Goal: Task Accomplishment & Management: Use online tool/utility

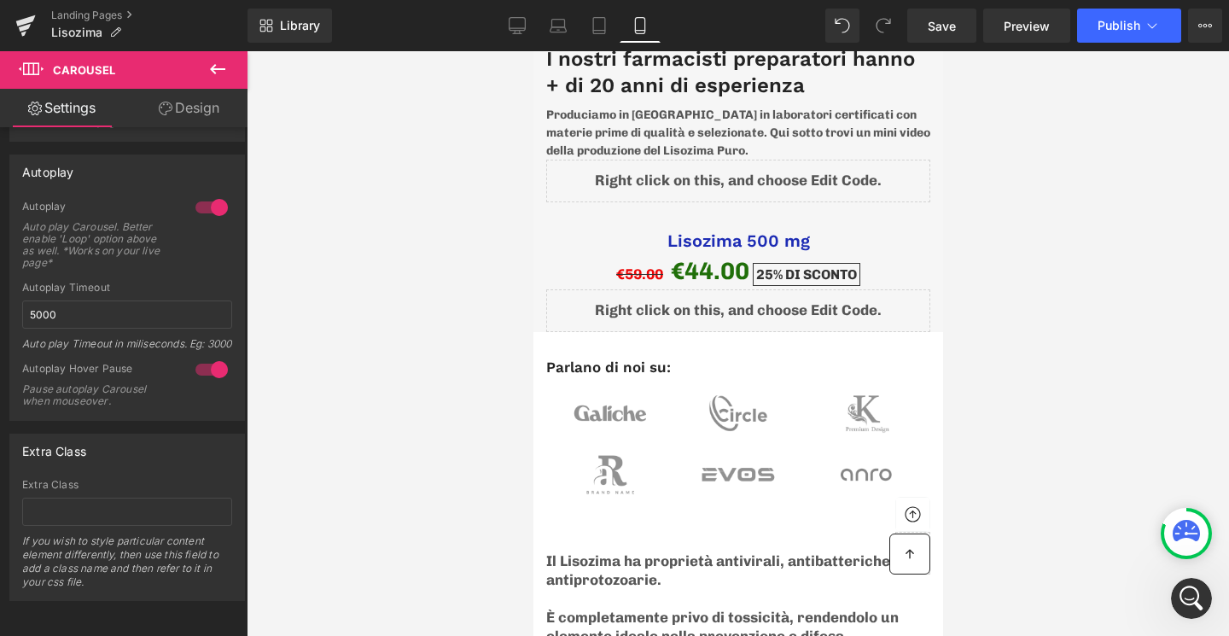
scroll to position [5237, 0]
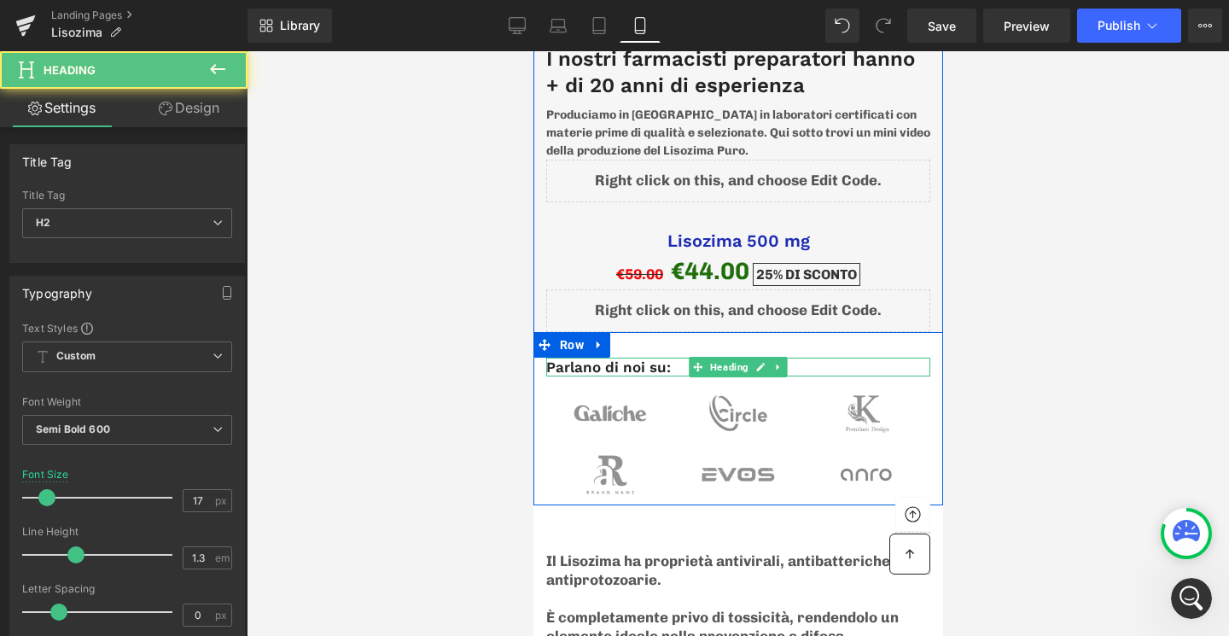
click at [616, 358] on h2 "Parlano di noi su:" at bounding box center [737, 367] width 384 height 19
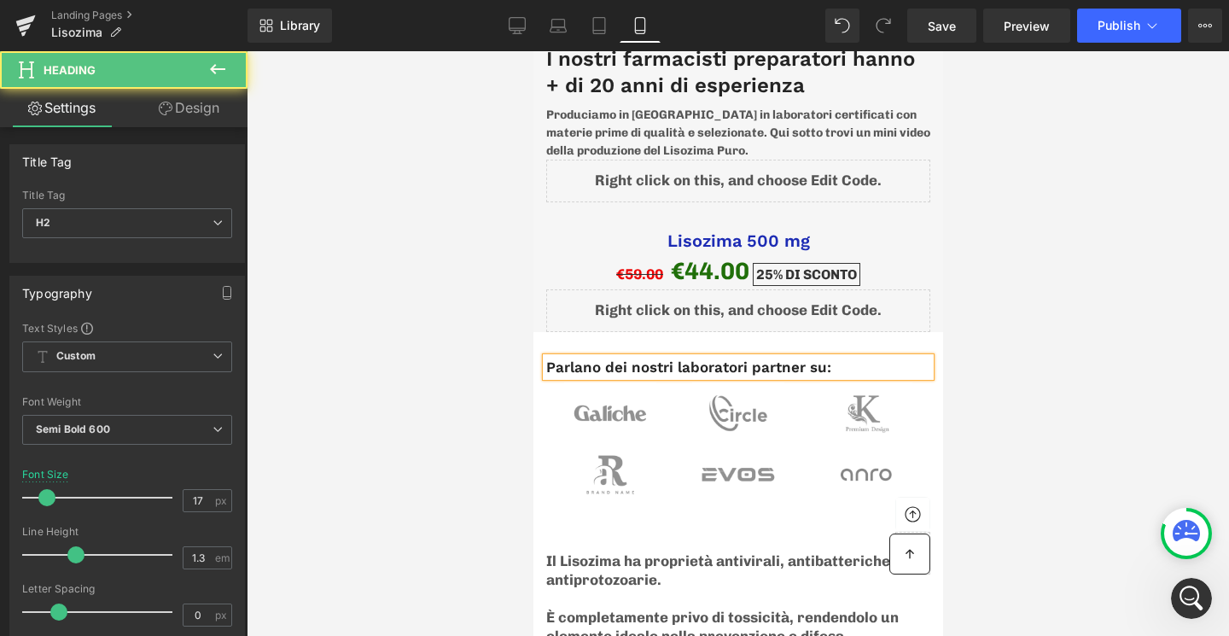
click at [796, 358] on h2 "Parlano dei nostri laboratori partner su:" at bounding box center [737, 367] width 384 height 19
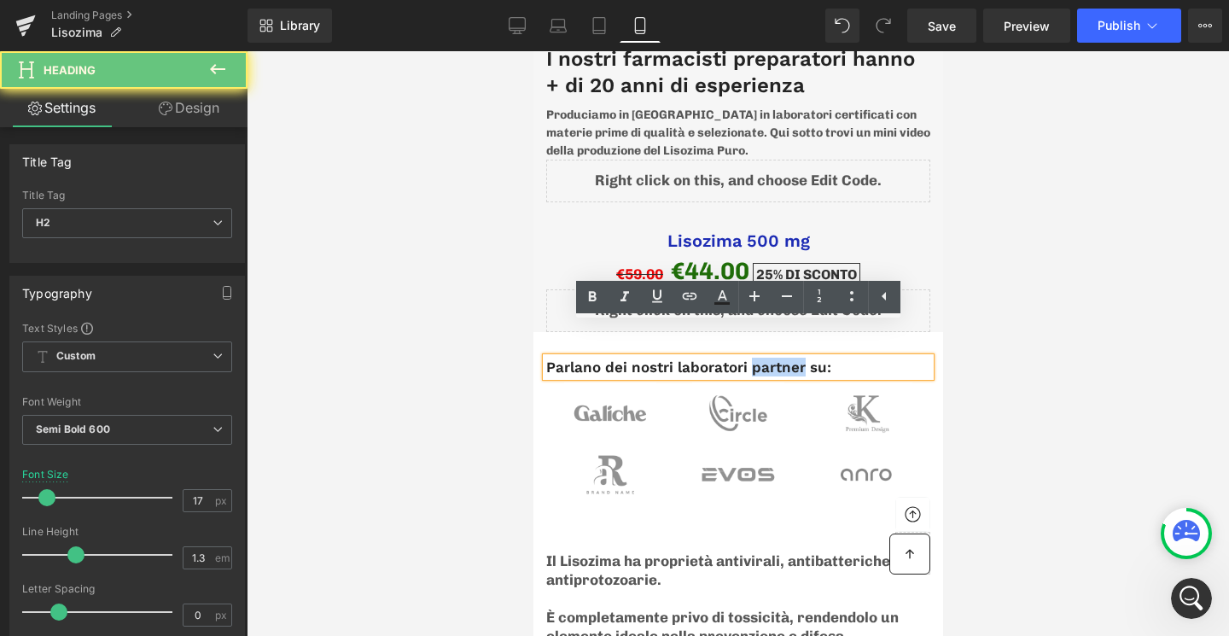
click at [796, 358] on h2 "Parlano dei nostri laboratori partner su:" at bounding box center [737, 367] width 384 height 19
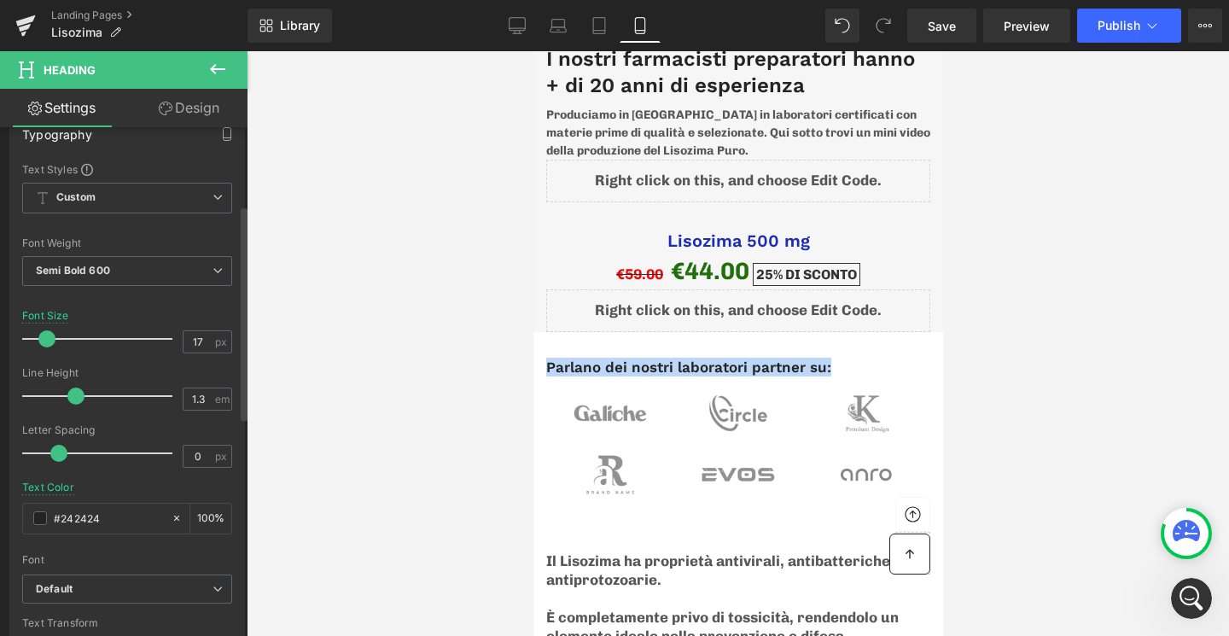
scroll to position [702, 0]
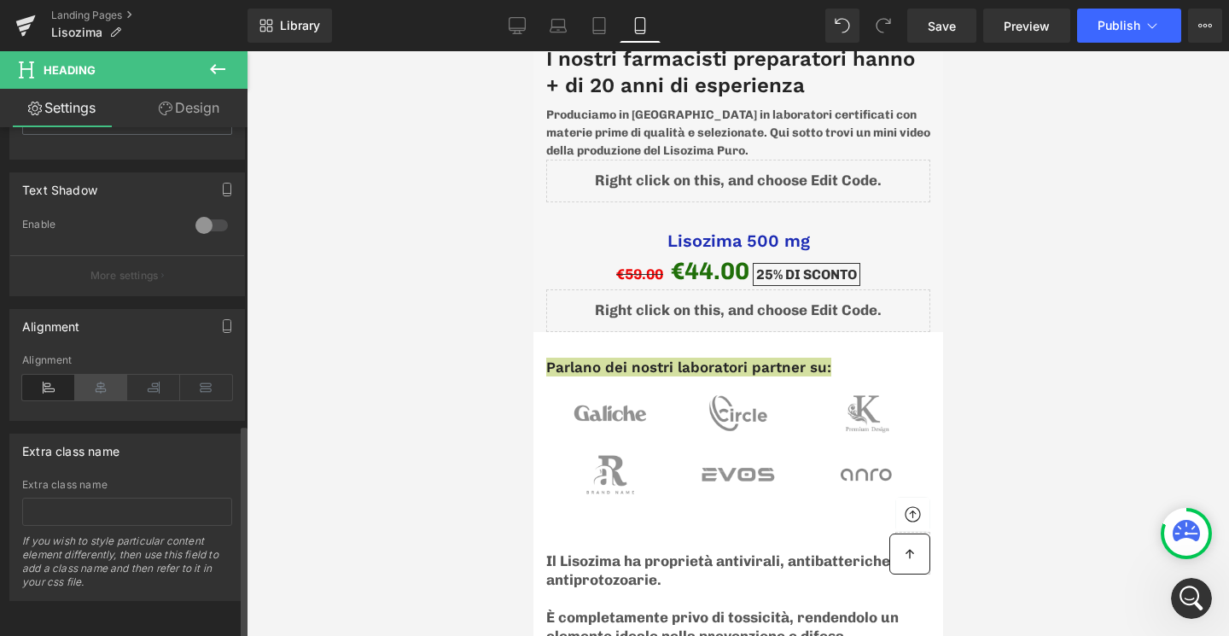
click at [100, 375] on icon at bounding box center [101, 388] width 53 height 26
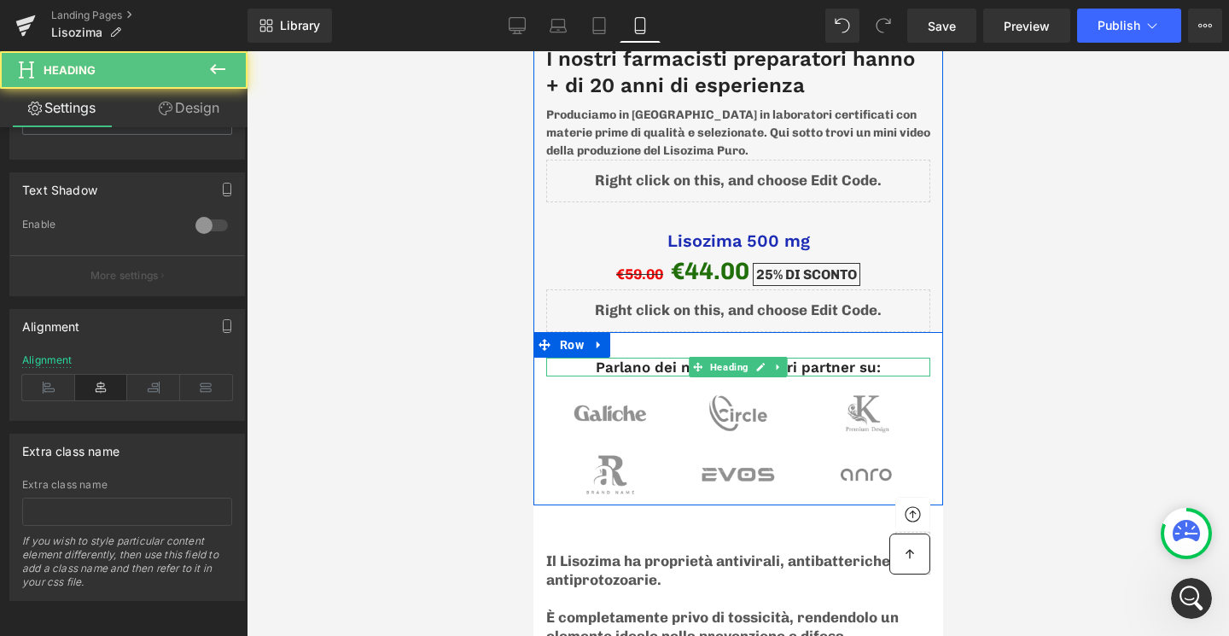
click at [661, 358] on h2 "Parlano dei nostri laboratori partner su:" at bounding box center [737, 367] width 384 height 19
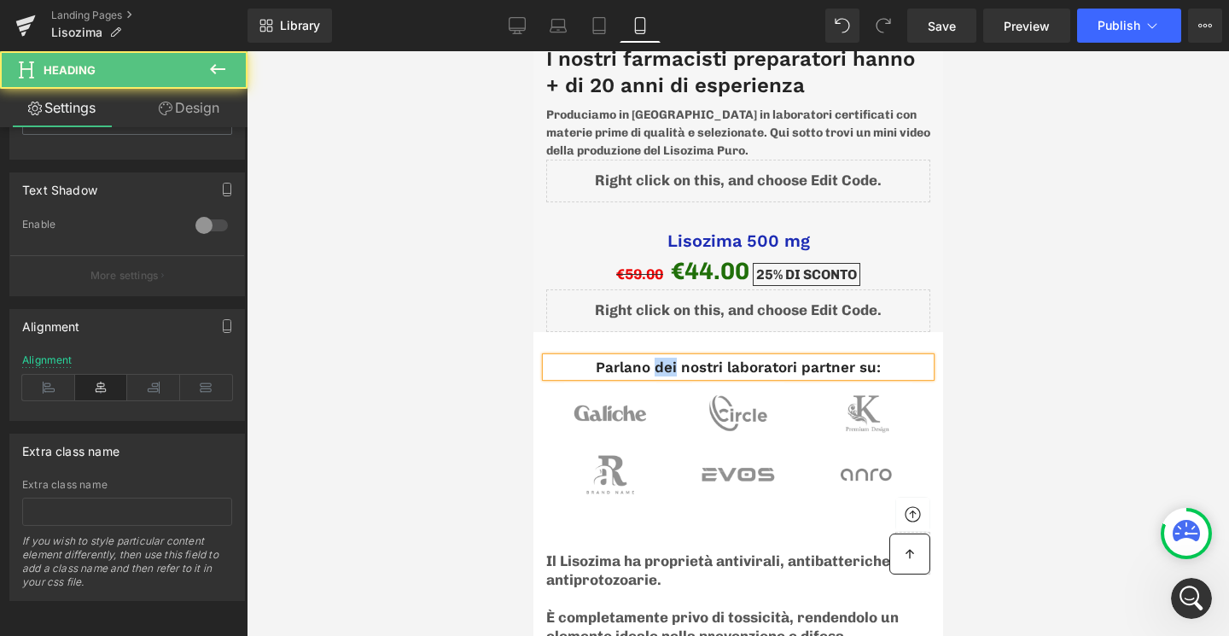
click at [661, 358] on h2 "Parlano dei nostri laboratori partner su:" at bounding box center [737, 367] width 384 height 19
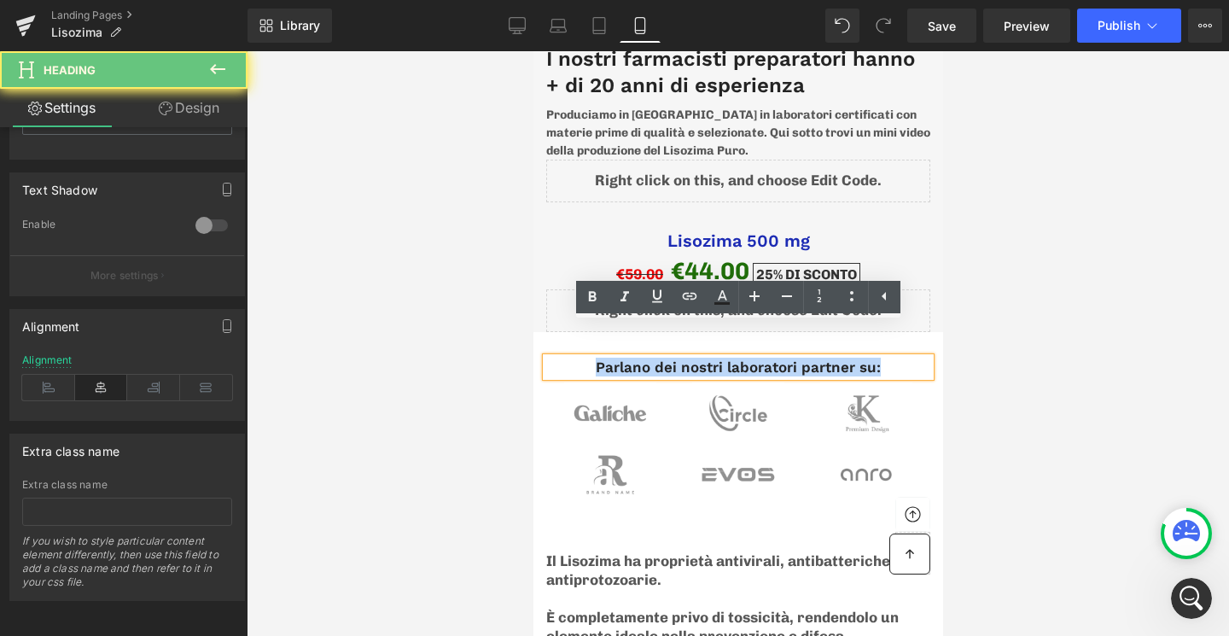
click at [661, 358] on h2 "Parlano dei nostri laboratori partner su:" at bounding box center [737, 367] width 384 height 19
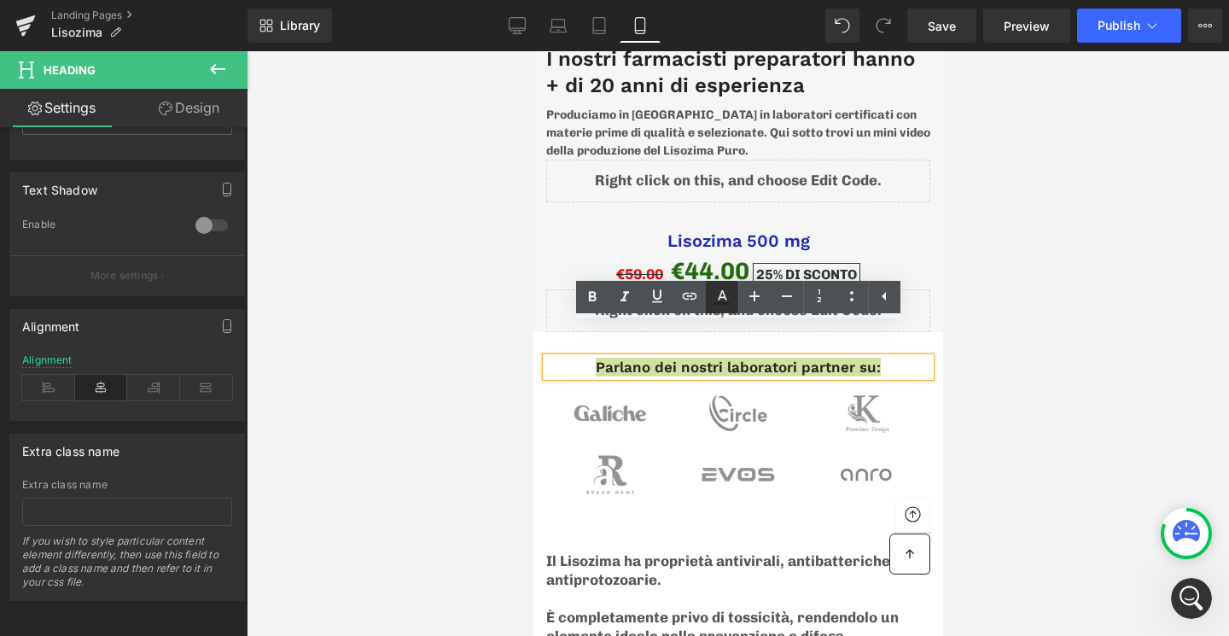
click at [725, 298] on icon at bounding box center [722, 295] width 9 height 10
type input "#242424"
type input "100"
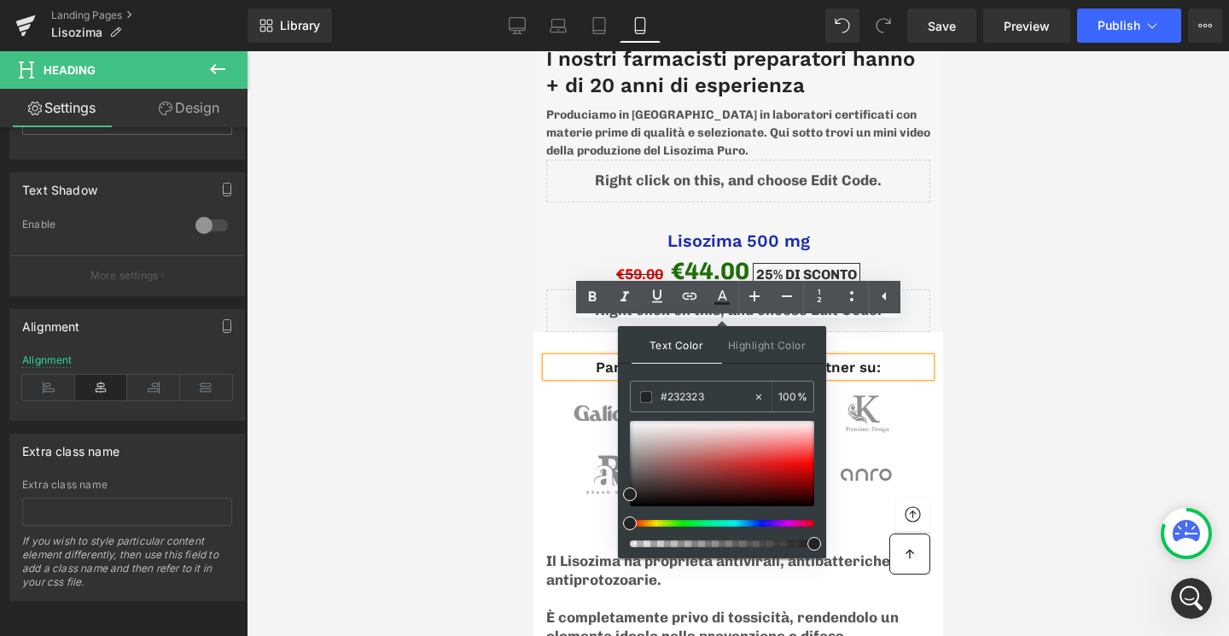
drag, startPoint x: 631, startPoint y: 525, endPoint x: 622, endPoint y: 524, distance: 8.6
click at [623, 524] on span at bounding box center [630, 523] width 14 height 14
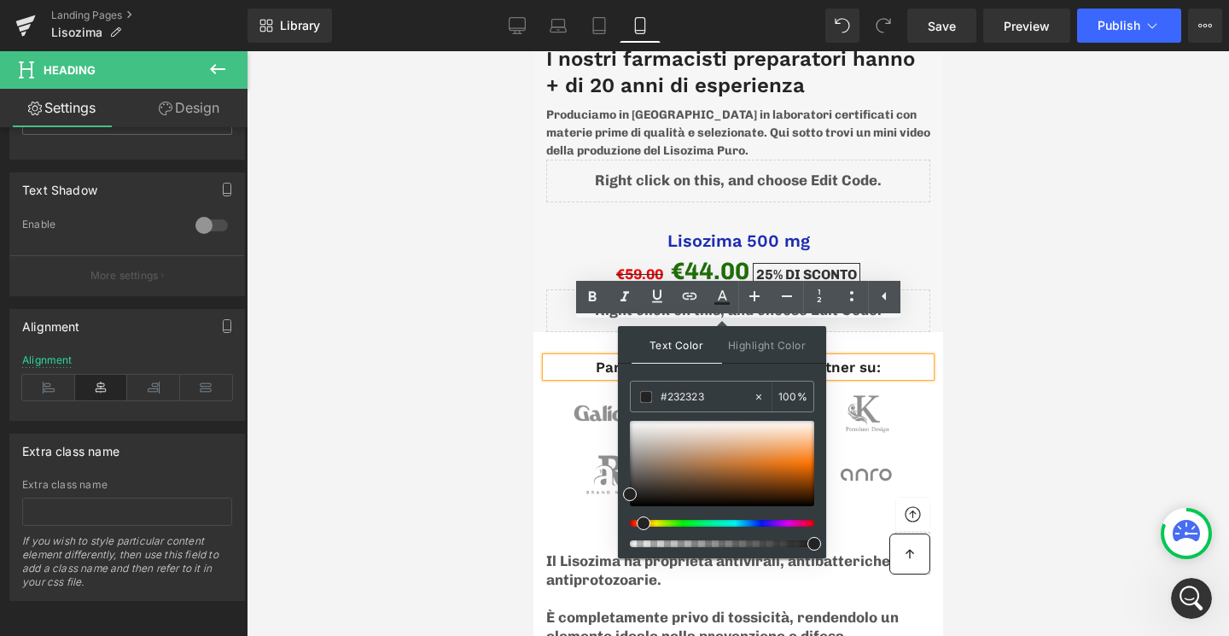
click at [637, 524] on span at bounding box center [644, 523] width 14 height 14
drag, startPoint x: 648, startPoint y: 489, endPoint x: 811, endPoint y: 473, distance: 163.8
click at [811, 473] on div at bounding box center [722, 463] width 184 height 85
type input "#c94802"
click at [1124, 426] on div at bounding box center [738, 343] width 982 height 585
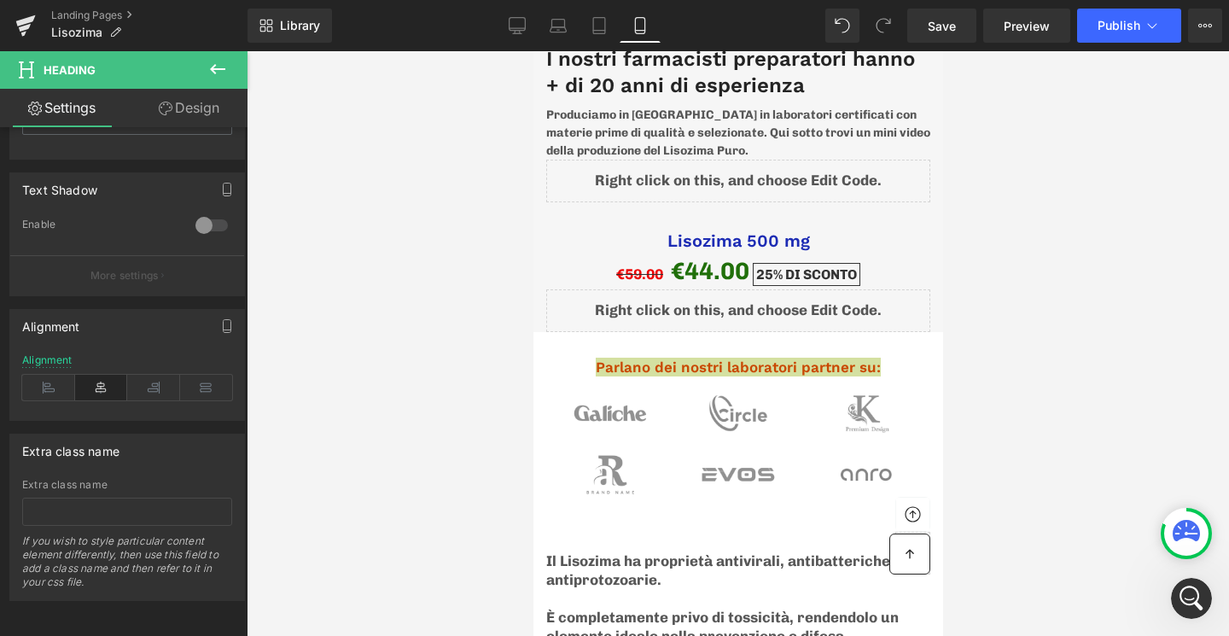
click at [1124, 426] on div at bounding box center [738, 343] width 982 height 585
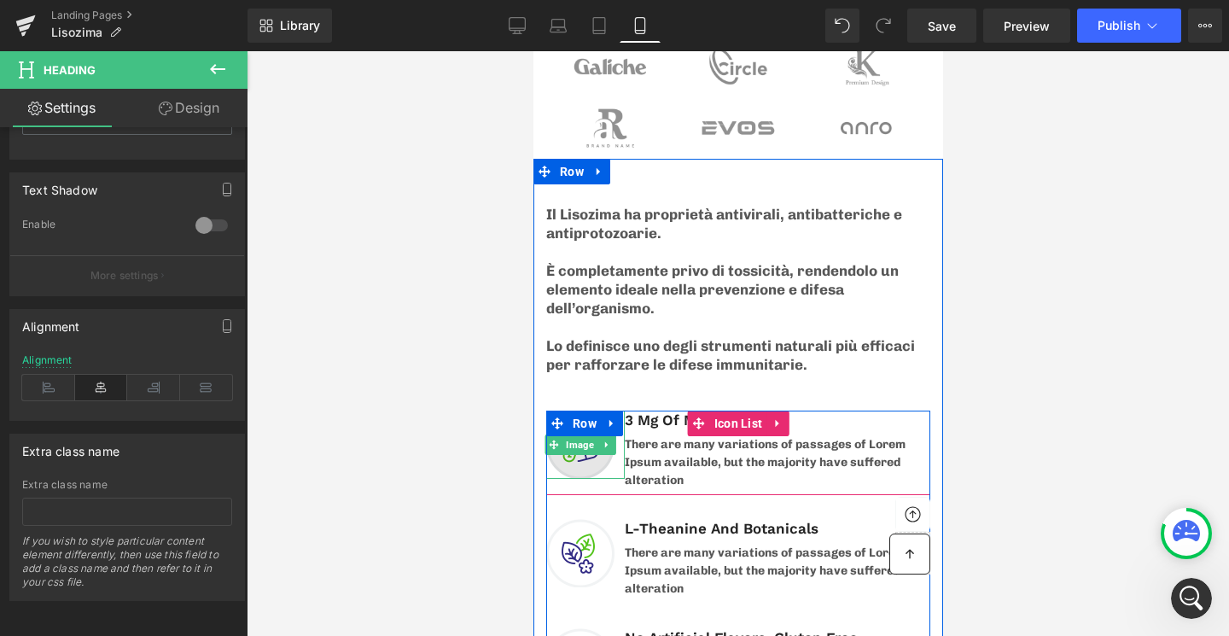
scroll to position [5591, 0]
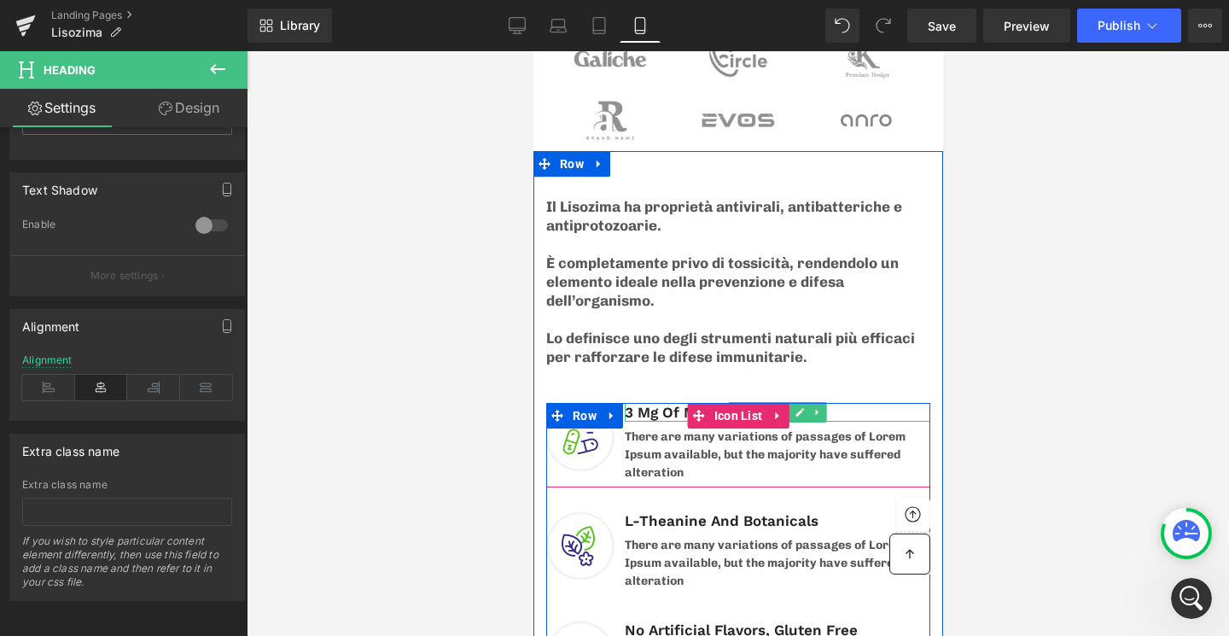
click at [650, 403] on h3 "3 Mg Of Melatonin" at bounding box center [777, 412] width 306 height 19
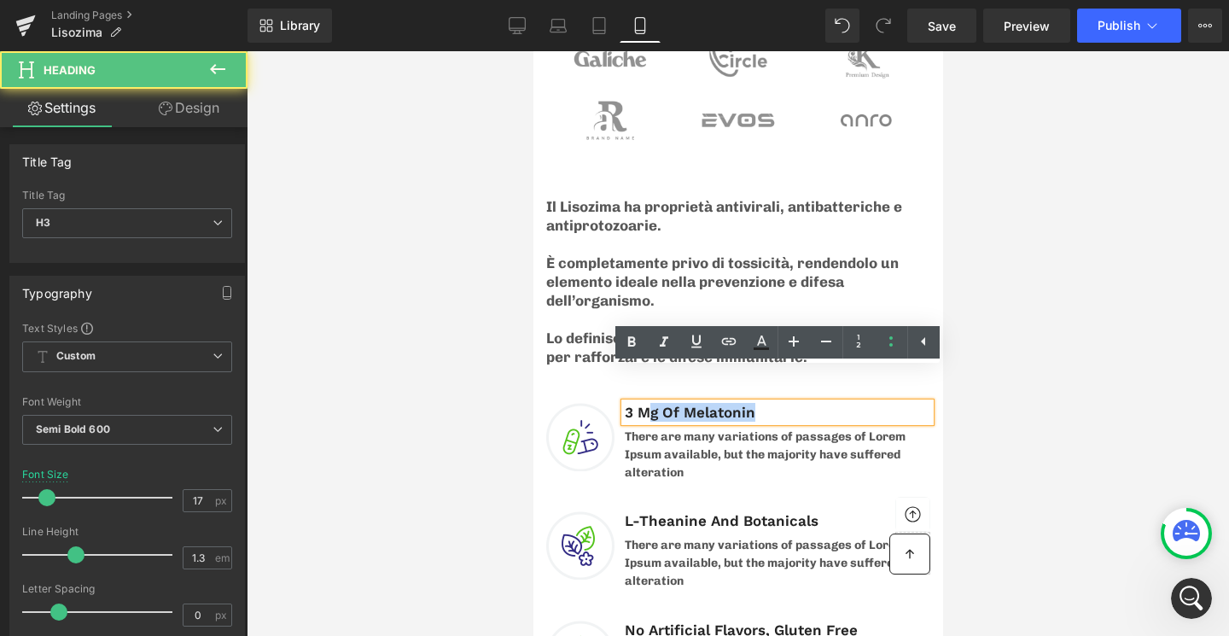
drag, startPoint x: 758, startPoint y: 381, endPoint x: 647, endPoint y: 381, distance: 111.0
click at [647, 403] on h3 "3 Mg Of Melatonin" at bounding box center [777, 412] width 306 height 19
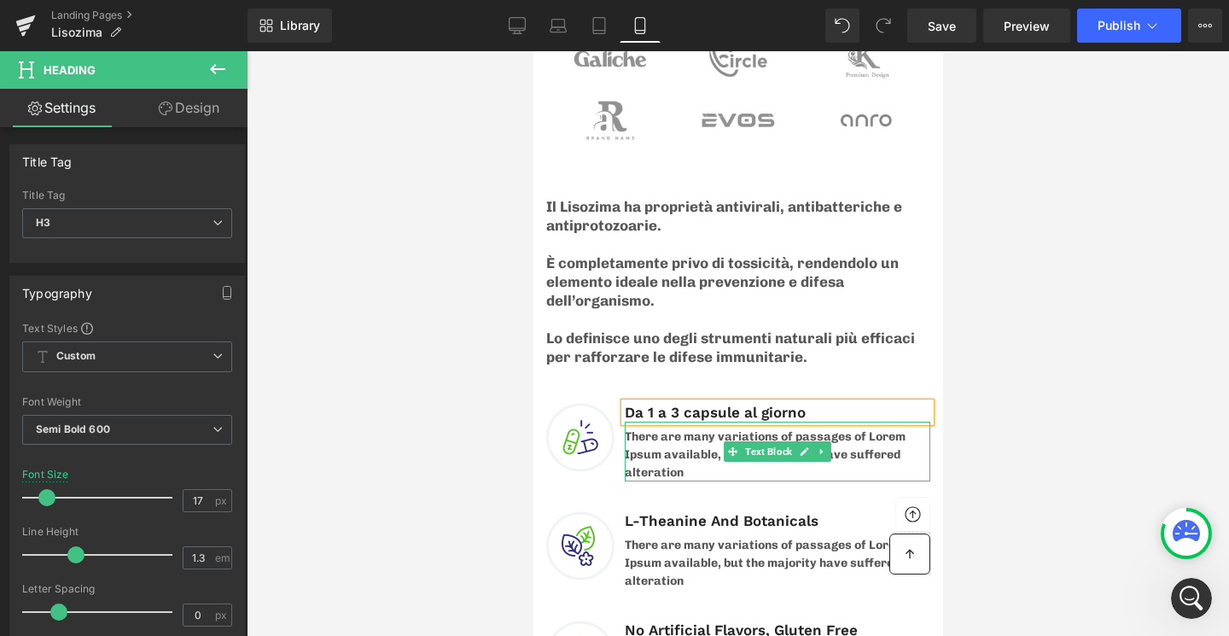
click at [649, 431] on p "There are many variations of passages of Lorem Ipsum available, but the majorit…" at bounding box center [777, 455] width 306 height 54
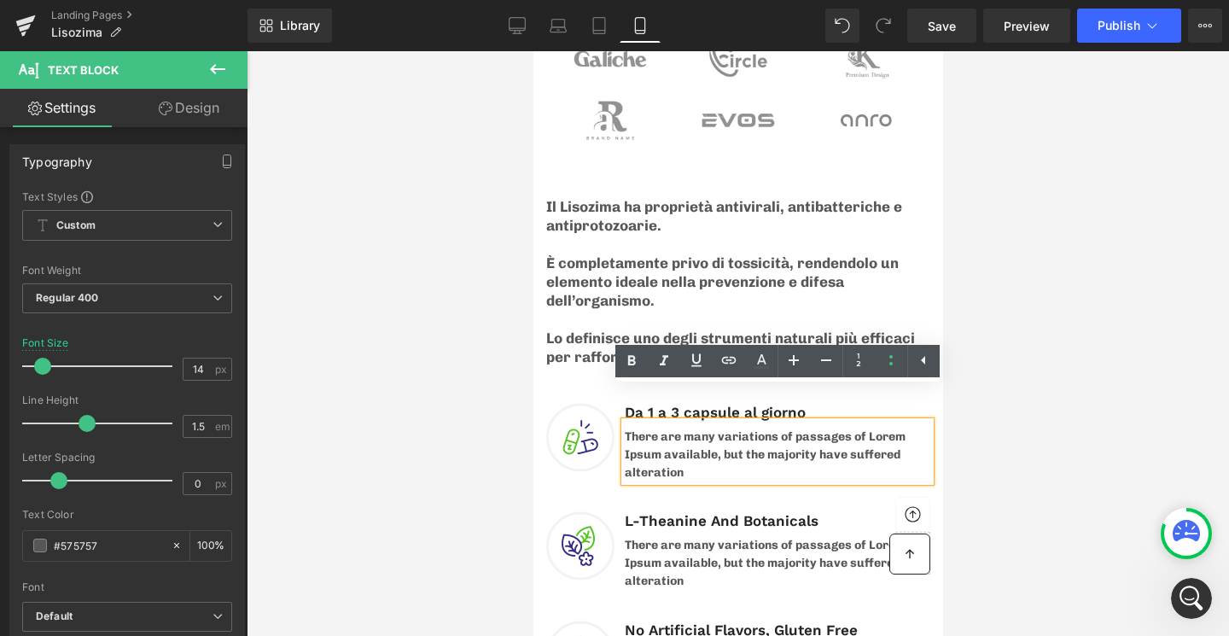
click at [772, 428] on p "There are many variations of passages of Lorem Ipsum available, but the majorit…" at bounding box center [777, 455] width 306 height 54
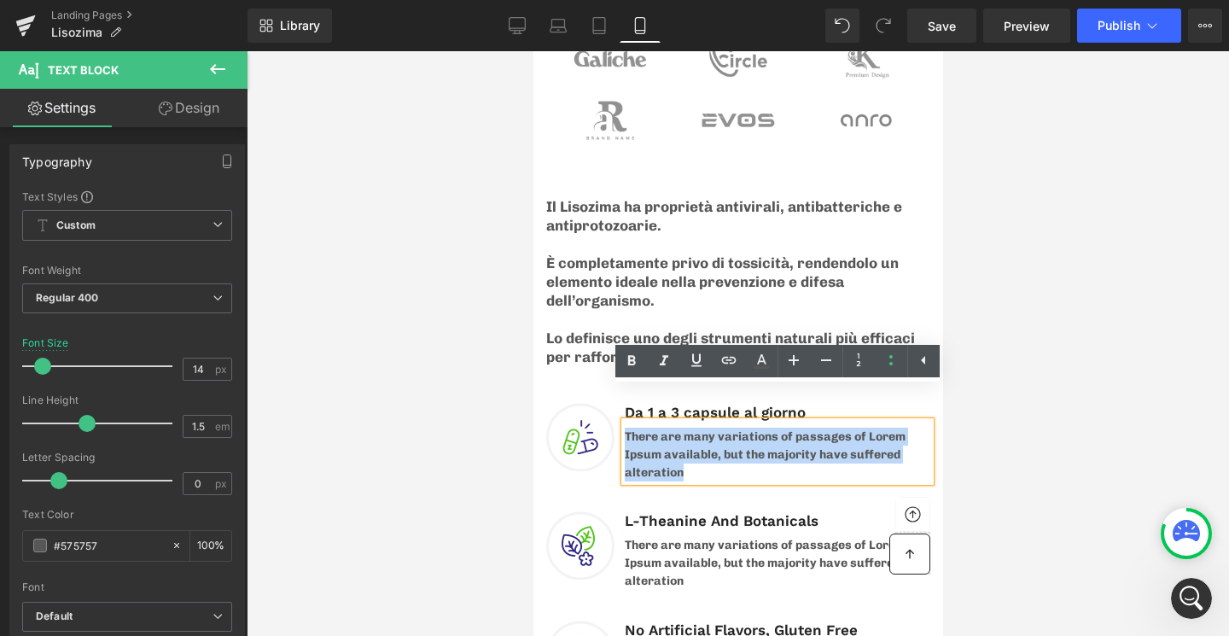
drag, startPoint x: 685, startPoint y: 437, endPoint x: 626, endPoint y: 405, distance: 67.6
click at [626, 428] on p "There are many variations of passages of Lorem Ipsum available, but the majorit…" at bounding box center [777, 455] width 306 height 54
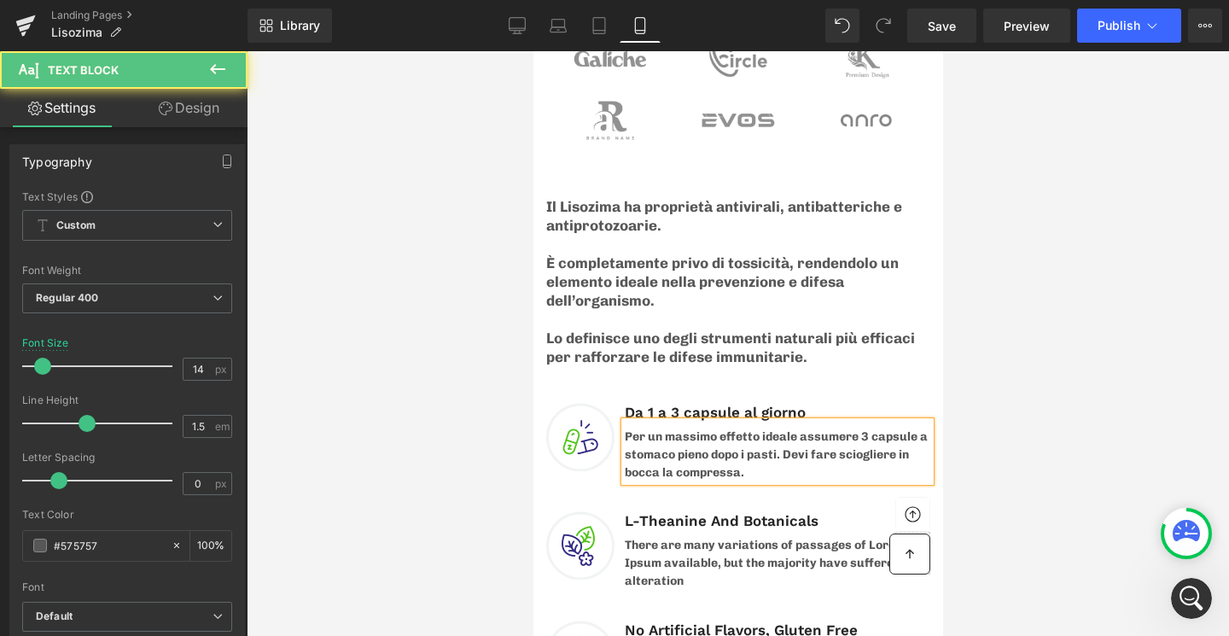
click at [905, 428] on p "Per un massimo effetto ideale assumere 3 capsule a stomaco pieno dopo i pasti. …" at bounding box center [777, 455] width 306 height 54
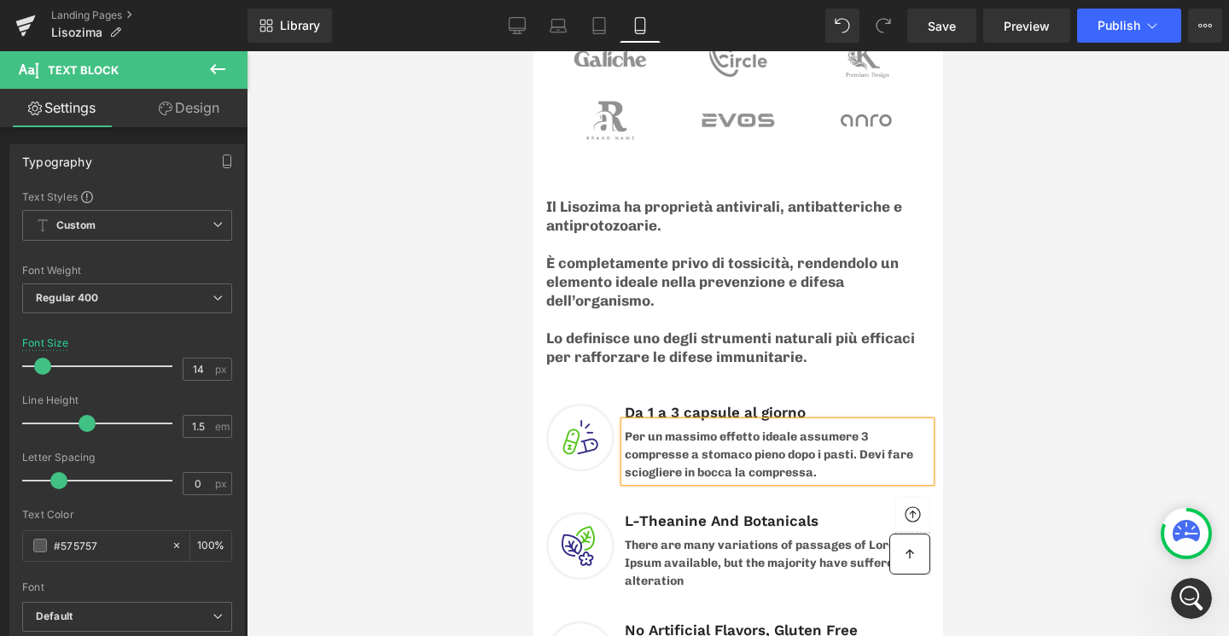
click at [849, 435] on p "Per un massimo effetto ideale assumere 3 compresse a stomaco pieno dopo i pasti…" at bounding box center [777, 455] width 306 height 54
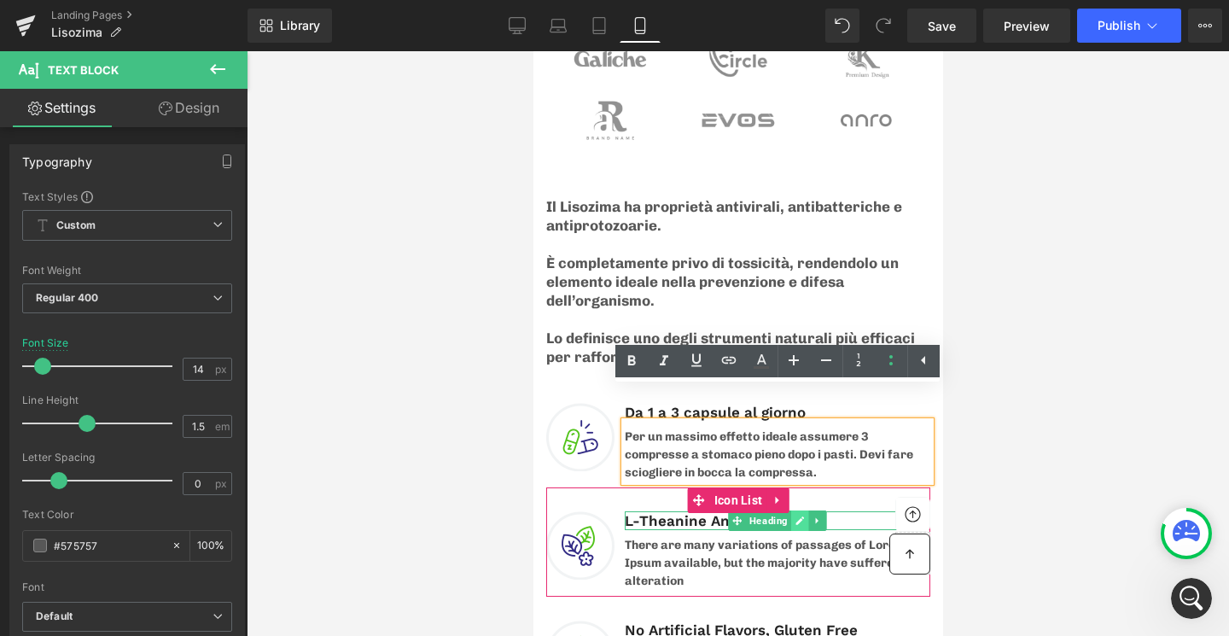
click at [801, 515] on icon at bounding box center [799, 520] width 9 height 10
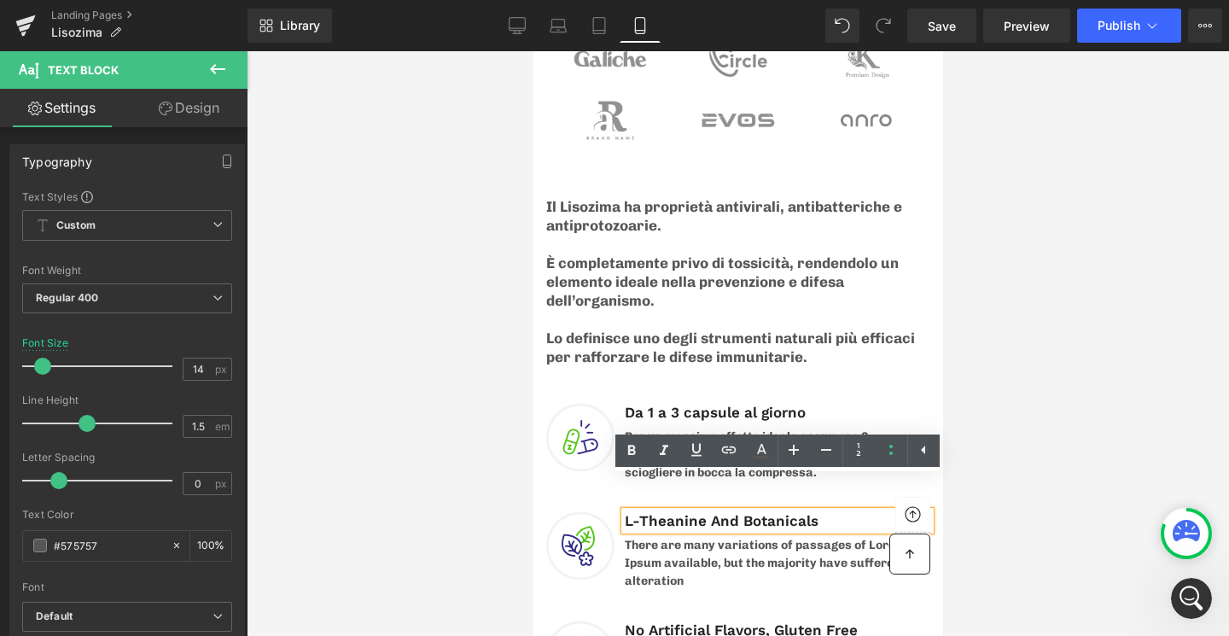
click at [678, 511] on h3 "L-Theanine And Botanicals" at bounding box center [777, 520] width 306 height 19
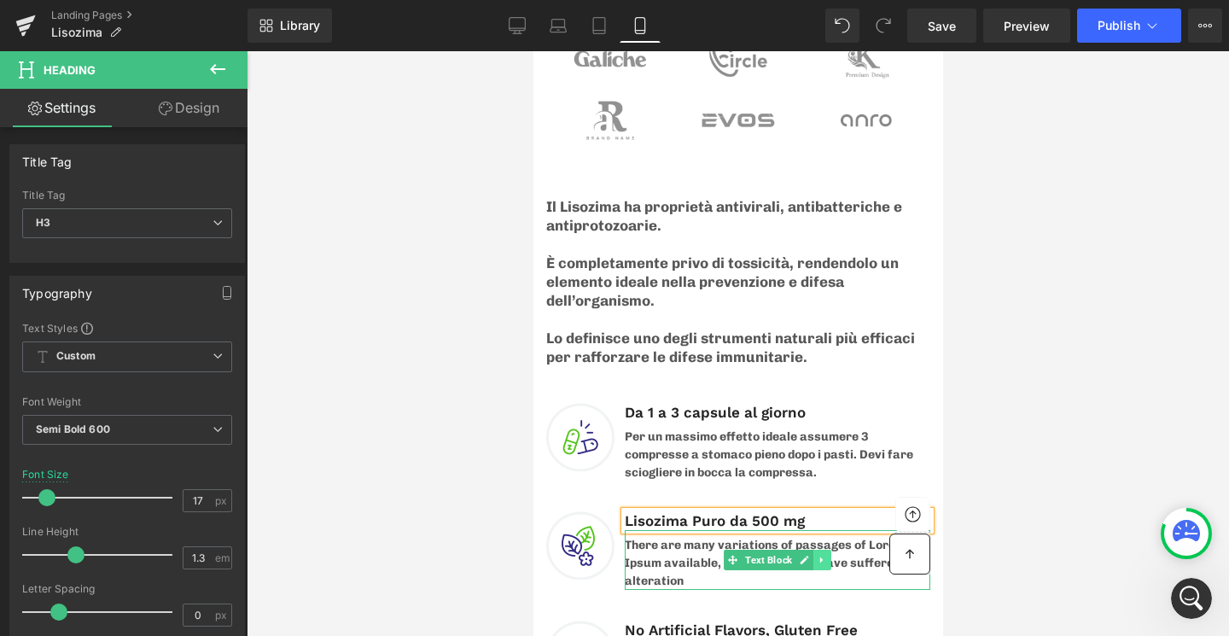
click at [825, 555] on icon at bounding box center [821, 560] width 9 height 10
click at [685, 548] on p "There are many variations of passages of Lorem Ipsum available, but the majorit…" at bounding box center [777, 563] width 306 height 54
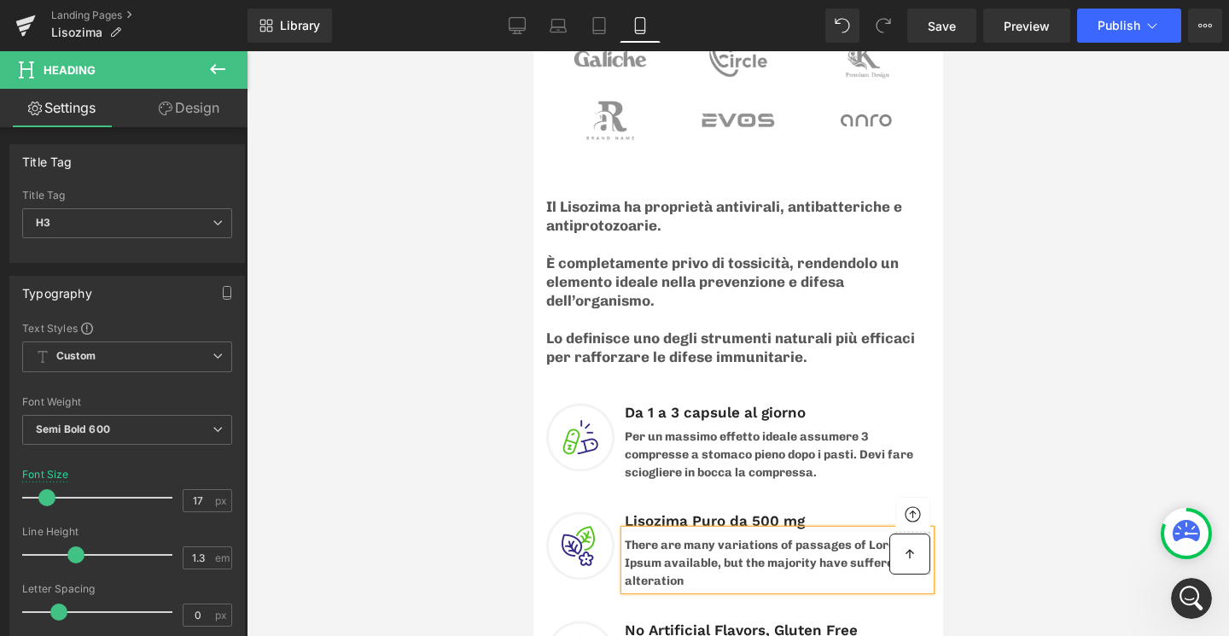
click at [685, 548] on p "There are many variations of passages of Lorem Ipsum available, but the majorit…" at bounding box center [777, 563] width 306 height 54
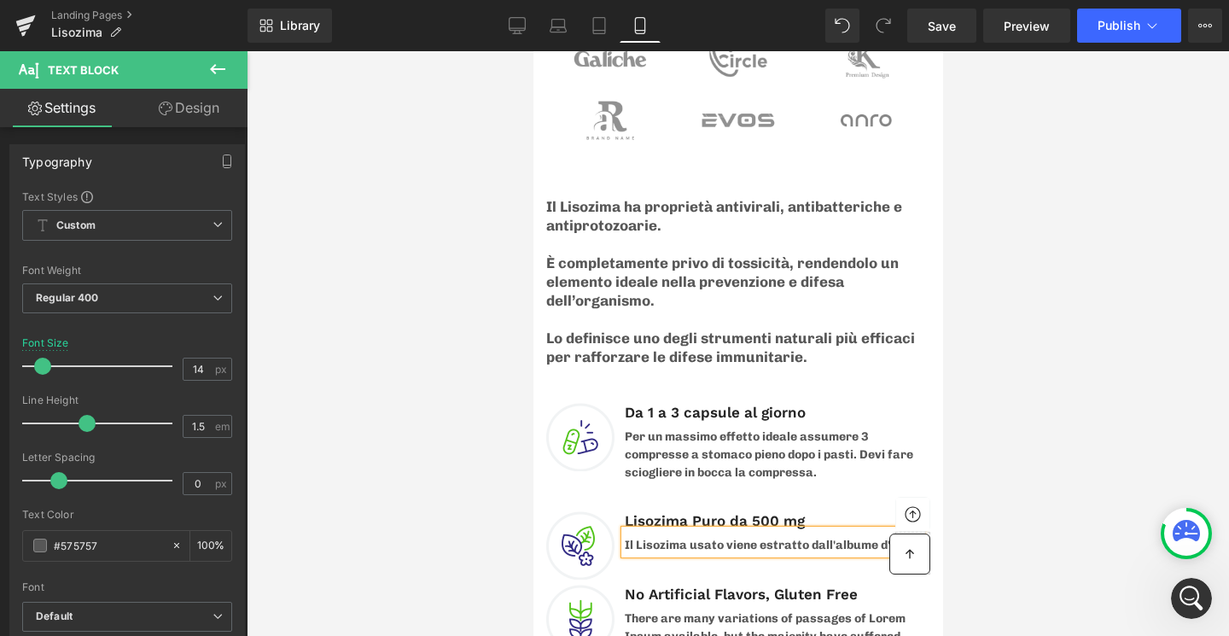
scroll to position [5750, 0]
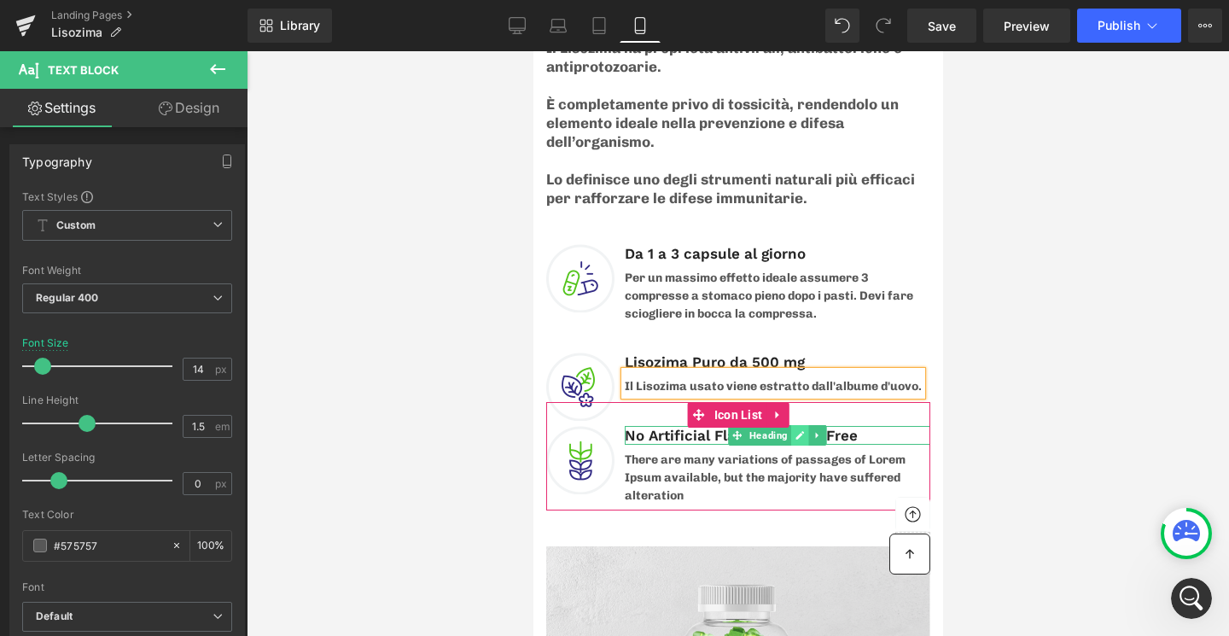
click at [801, 431] on icon at bounding box center [799, 435] width 9 height 9
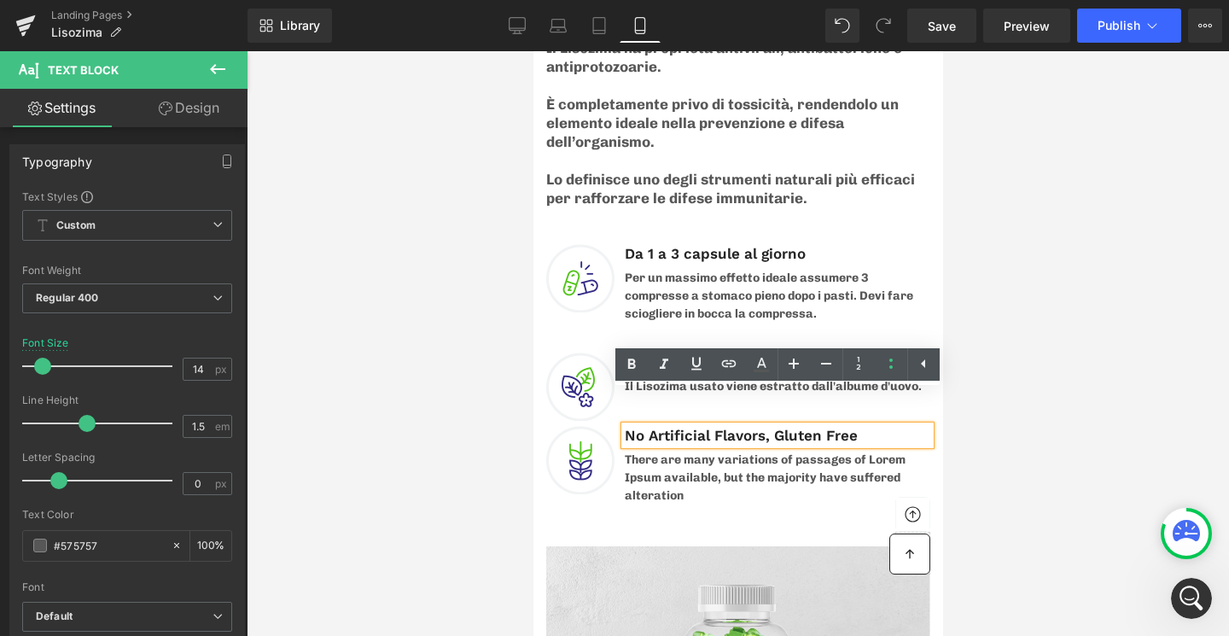
click at [696, 426] on h3 "No Artificial Flavors, Gluten Free" at bounding box center [777, 435] width 306 height 19
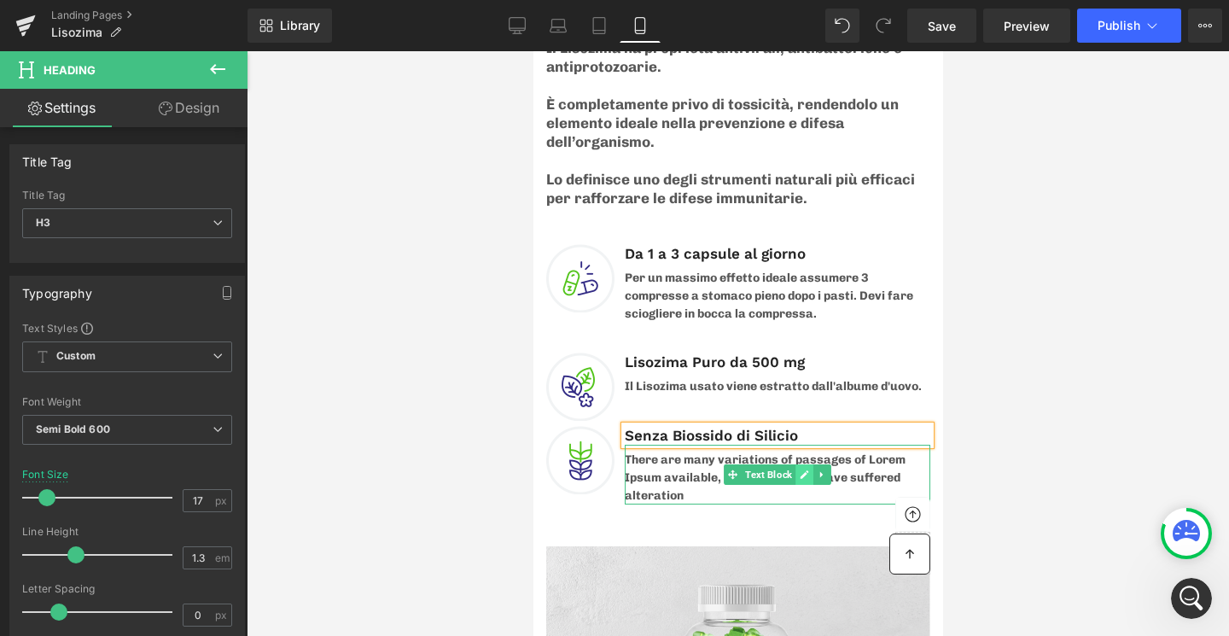
click at [798, 464] on link at bounding box center [804, 474] width 18 height 20
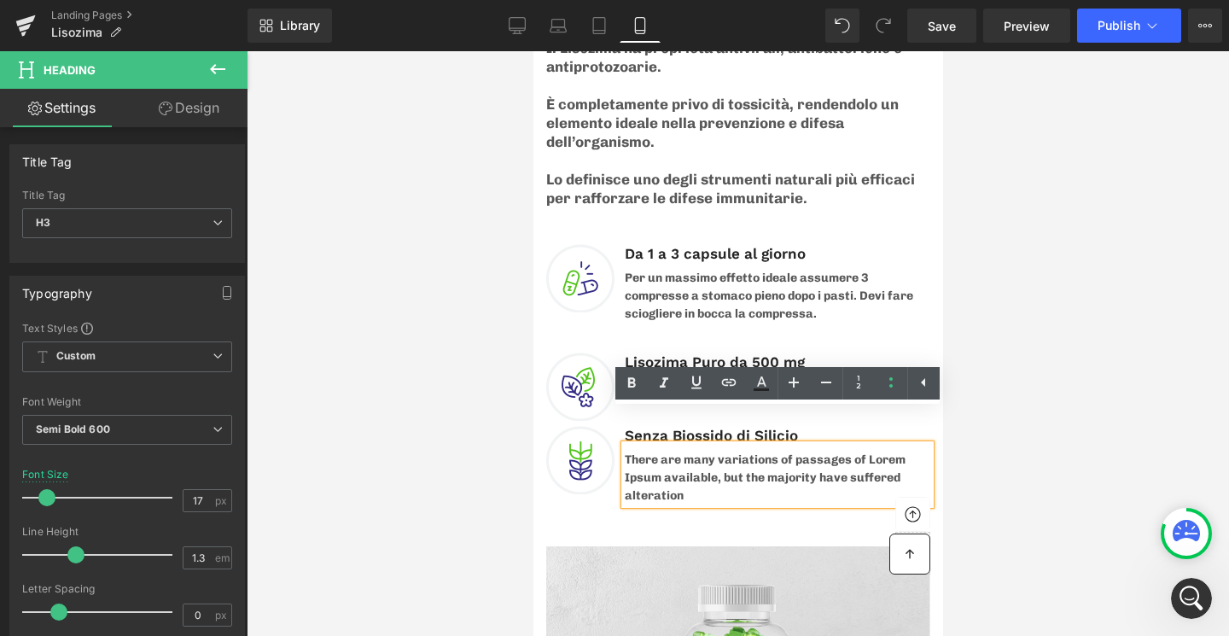
click at [626, 451] on p "There are many variations of passages of Lorem Ipsum available, but the majorit…" at bounding box center [777, 478] width 306 height 54
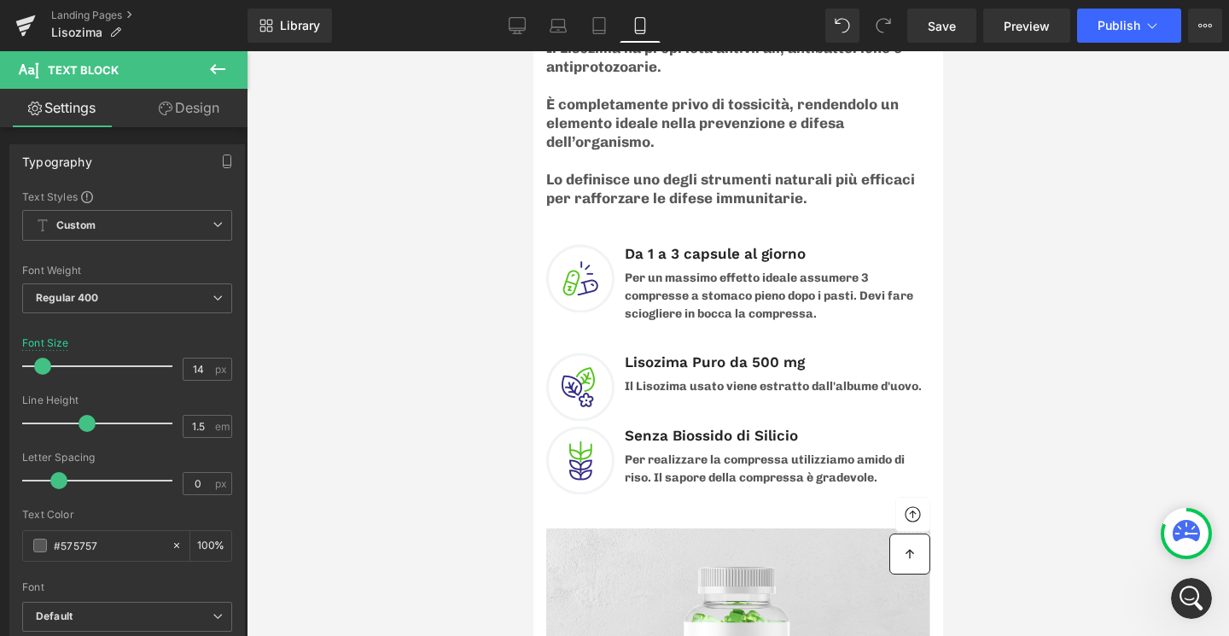
click at [1064, 282] on div at bounding box center [738, 343] width 982 height 585
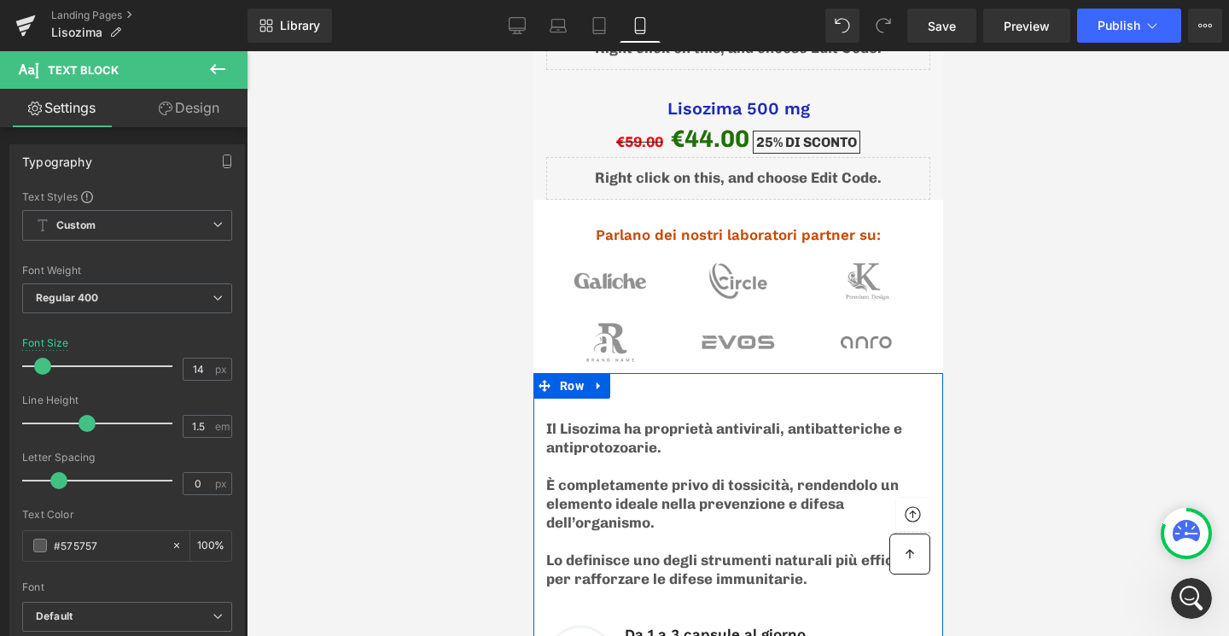
scroll to position [5368, 0]
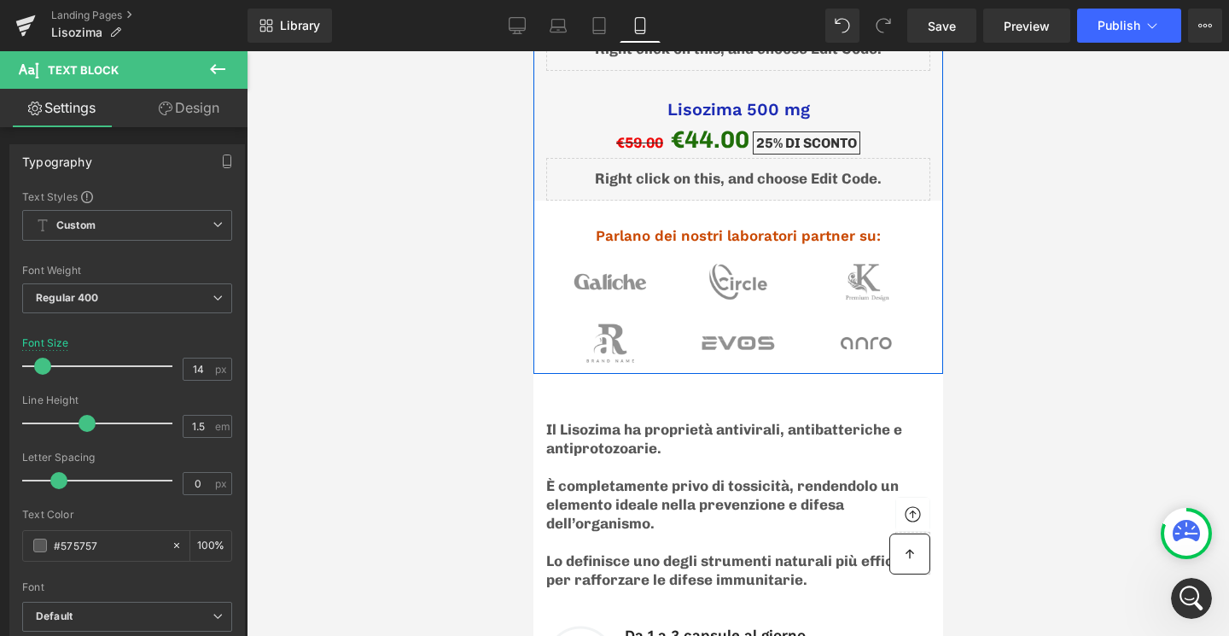
click at [596, 271] on span "Image" at bounding box center [608, 281] width 35 height 20
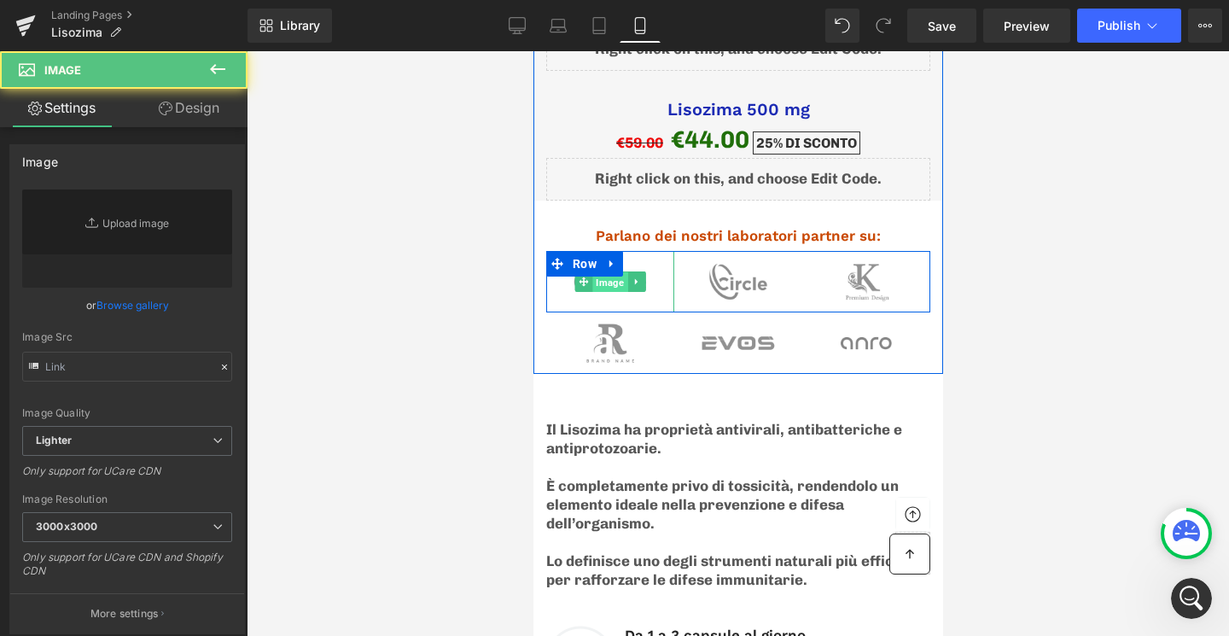
type input "https://ucarecdn.com/42aab4f1-971f-495c-910f-73a321bf002d/-/format/auto/-/previ…"
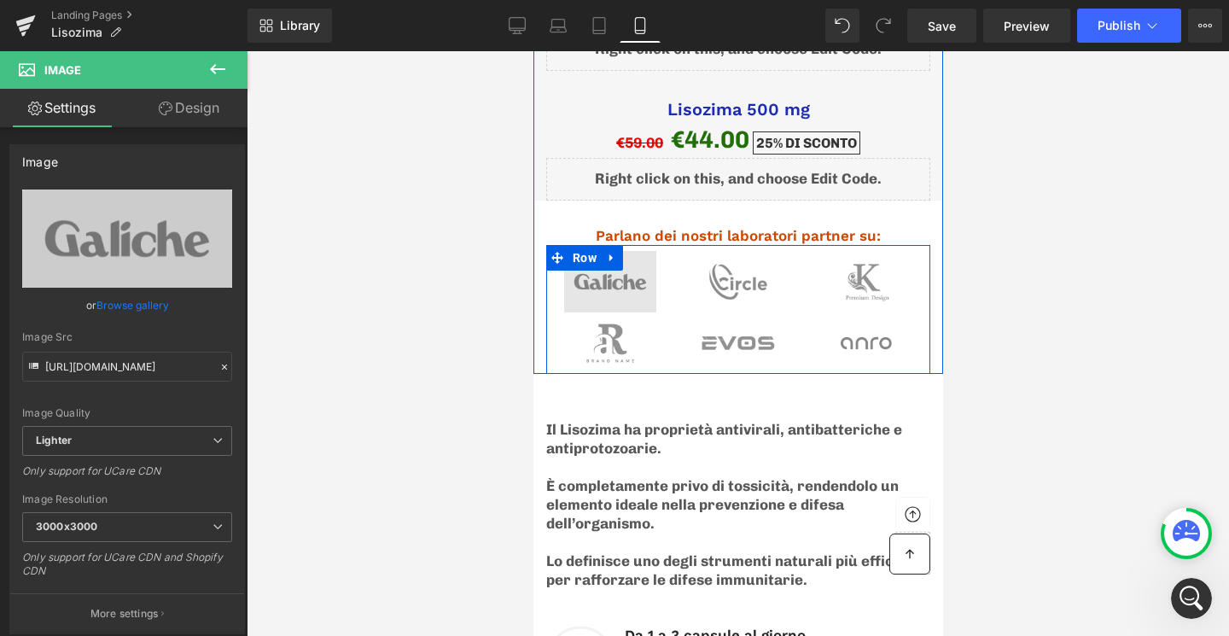
click at [605, 271] on span "Image" at bounding box center [608, 281] width 35 height 20
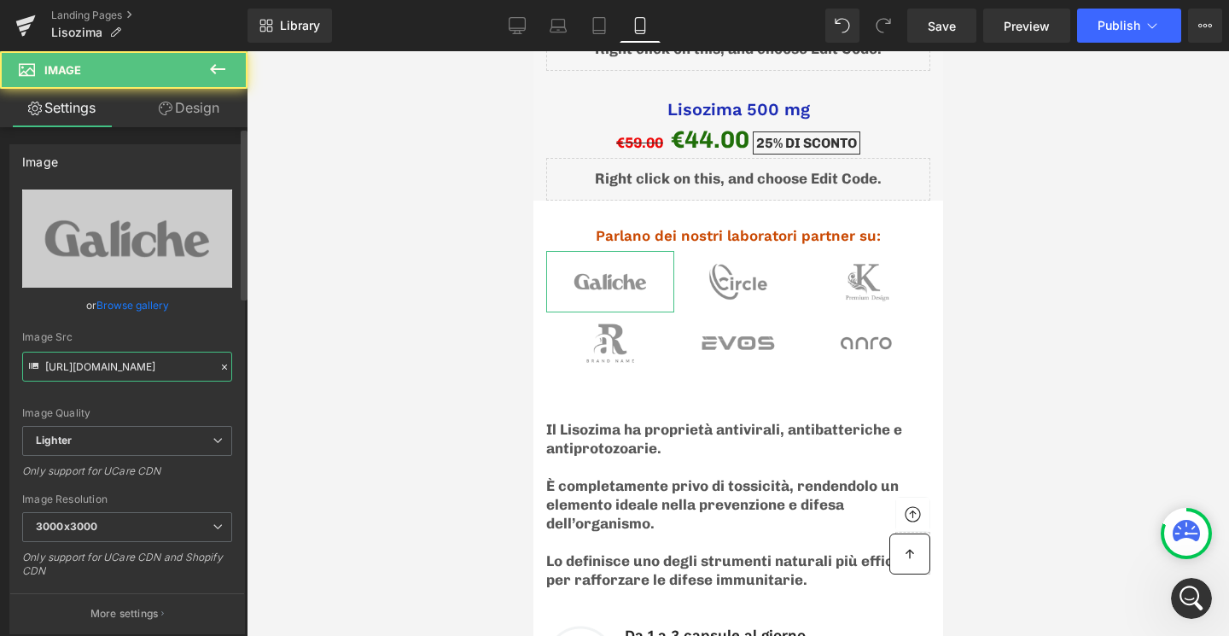
click at [148, 379] on input "https://ucarecdn.com/42aab4f1-971f-495c-910f-73a321bf002d/-/format/auto/-/previ…" at bounding box center [127, 367] width 210 height 30
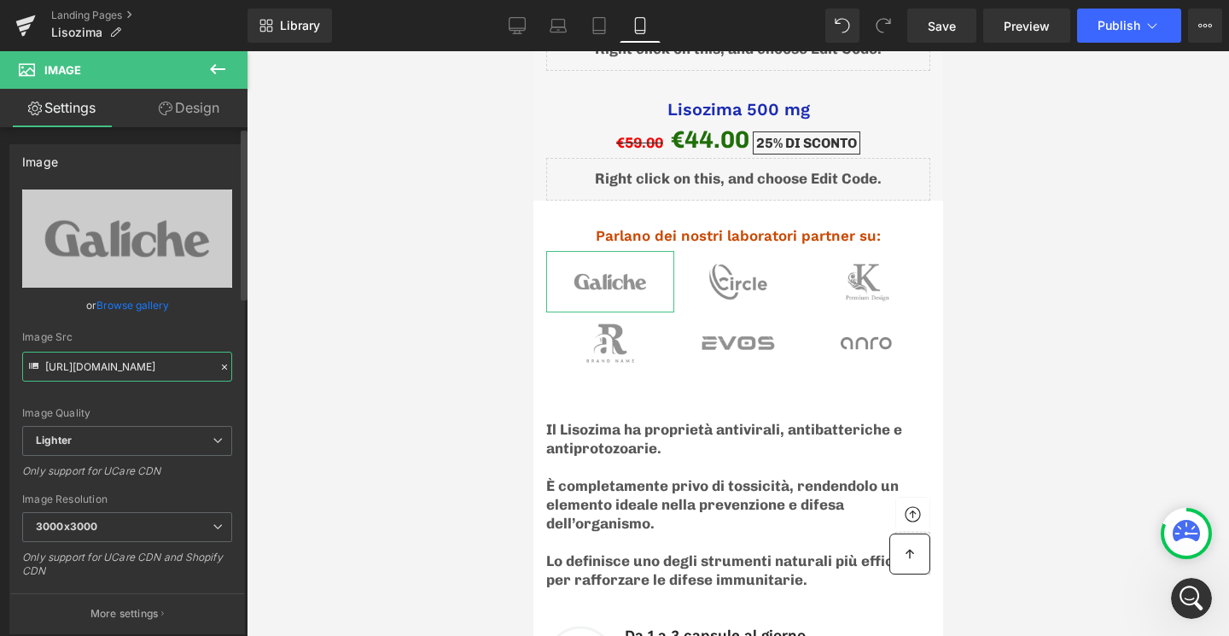
click at [148, 379] on input "https://ucarecdn.com/42aab4f1-971f-495c-910f-73a321bf002d/-/format/auto/-/previ…" at bounding box center [127, 367] width 210 height 30
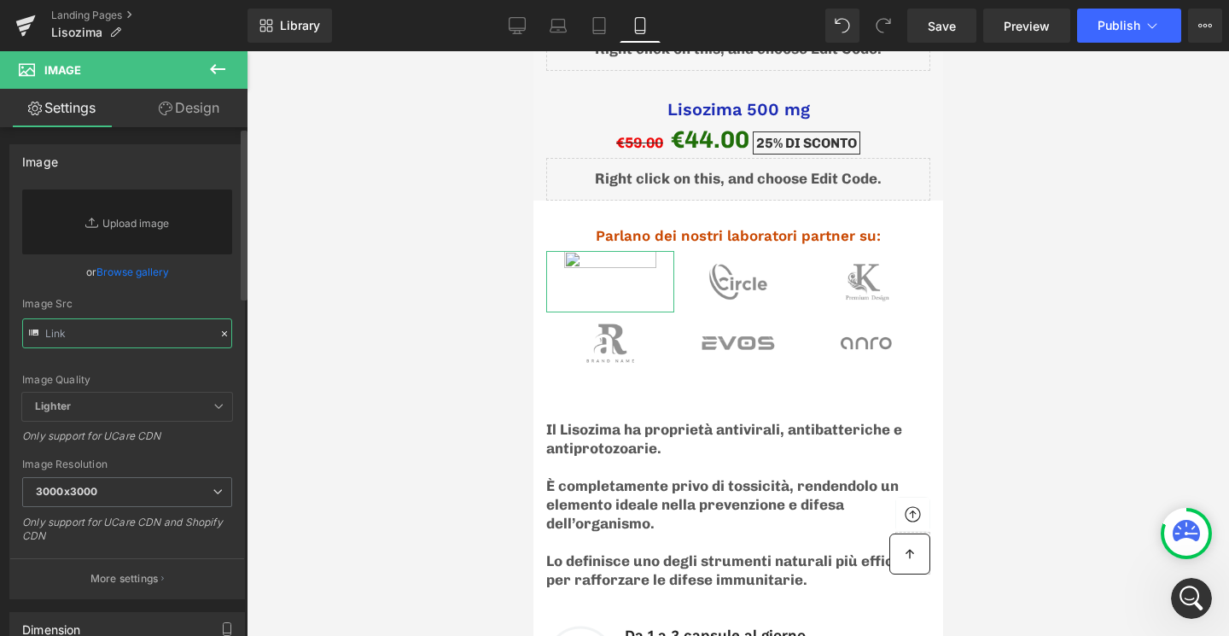
paste input "https://cdn.shopify.com/s/files/1/0263/4930/5940/files/IMG_2435.jpg?v=1757598281"
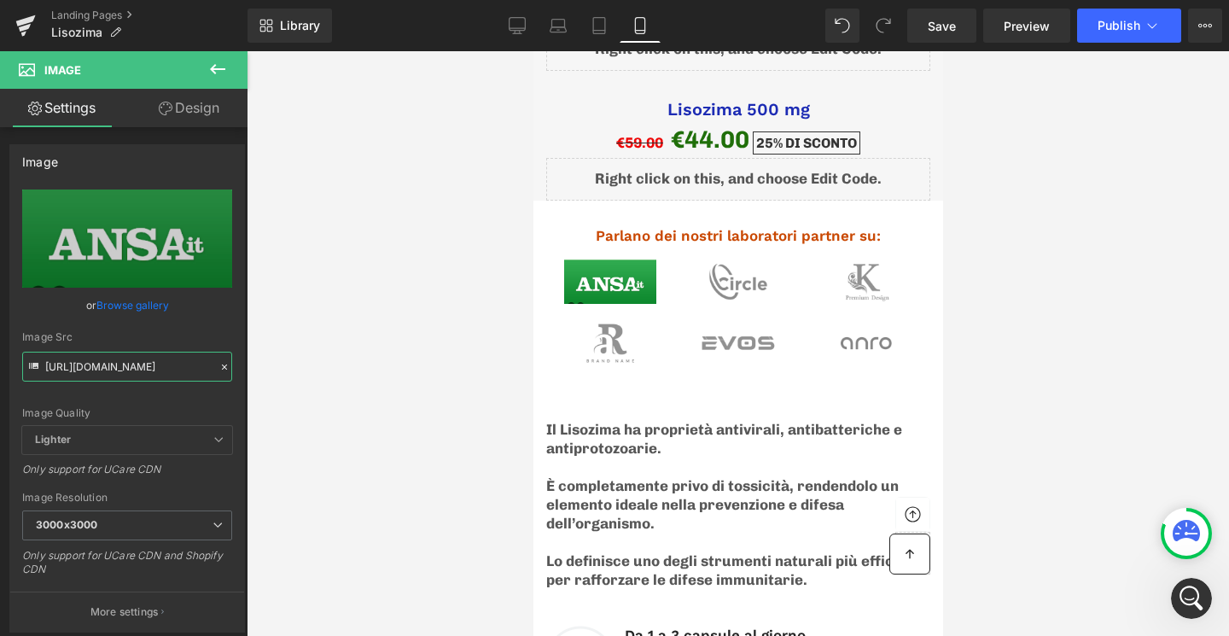
type input "https://cdn.shopify.com/s/files/1/0263/4930/5940/files/IMG_2435_3000x3000.jpg?v…"
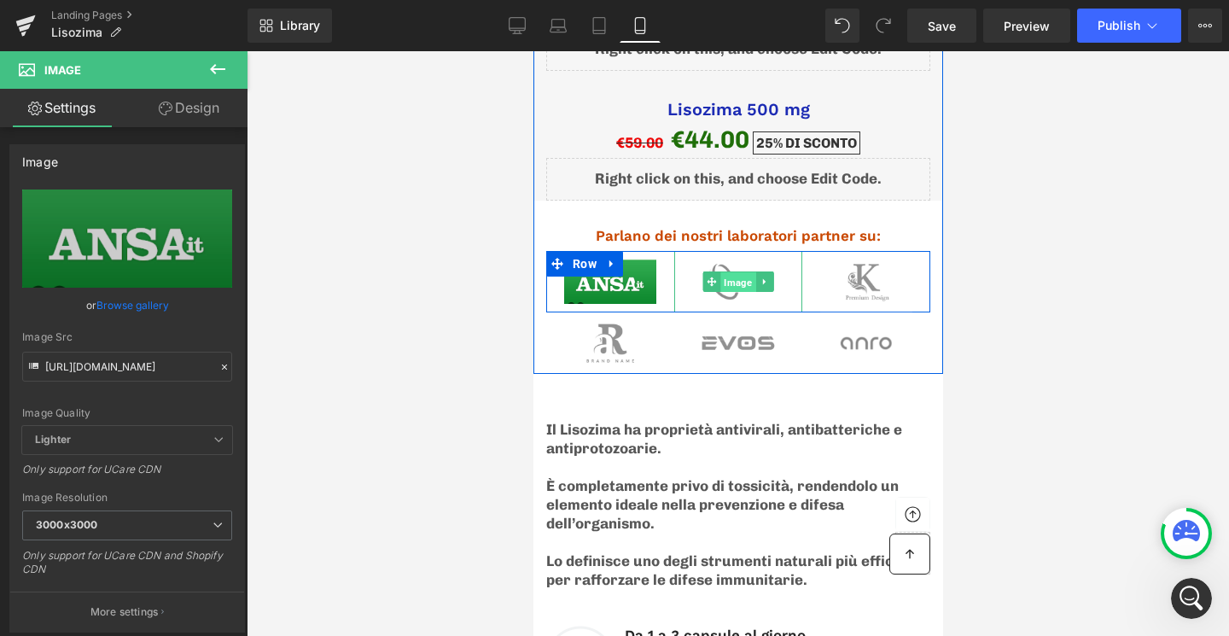
click at [732, 272] on span "Image" at bounding box center [736, 282] width 35 height 20
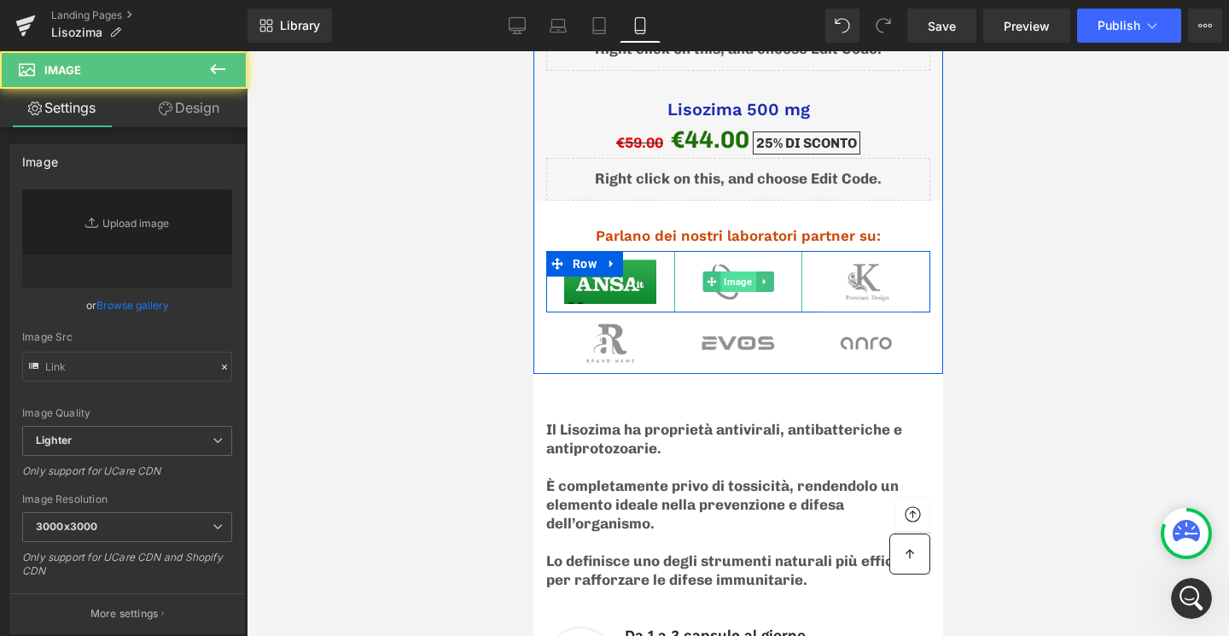
type input "https://ucarecdn.com/d84bdbf1-52b9-4309-957b-0c9f28fc05db/-/format/auto/-/previ…"
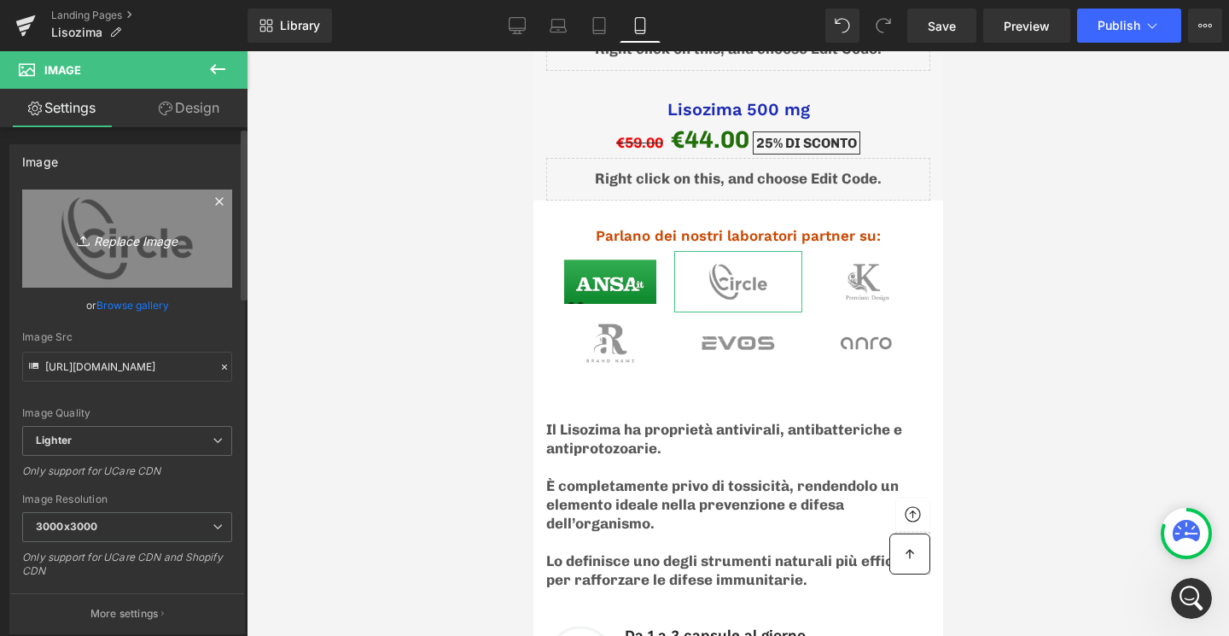
click at [130, 224] on link "Replace Image" at bounding box center [127, 238] width 210 height 98
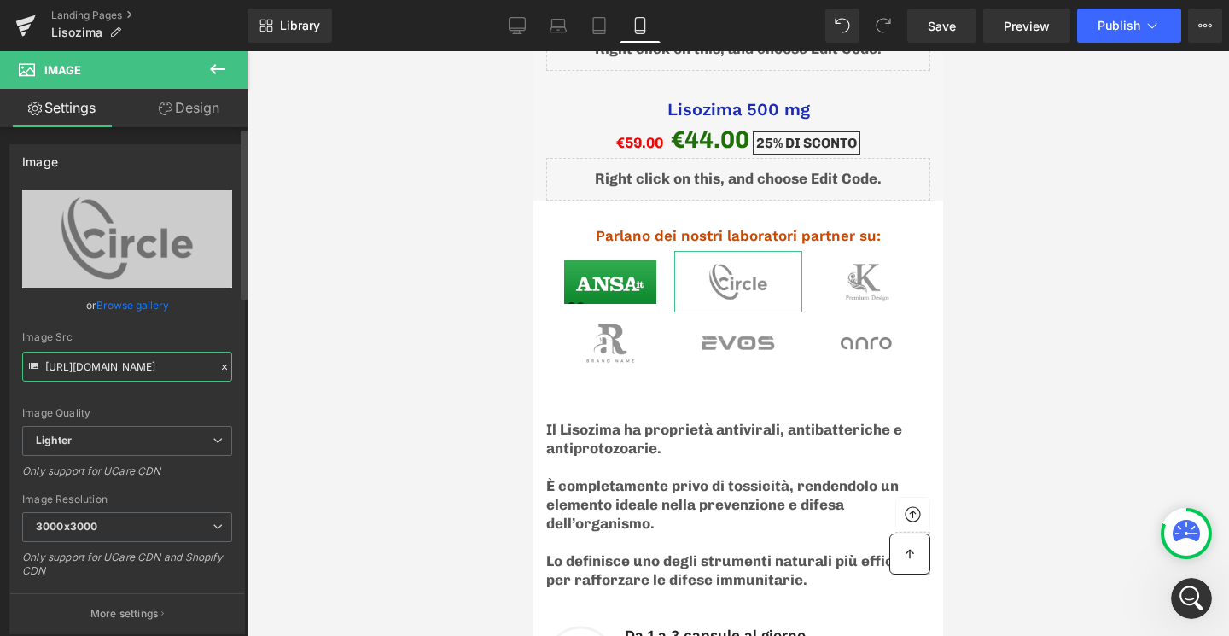
click at [149, 368] on input "https://ucarecdn.com/d84bdbf1-52b9-4309-957b-0c9f28fc05db/-/format/auto/-/previ…" at bounding box center [127, 367] width 210 height 30
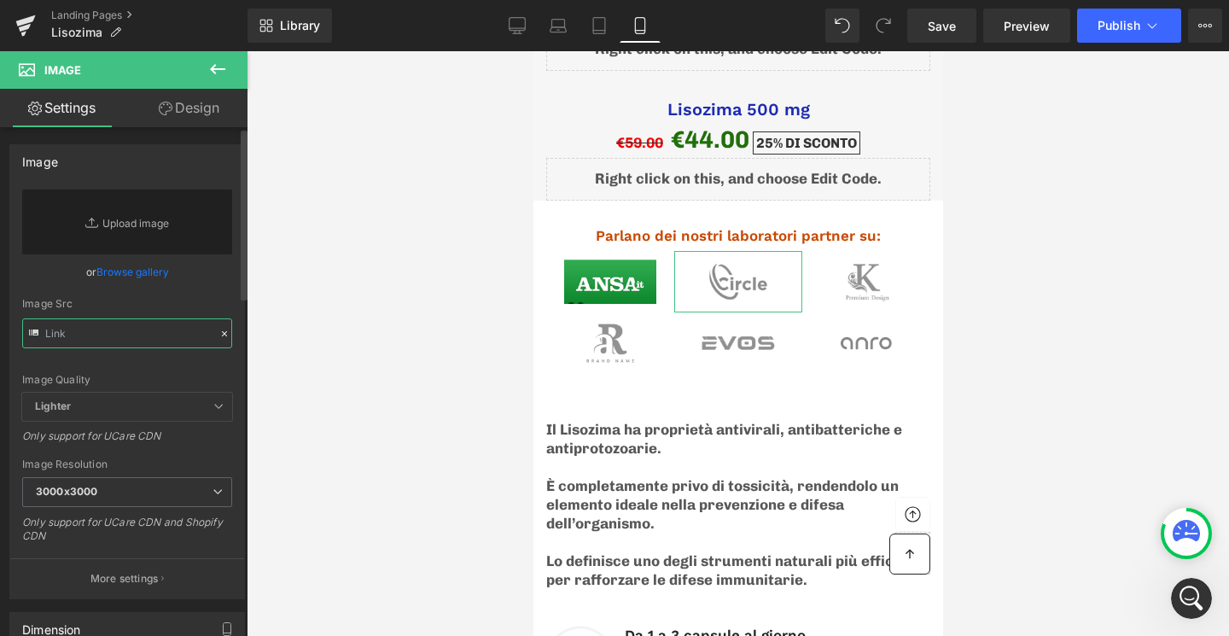
paste input "https://cdn.shopify.com/s/files/1/0263/4930/5940/files/IMG_2437.jpg?v=1757598280"
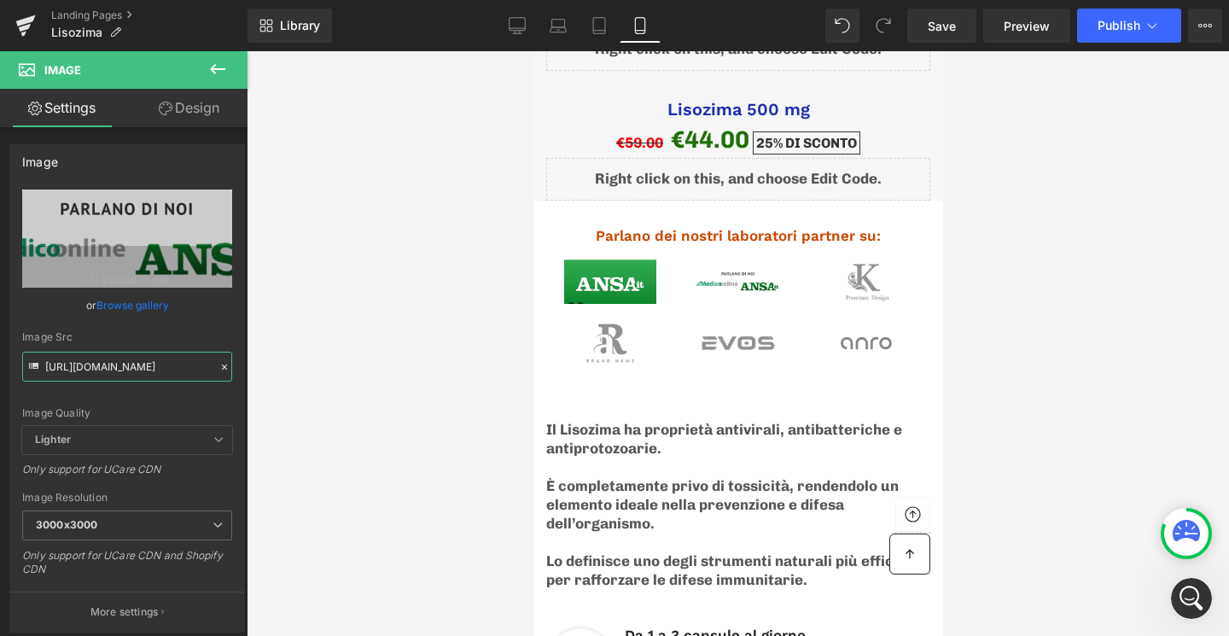
type input "https://cdn.shopify.com/s/files/1/0263/4930/5940/files/IMG_2437_3000x3000.jpg?v…"
click at [81, 364] on input "https://cdn.shopify.com/s/files/1/0263/4930/5940/files/IMG_2437_3000x3000.jpg?v…" at bounding box center [127, 367] width 210 height 30
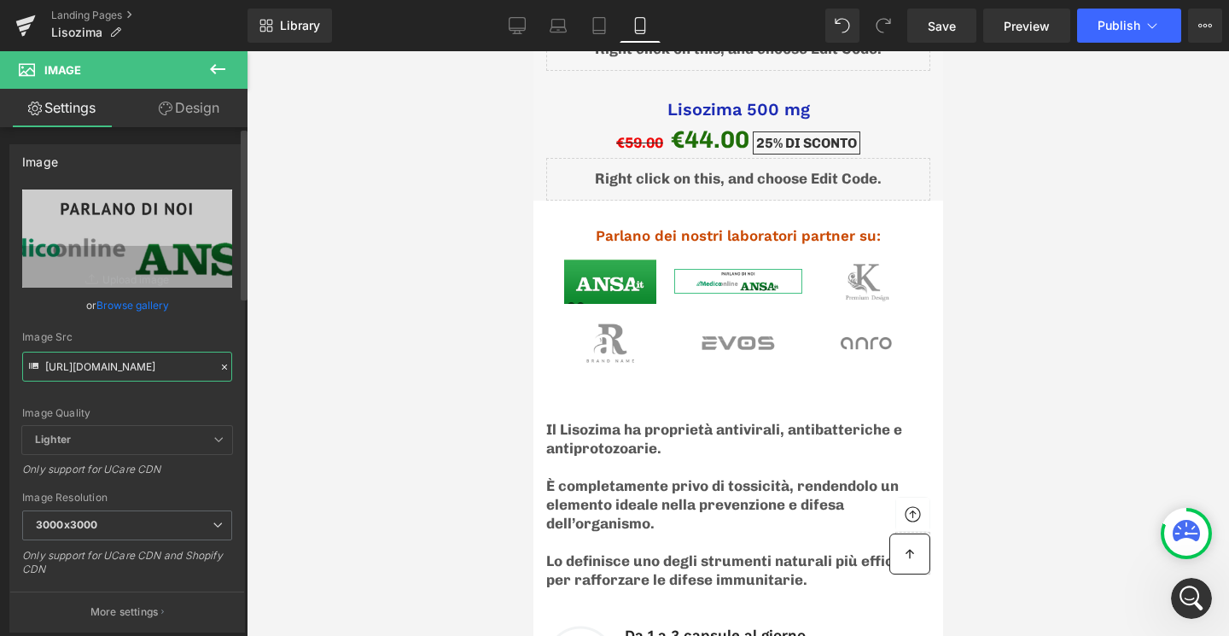
click at [81, 364] on input "https://cdn.shopify.com/s/files/1/0263/4930/5940/files/IMG_2437_3000x3000.jpg?v…" at bounding box center [127, 367] width 210 height 30
paste input "https://cdn.shopify.com/s/files/1/0263/4930/5940/files/da1243a8-ed99-48ad-8a5c-…"
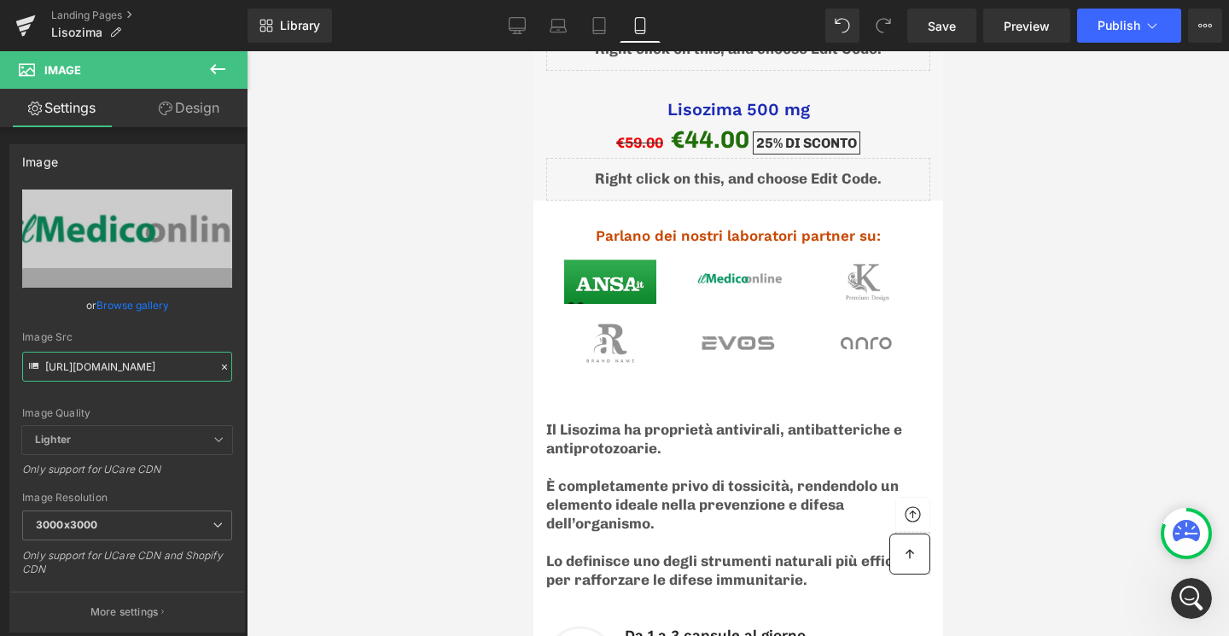
type input "https://cdn.shopify.com/s/files/1/0263/4930/5940/files/da1243a8-ed99-48ad-8a5c-…"
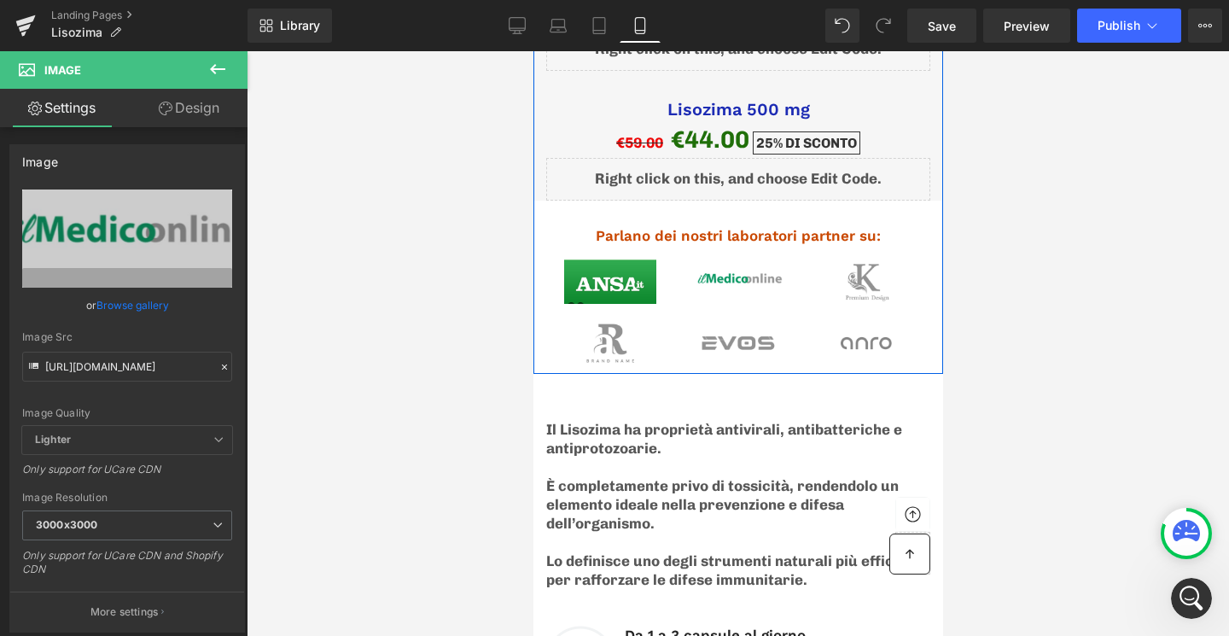
click at [864, 271] on span "Image" at bounding box center [864, 281] width 35 height 20
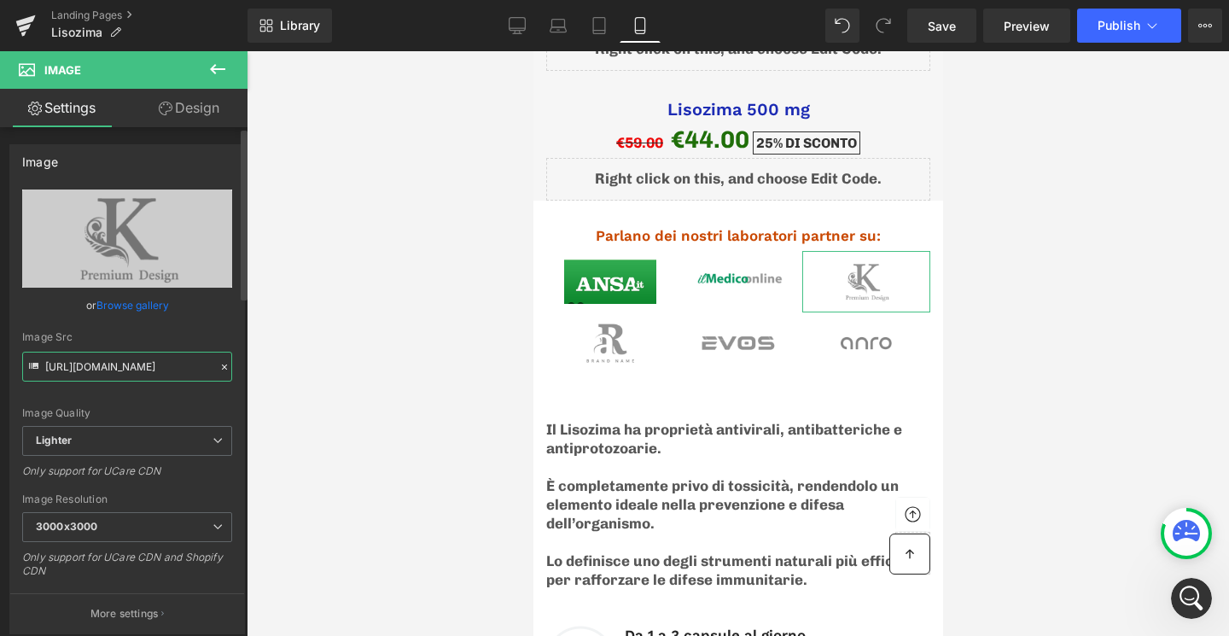
click at [81, 370] on input "https://ucarecdn.com/698d448d-427c-4d6f-83ca-d09342d95e09/-/format/auto/-/previ…" at bounding box center [127, 367] width 210 height 30
paste input "https://cdn.shopify.com/s/files/1/0263/4930/5940/files/46c6c4e4-85ce-40a2-af9b-…"
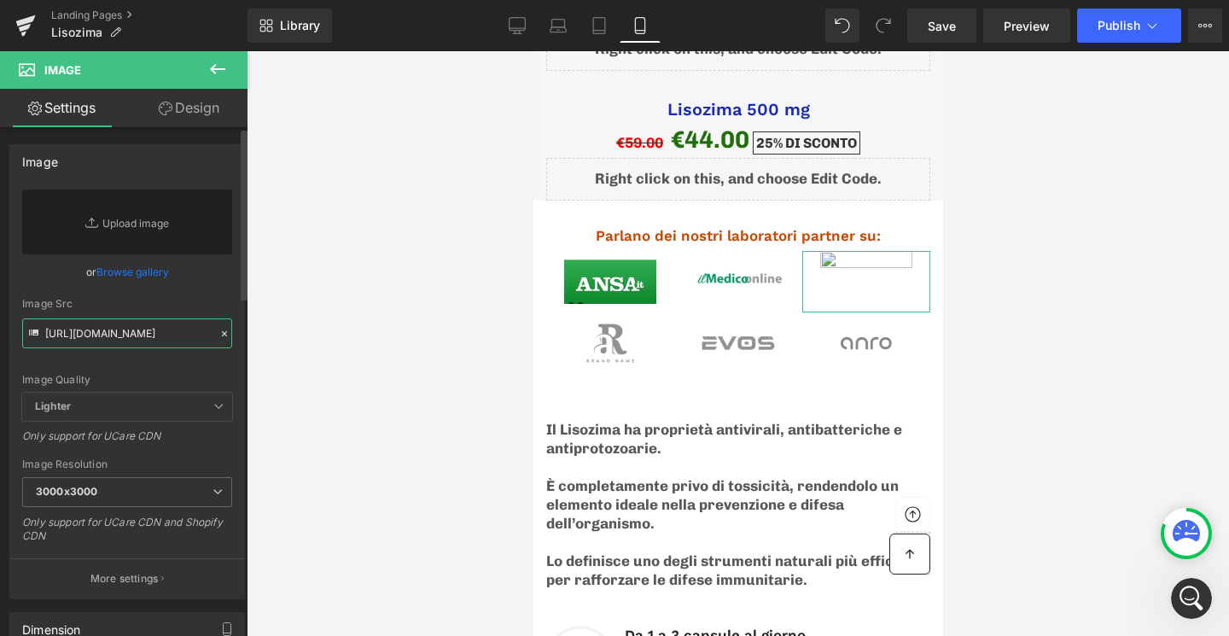
scroll to position [0, 420]
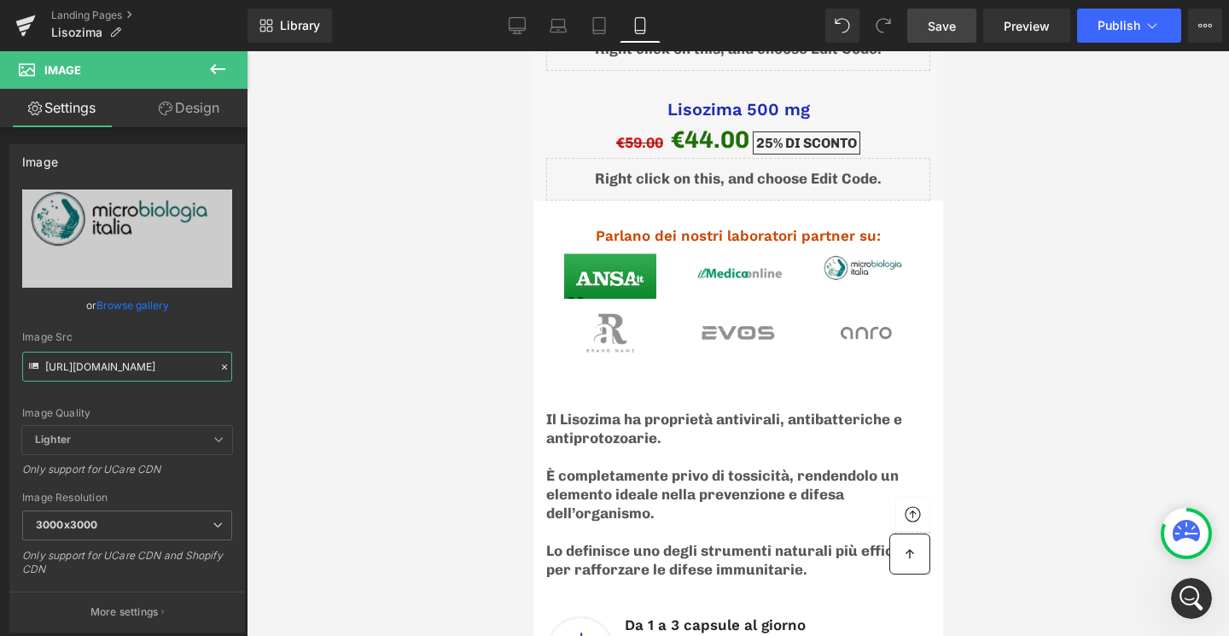
type input "https://cdn.shopify.com/s/files/1/0263/4930/5940/files/46c6c4e4-85ce-40a2-af9b-…"
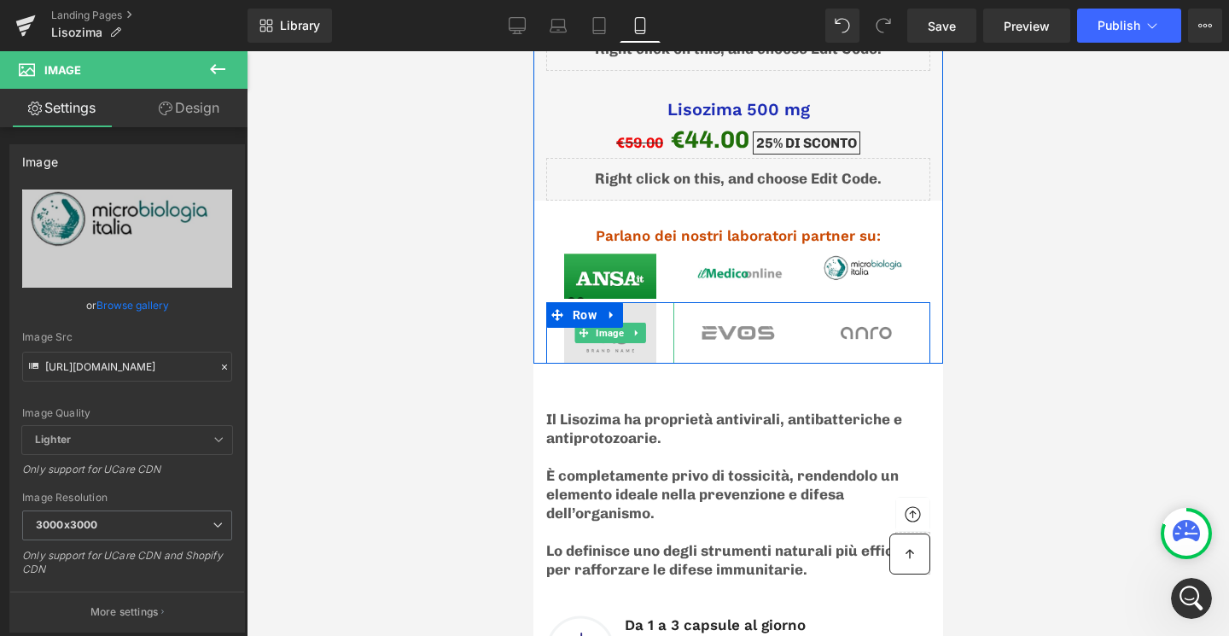
click at [607, 314] on img at bounding box center [609, 332] width 92 height 61
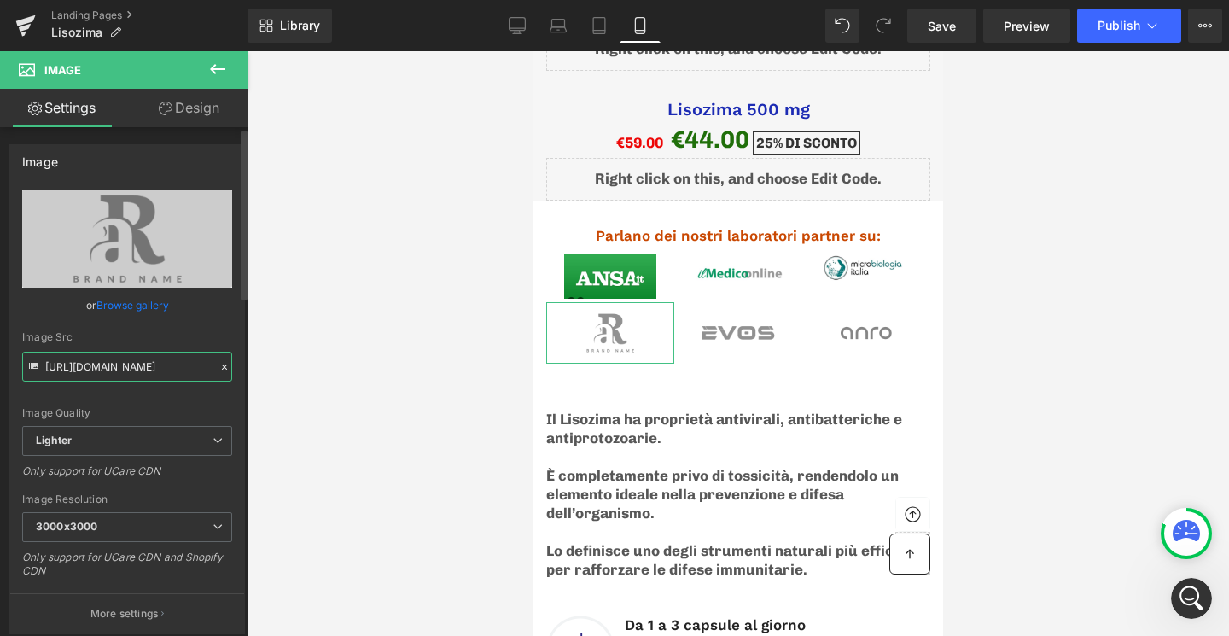
click at [71, 360] on input "https://ucarecdn.com/ac13b756-6580-4d5d-b099-6d14d6c17950/-/format/auto/-/previ…" at bounding box center [127, 367] width 210 height 30
paste input "https://cdn.shopify.com/s/files/1/0263/4930/5940/files/0472ffe4-af22-42a0-896f-…"
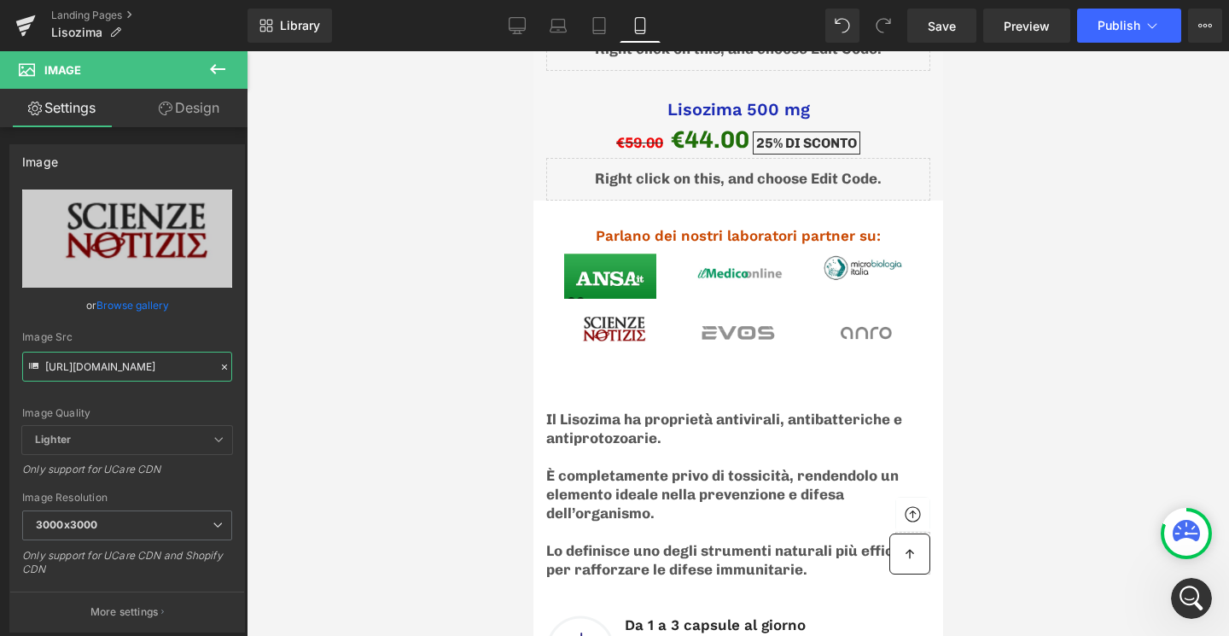
type input "https://cdn.shopify.com/s/files/1/0263/4930/5940/files/0472ffe4-af22-42a0-896f-…"
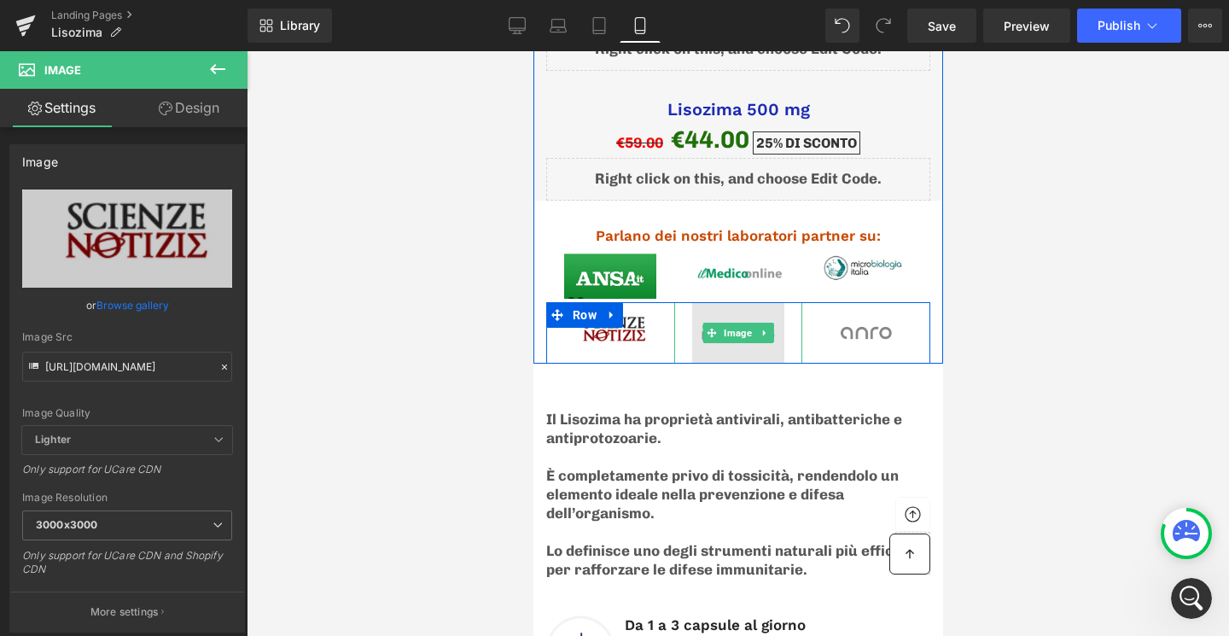
click at [719, 302] on img at bounding box center [737, 332] width 92 height 61
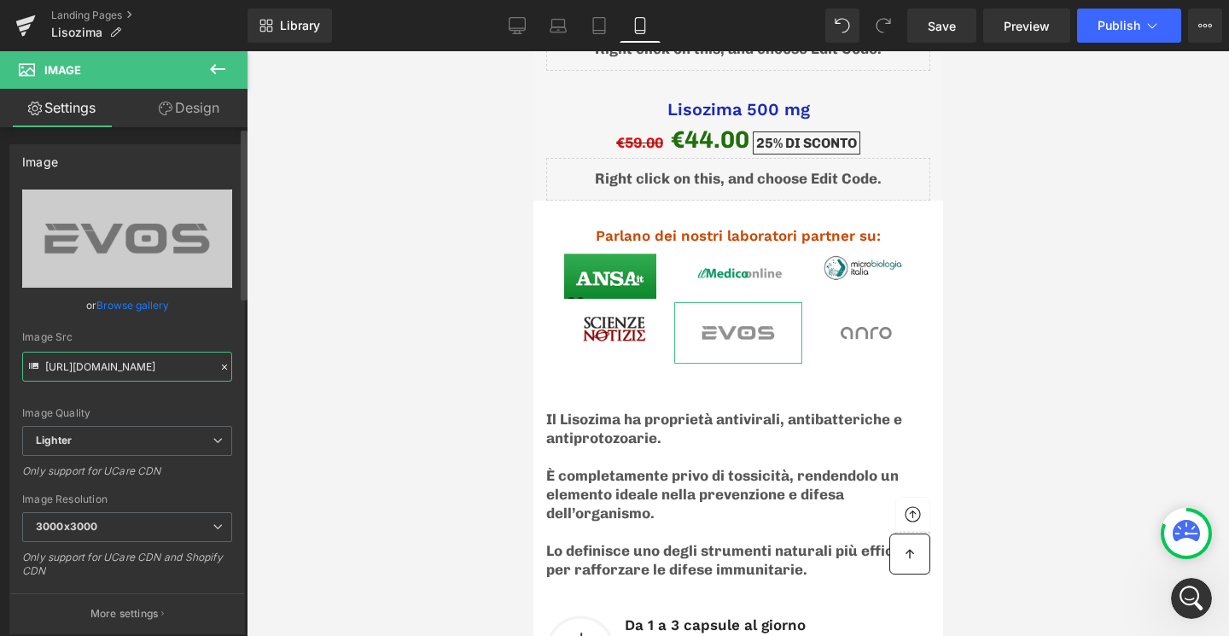
click at [175, 363] on input "https://ucarecdn.com/dc7bd7b7-f8da-4175-82f3-23d9bcd77036/-/format/auto/-/previ…" at bounding box center [127, 367] width 210 height 30
paste input "https://cdn.shopify.com/s/files/1/0263/4930/5940/files/e09be867-bc8f-454d-a165-…"
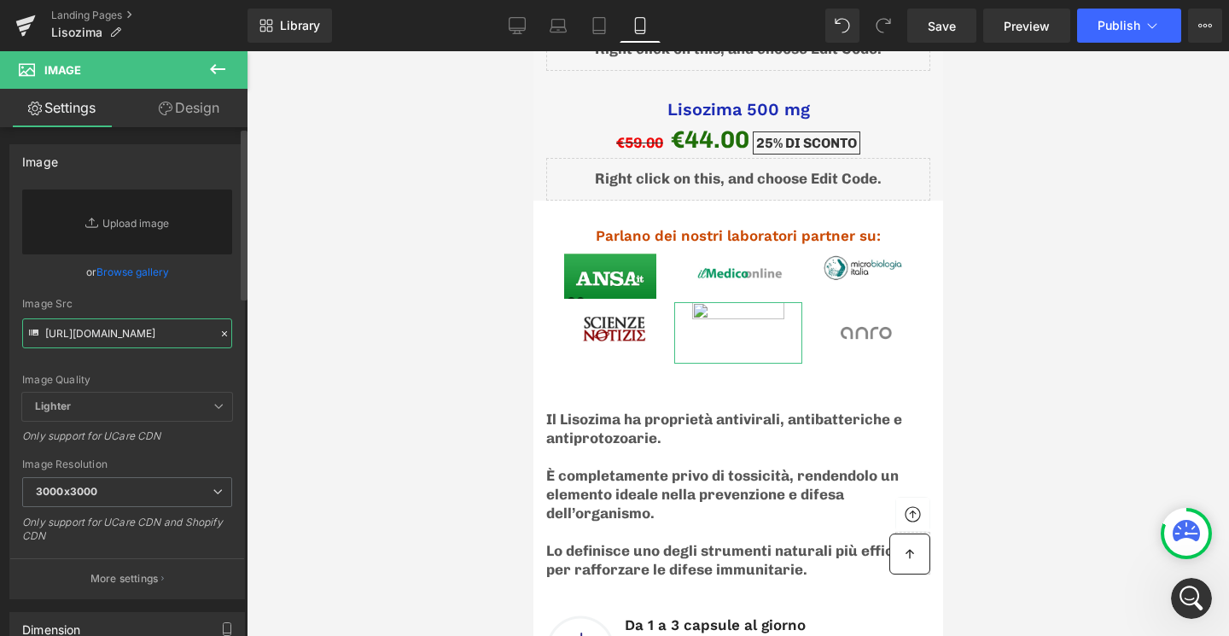
scroll to position [0, 419]
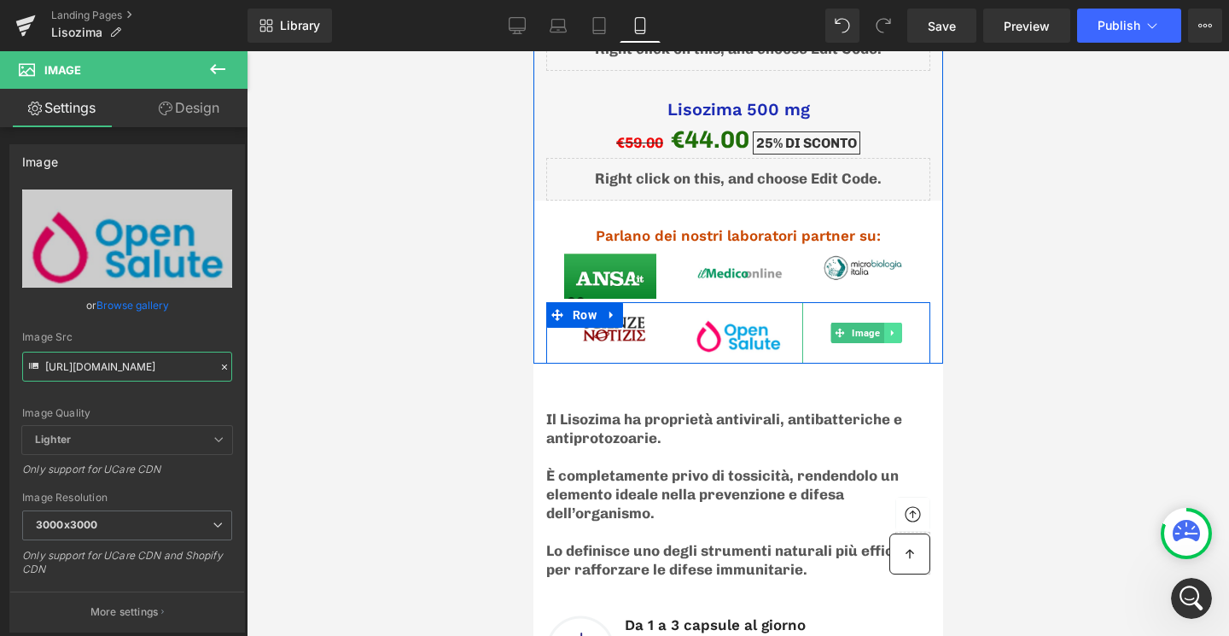
type input "https://cdn.shopify.com/s/files/1/0263/4930/5940/files/e09be867-bc8f-454d-a165-…"
click at [892, 328] on icon at bounding box center [891, 333] width 9 height 10
click at [897, 328] on icon at bounding box center [900, 332] width 9 height 9
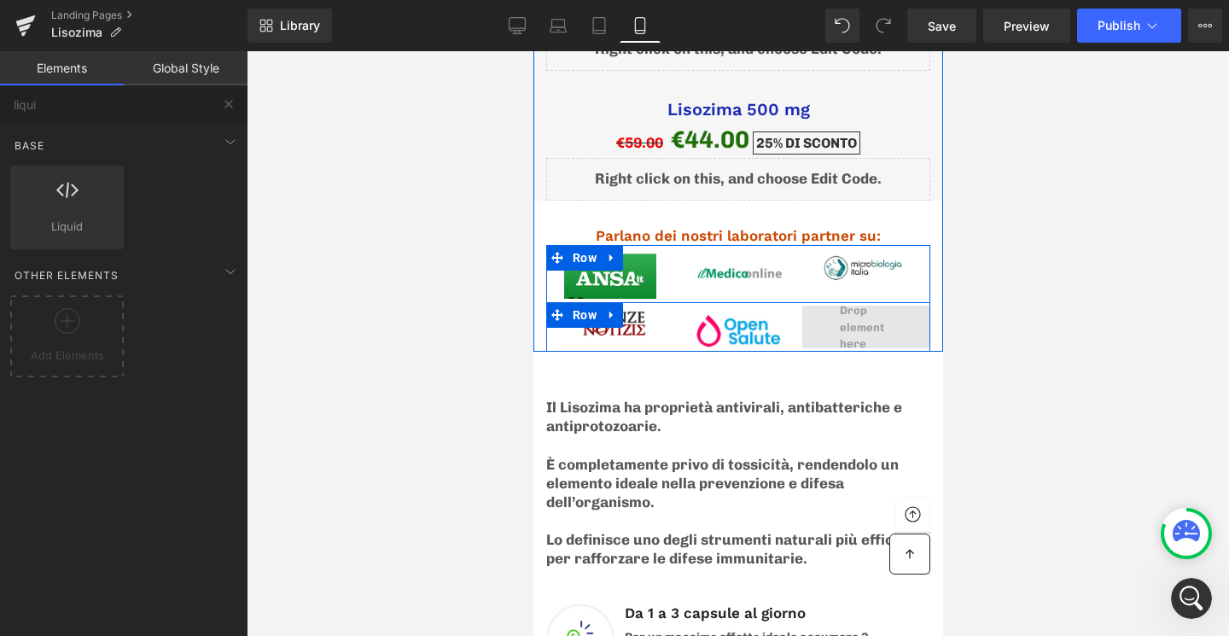
click at [898, 306] on span at bounding box center [865, 327] width 128 height 43
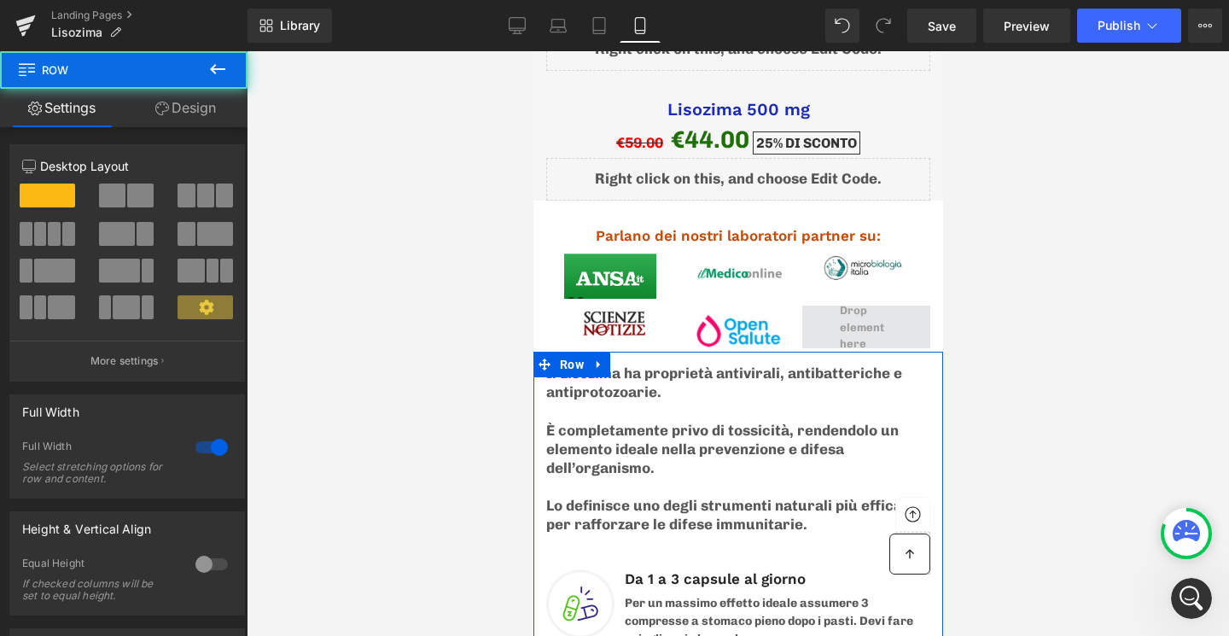
drag, startPoint x: 804, startPoint y: 338, endPoint x: 807, endPoint y: 304, distance: 34.3
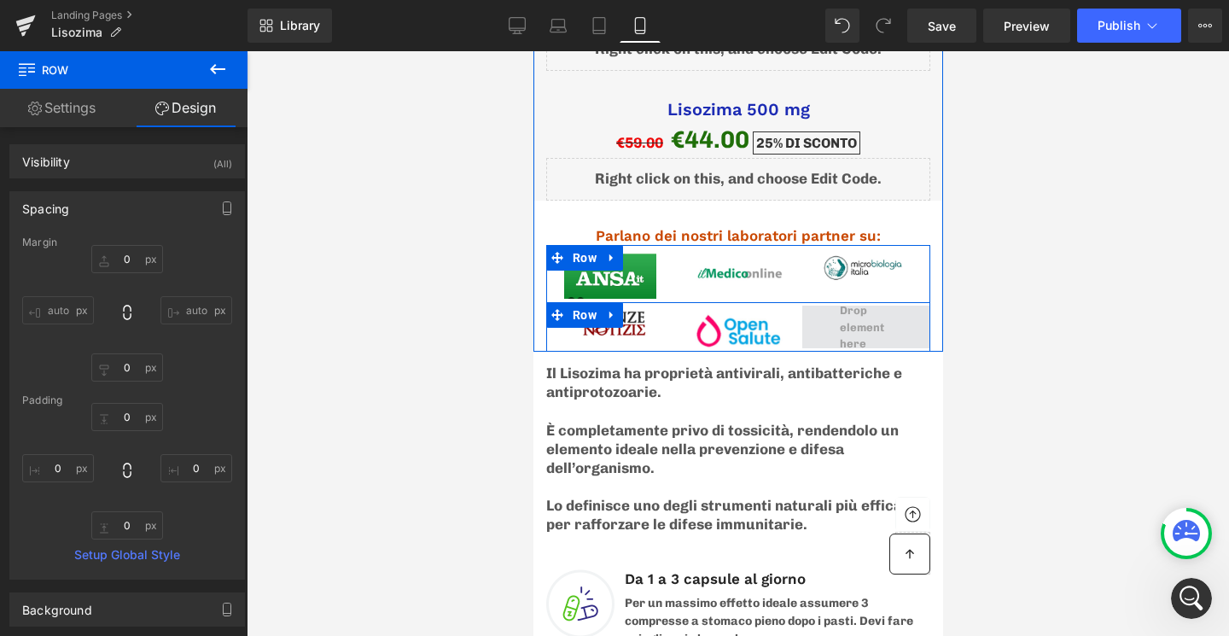
click at [842, 298] on span at bounding box center [865, 327] width 64 height 59
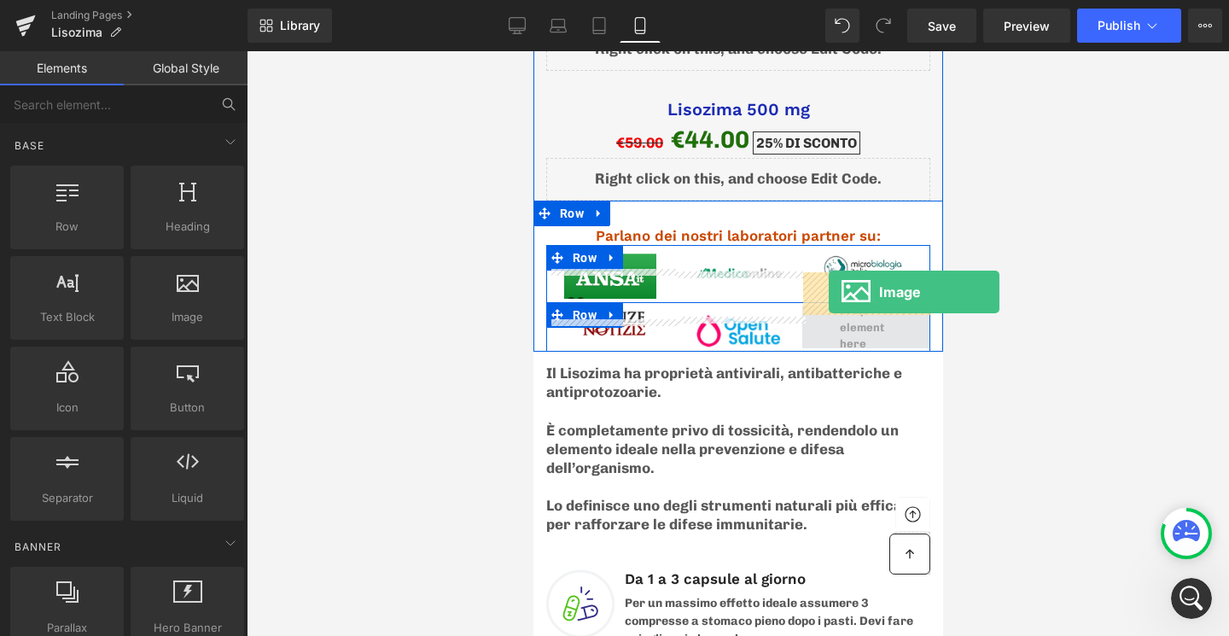
drag, startPoint x: 685, startPoint y: 335, endPoint x: 828, endPoint y: 292, distance: 148.8
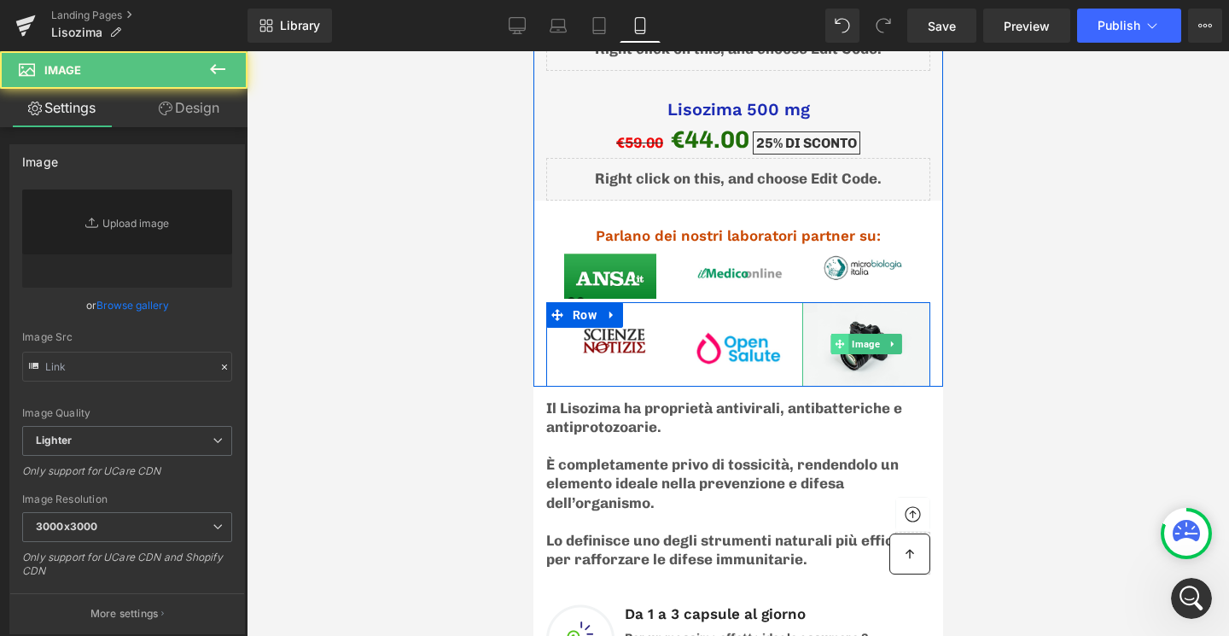
type input "//[DOMAIN_NAME][URL]"
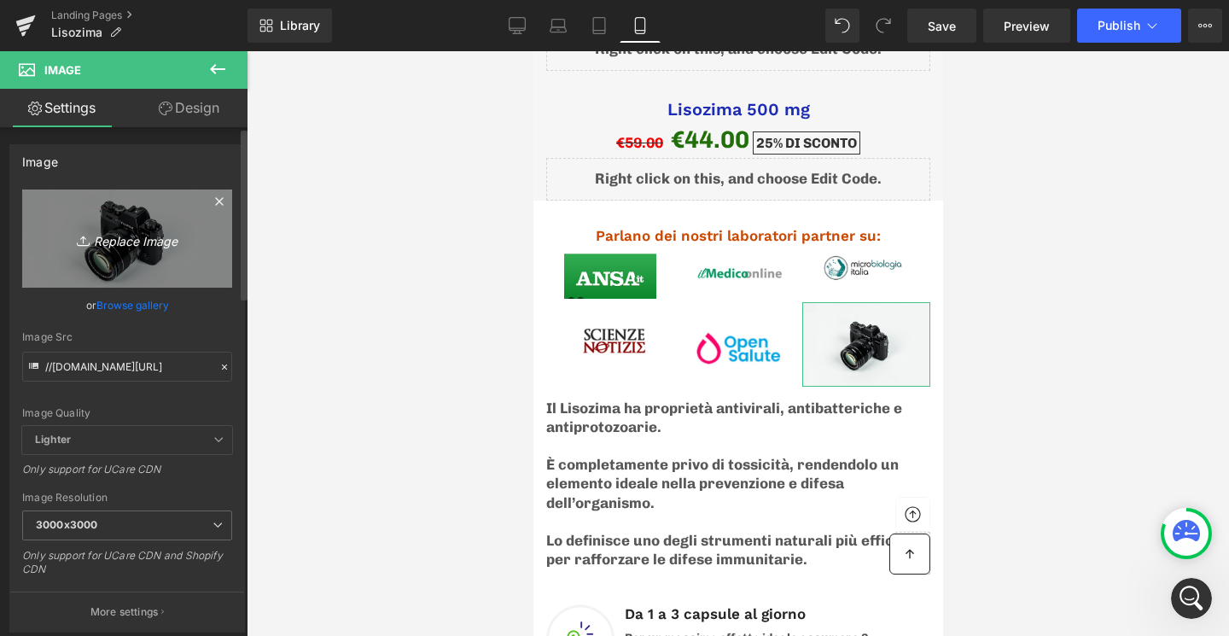
click at [147, 232] on icon "Replace Image" at bounding box center [127, 238] width 137 height 21
type input "C:\fakepath\vettoriale collagene logo ok.png"
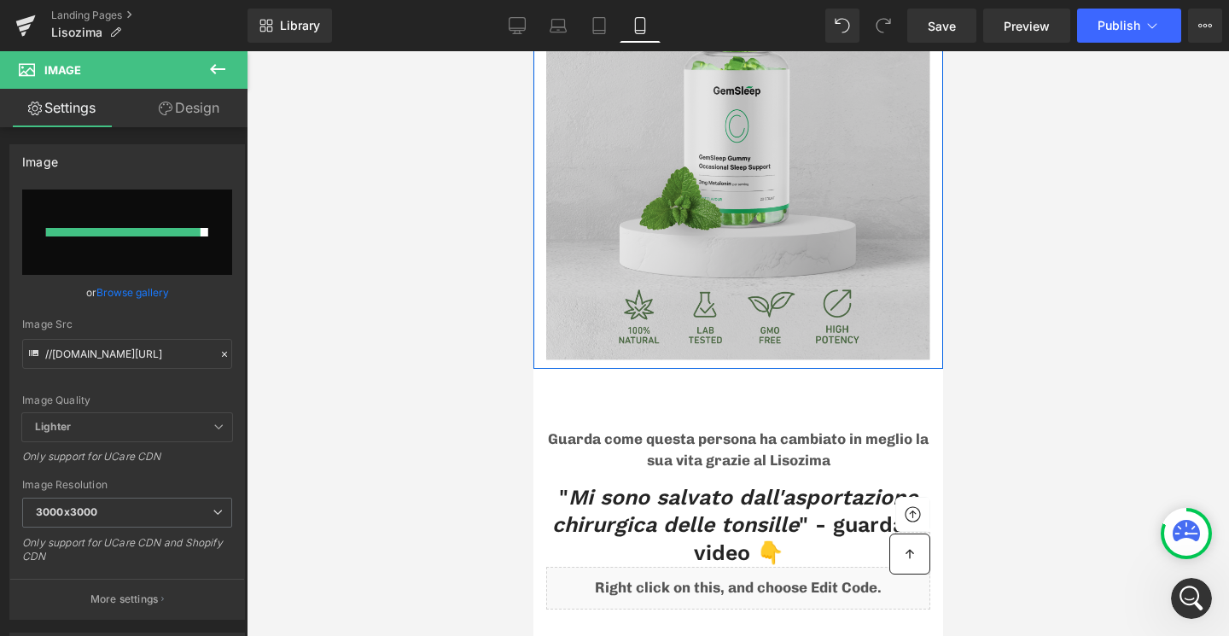
type input "https://ucarecdn.com/40ff7b5e-2ac1-4818-a6a0-87438f101596/-/format/auto/-/previ…"
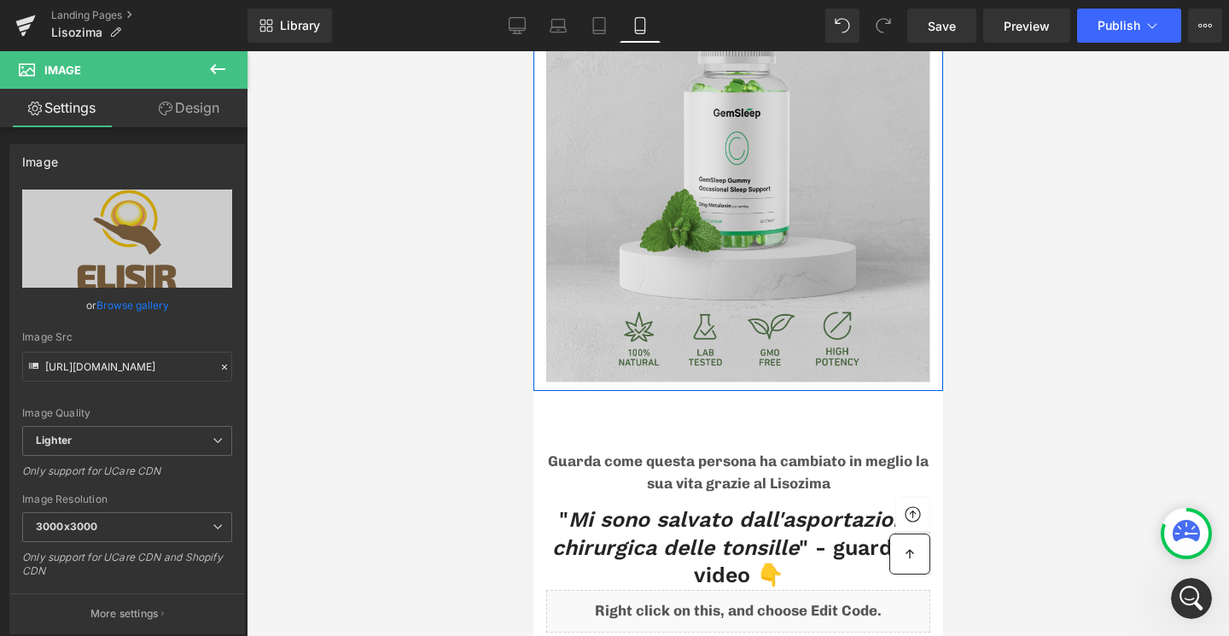
scroll to position [6304, 0]
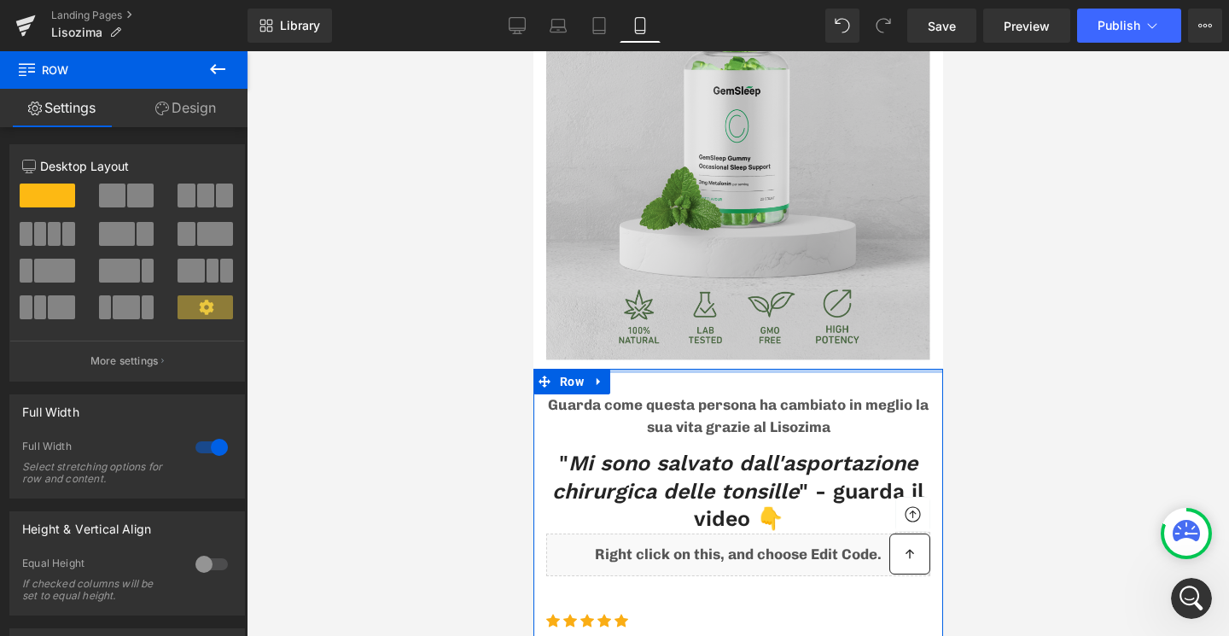
drag, startPoint x: 678, startPoint y: 341, endPoint x: 663, endPoint y: 291, distance: 51.6
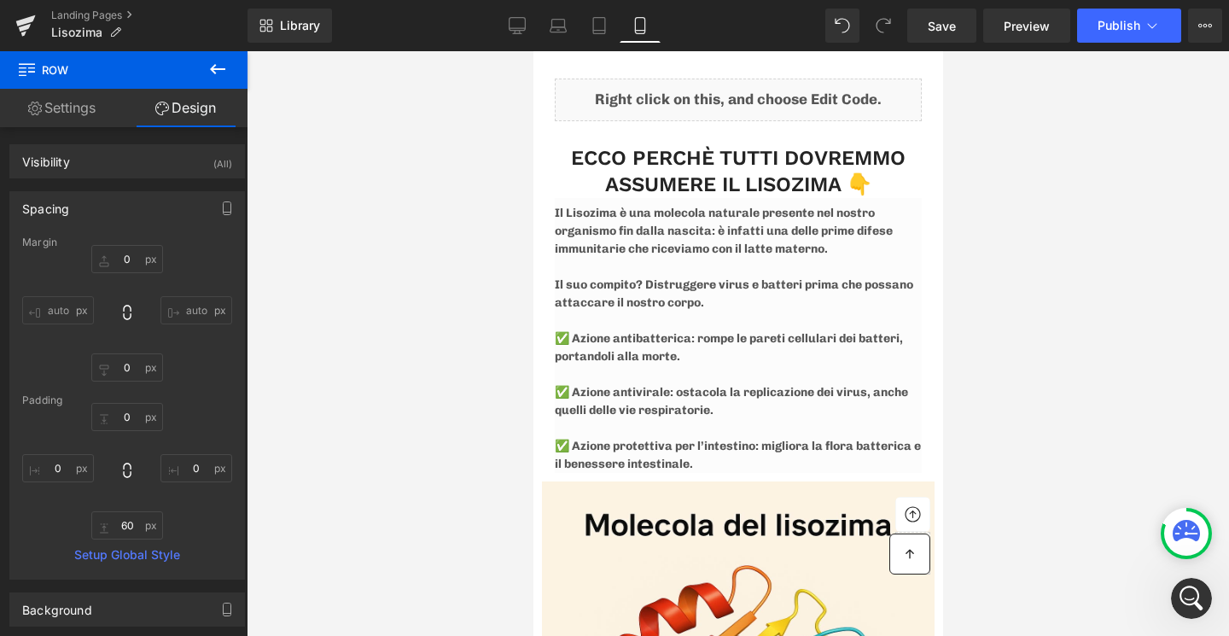
scroll to position [500, 0]
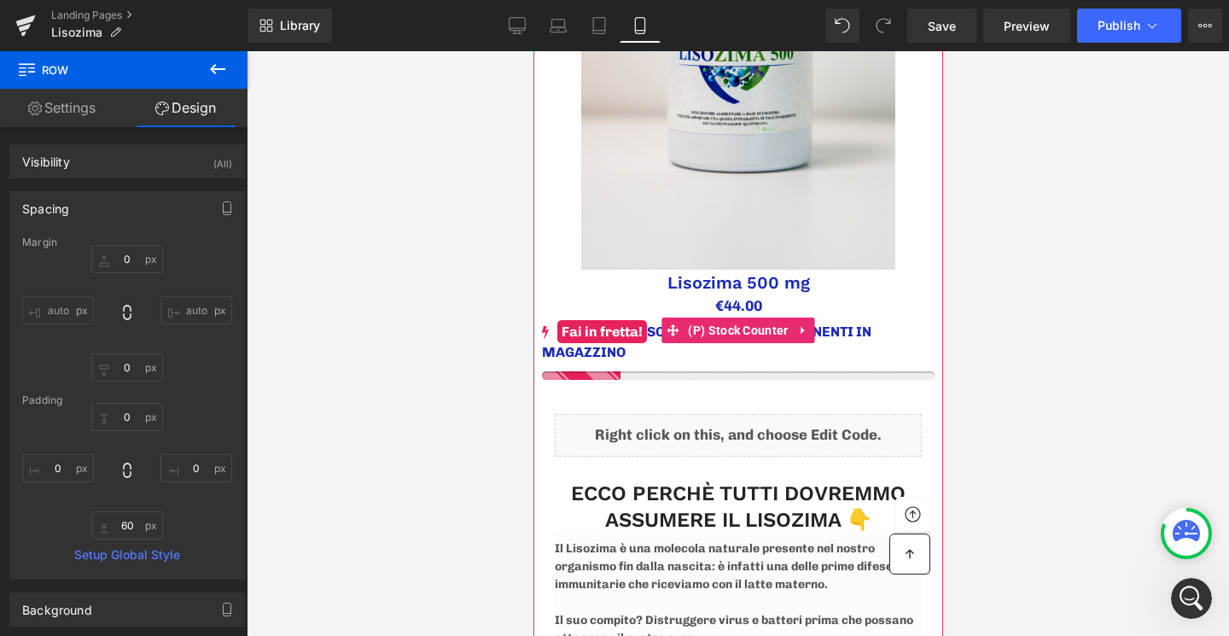
click at [603, 372] on div at bounding box center [737, 375] width 393 height 9
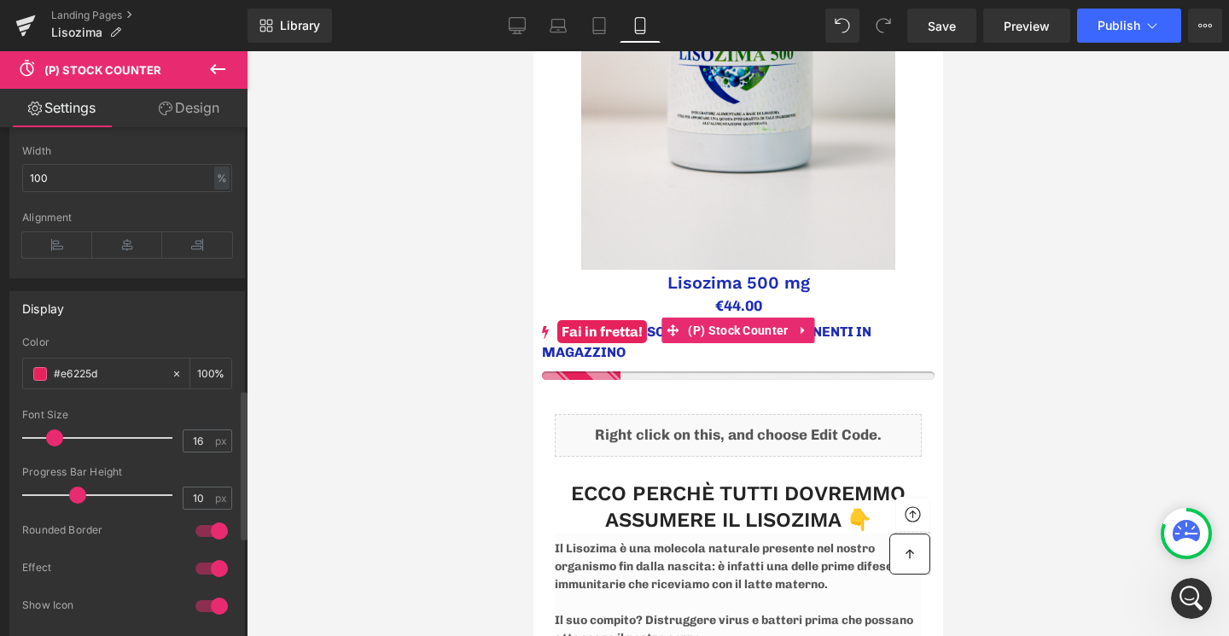
scroll to position [943, 0]
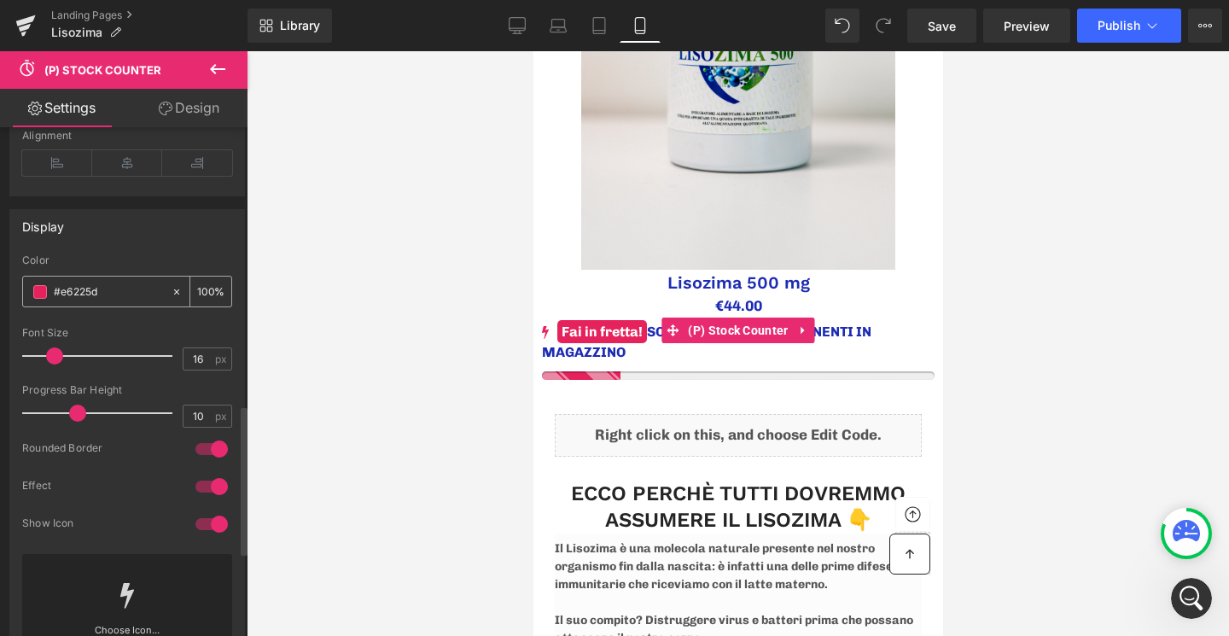
click at [44, 299] on span at bounding box center [40, 292] width 14 height 14
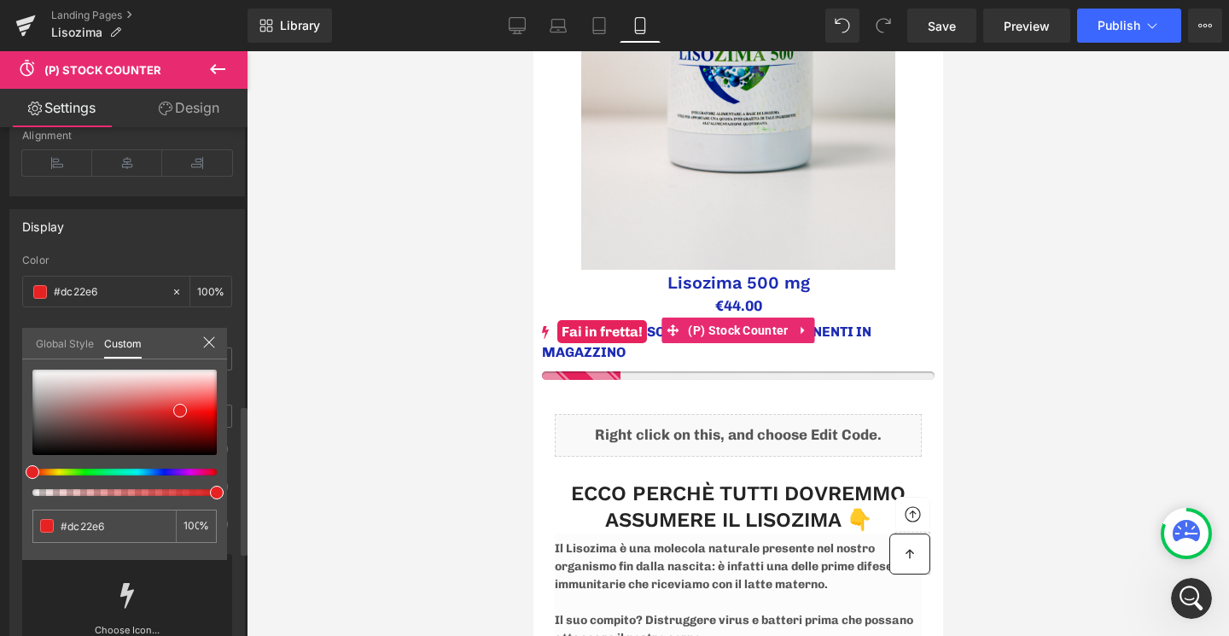
type input "#dc22e6"
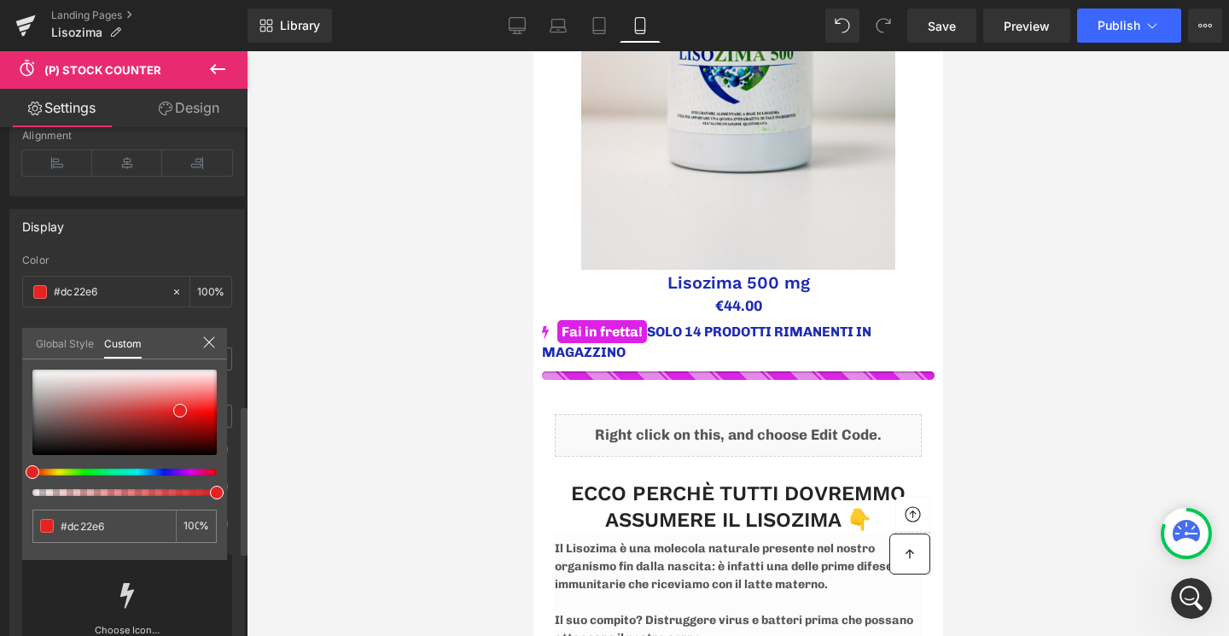
type input "#e62222"
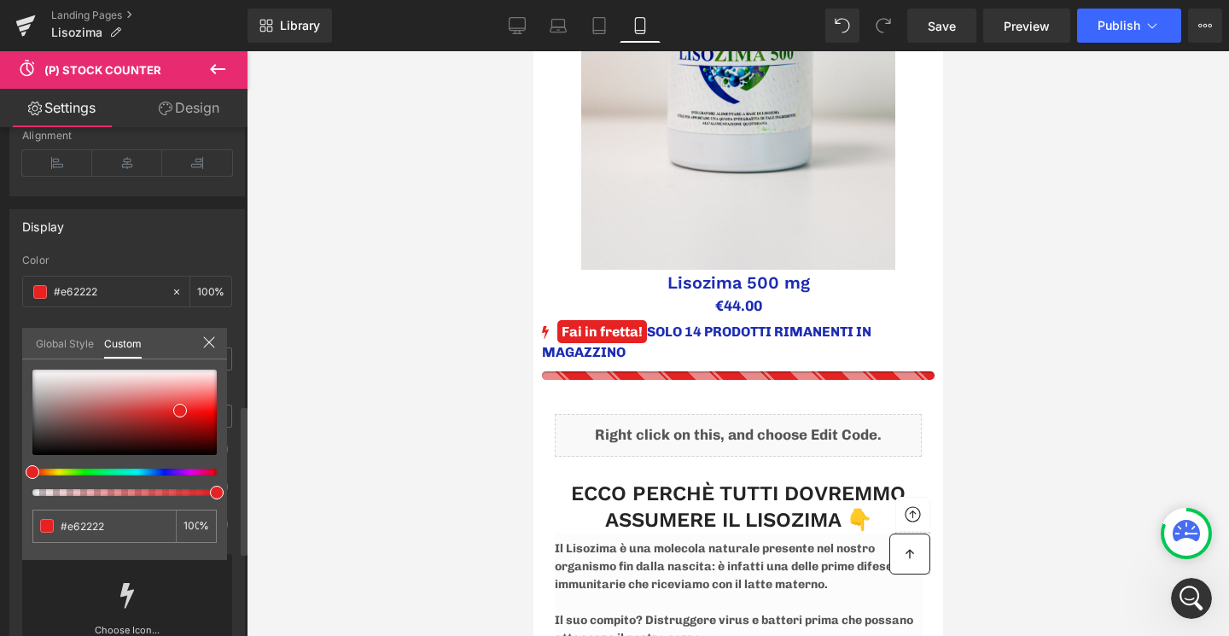
drag, startPoint x: 207, startPoint y: 474, endPoint x: 22, endPoint y: 471, distance: 184.4
click at [22, 471] on div "#e62222 100 %" at bounding box center [124, 465] width 205 height 190
type input "#eb2222"
type input "#f40a0a"
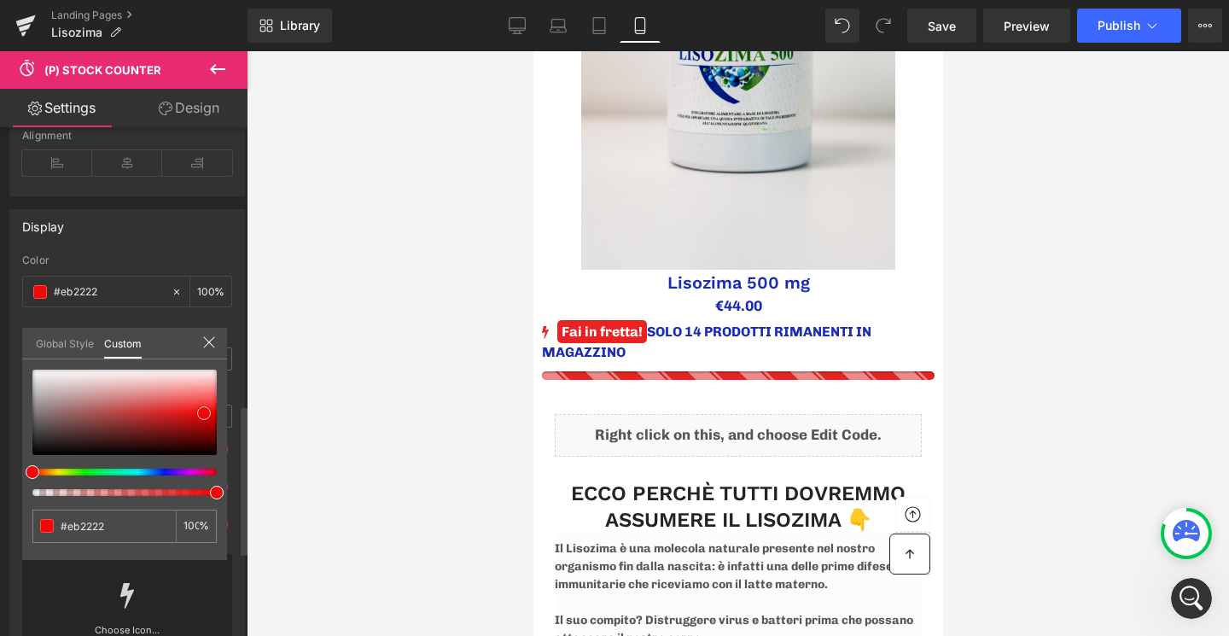
type input "#f40a0a"
type input "#e90505"
type input "#e50404"
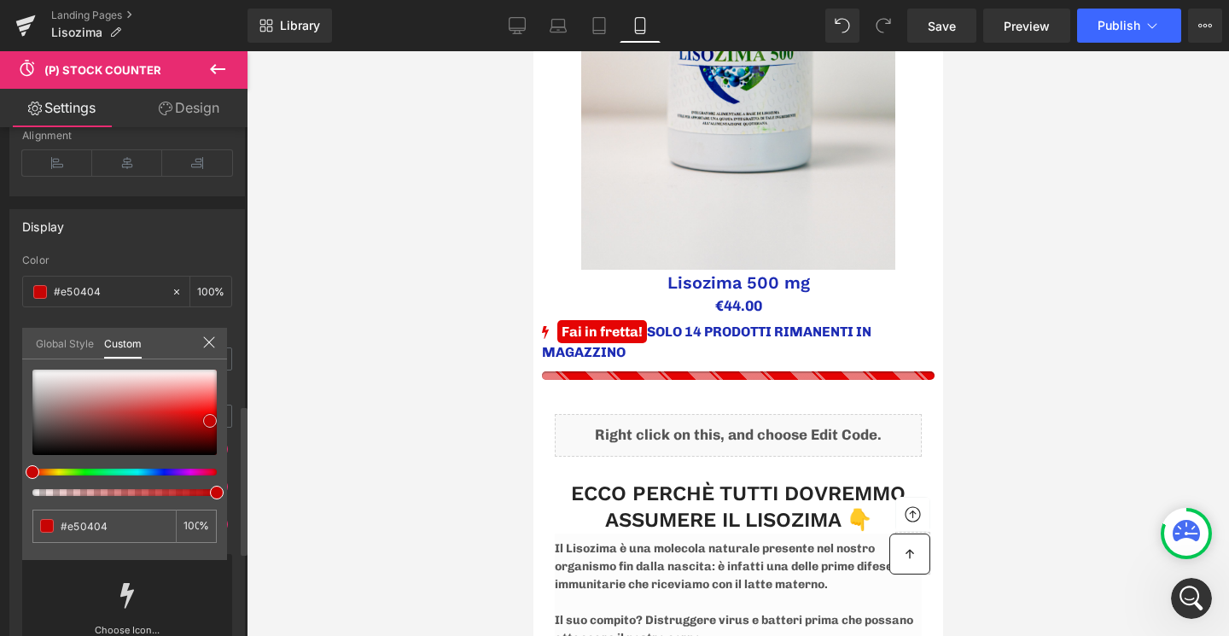
type input "#cc0404"
type input "#c70404"
type input "#a90303"
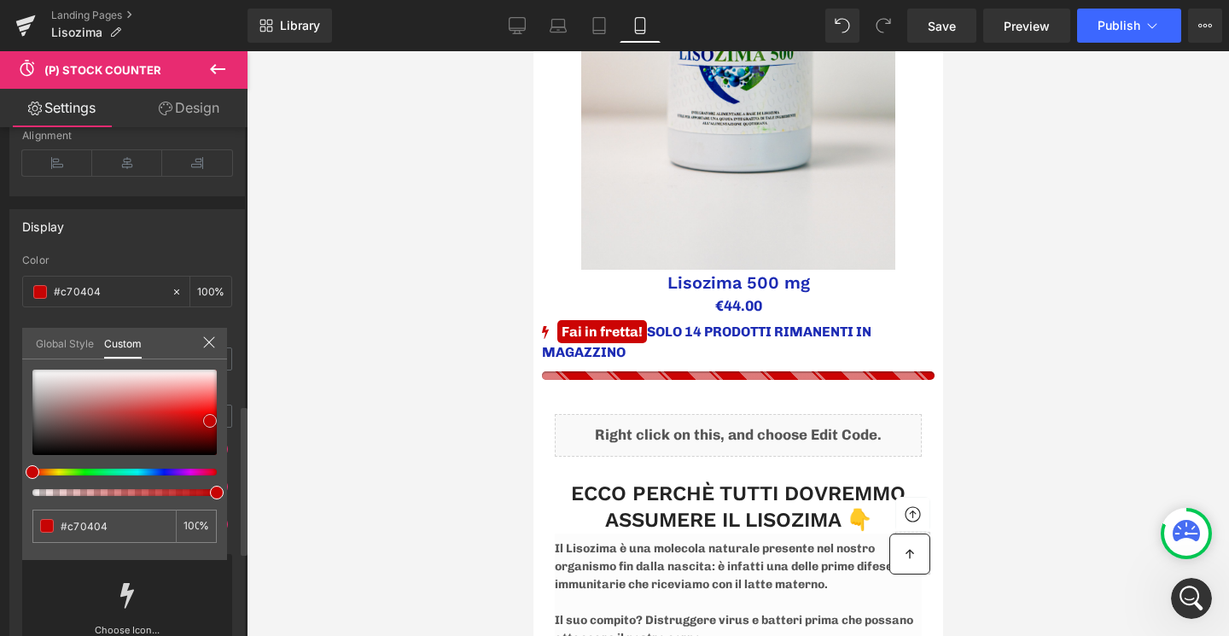
type input "#a90303"
type input "#950303"
type input "#900202"
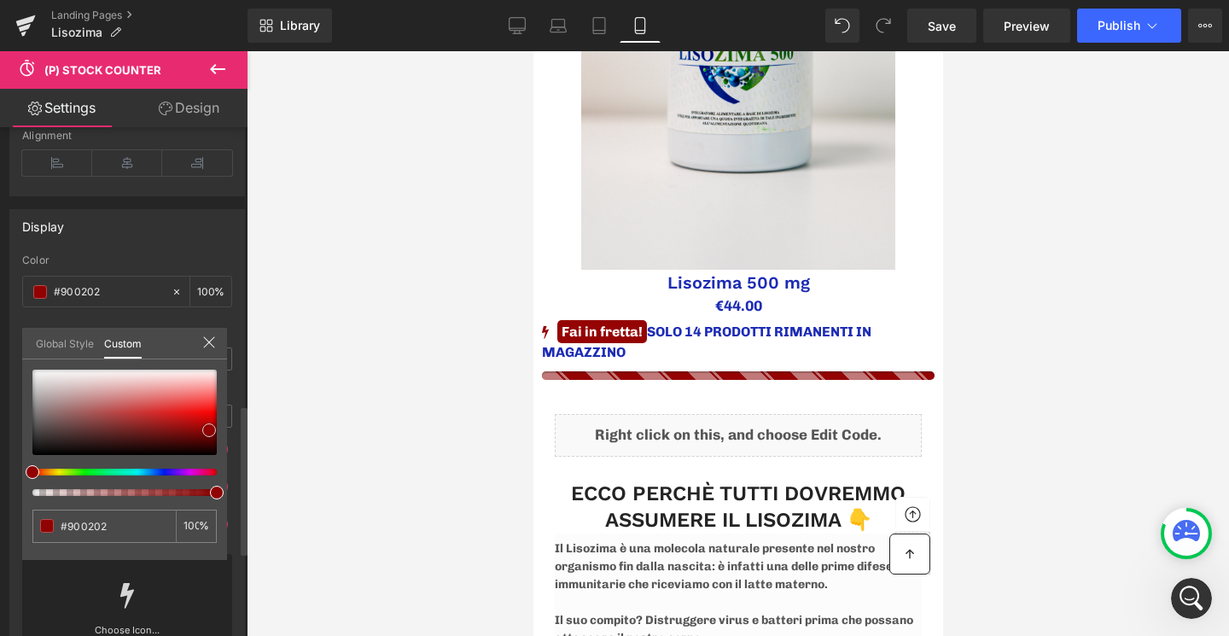
type input "#910202"
type input "#960202"
type input "#950303"
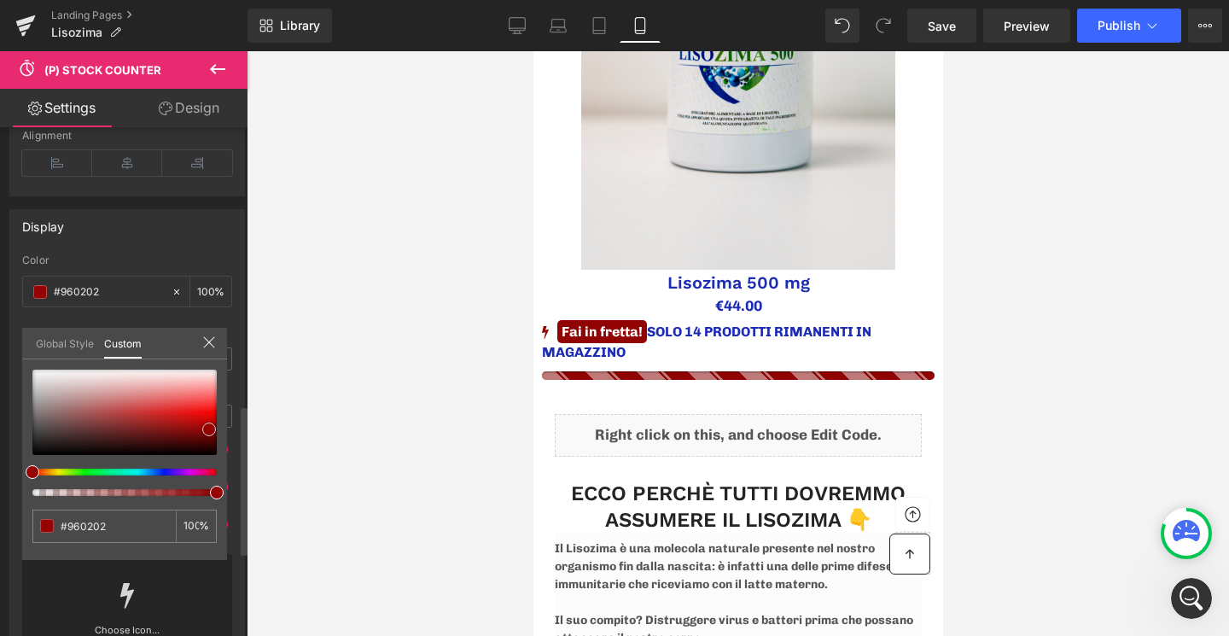
type input "#950303"
type input "#ae0303"
type input "#cd0303"
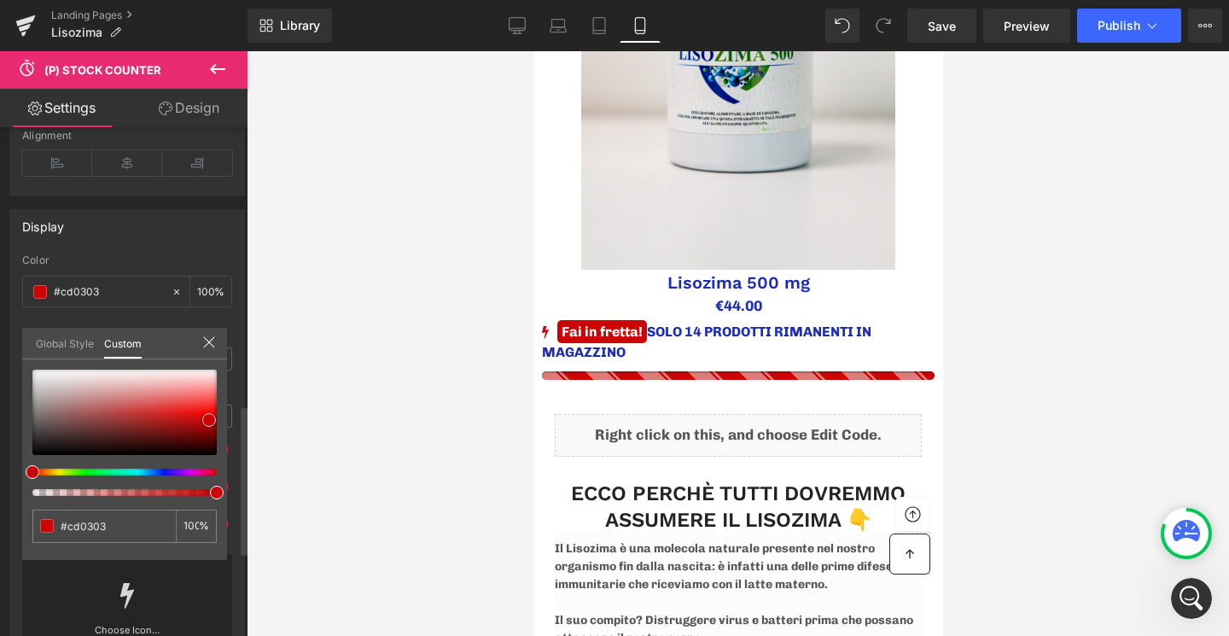
type input "#cc0404"
type input "#df0505"
type input "#e80707"
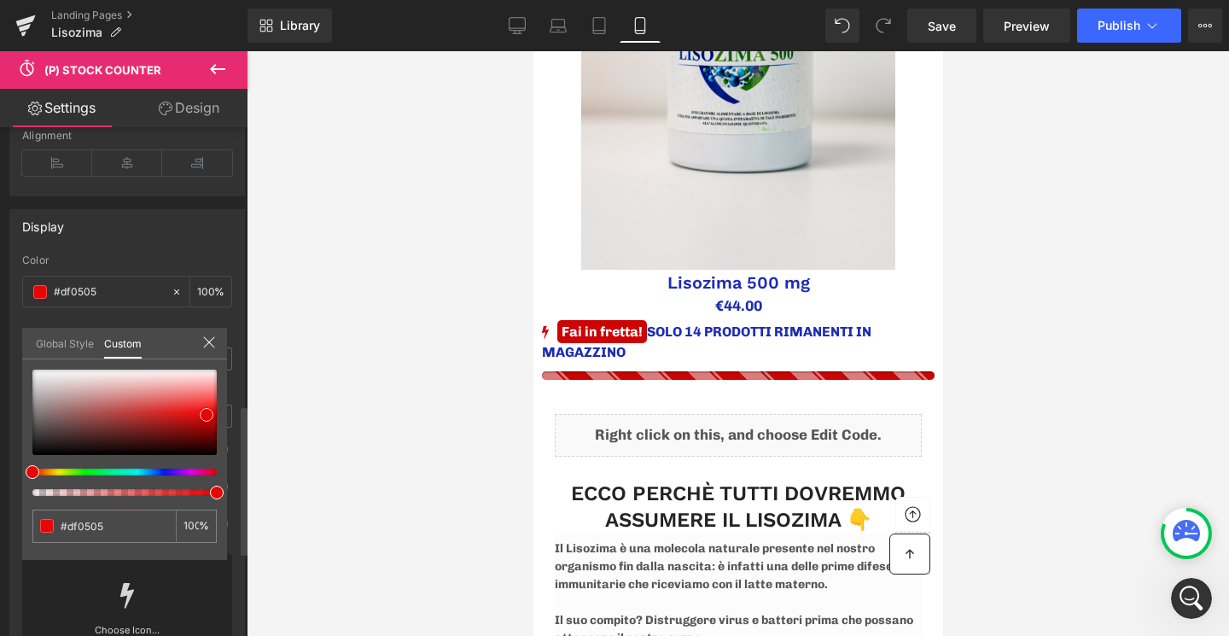
type input "#e80707"
type input "#f30b0b"
type input "#ed1616"
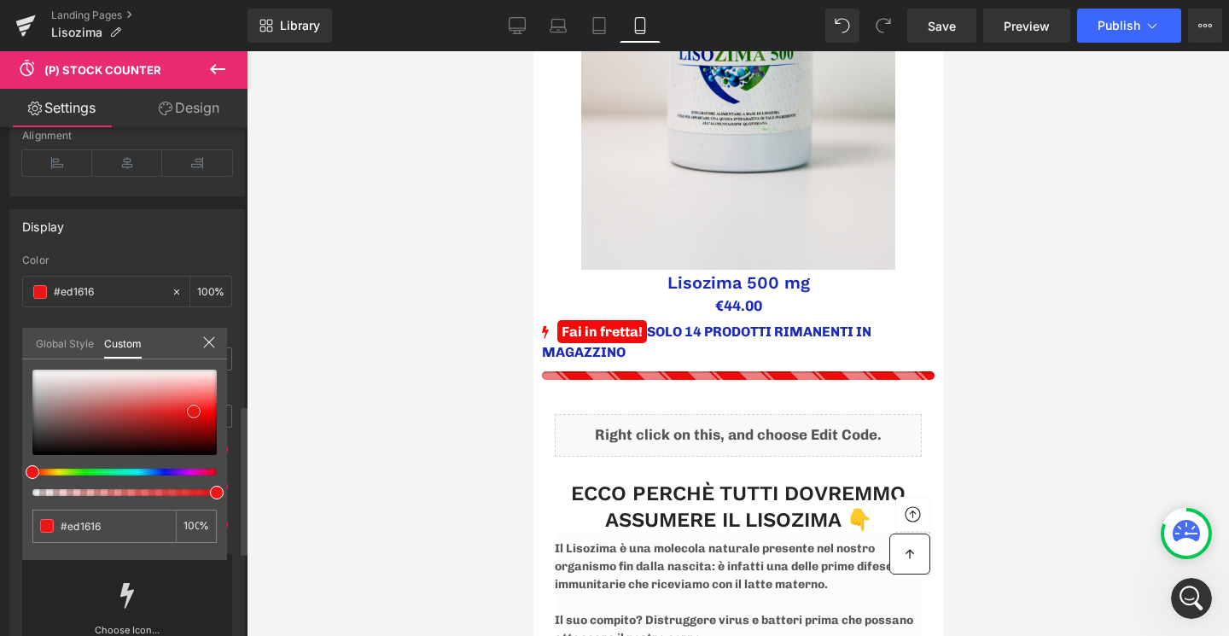
type input "#ed1b1b"
type input "#ec1c1c"
type input "#ea2323"
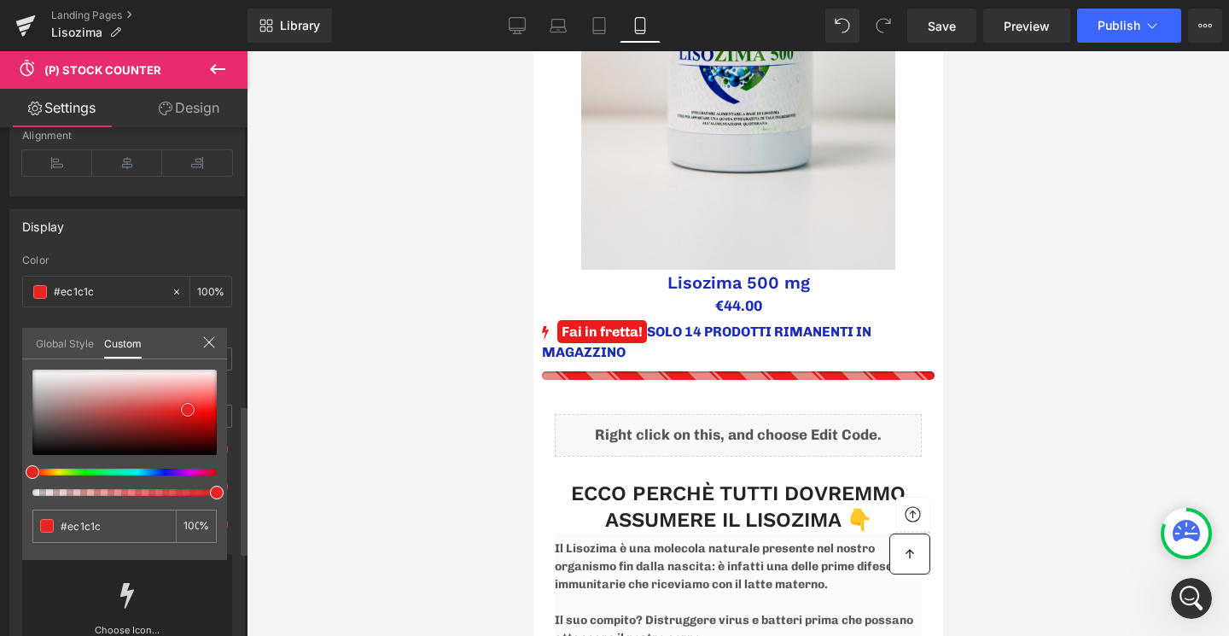
type input "#ea2323"
click at [184, 408] on span at bounding box center [187, 410] width 14 height 14
click at [216, 335] on div "Global Style Custom" at bounding box center [124, 344] width 205 height 32
click at [211, 335] on icon at bounding box center [209, 342] width 14 height 14
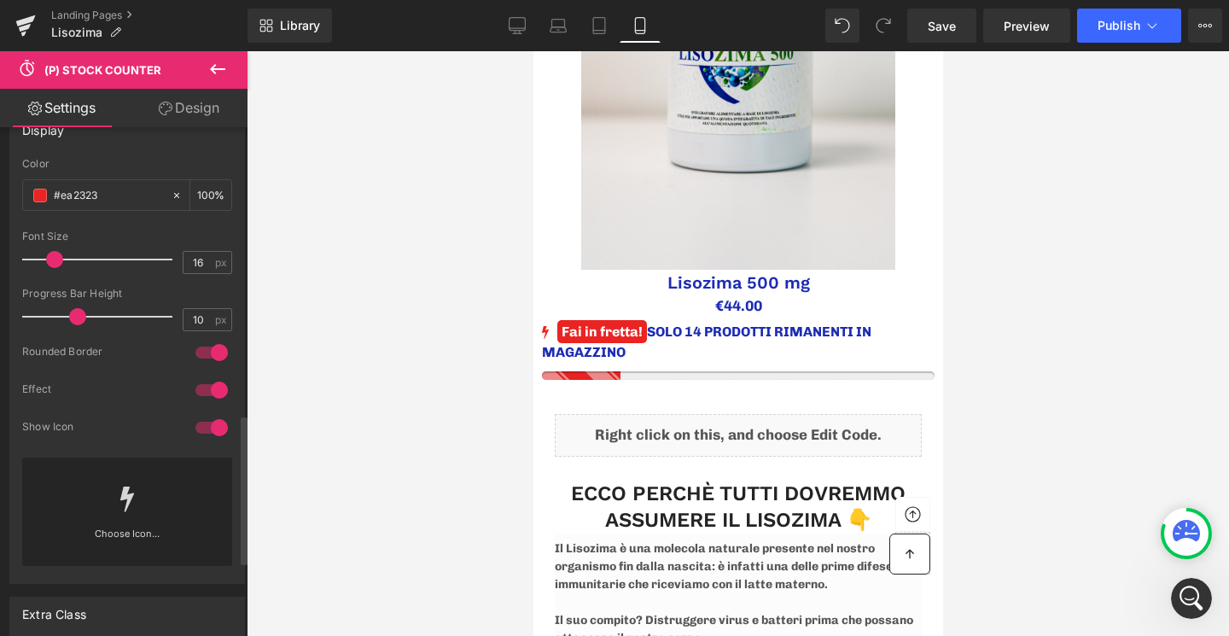
scroll to position [1113, 0]
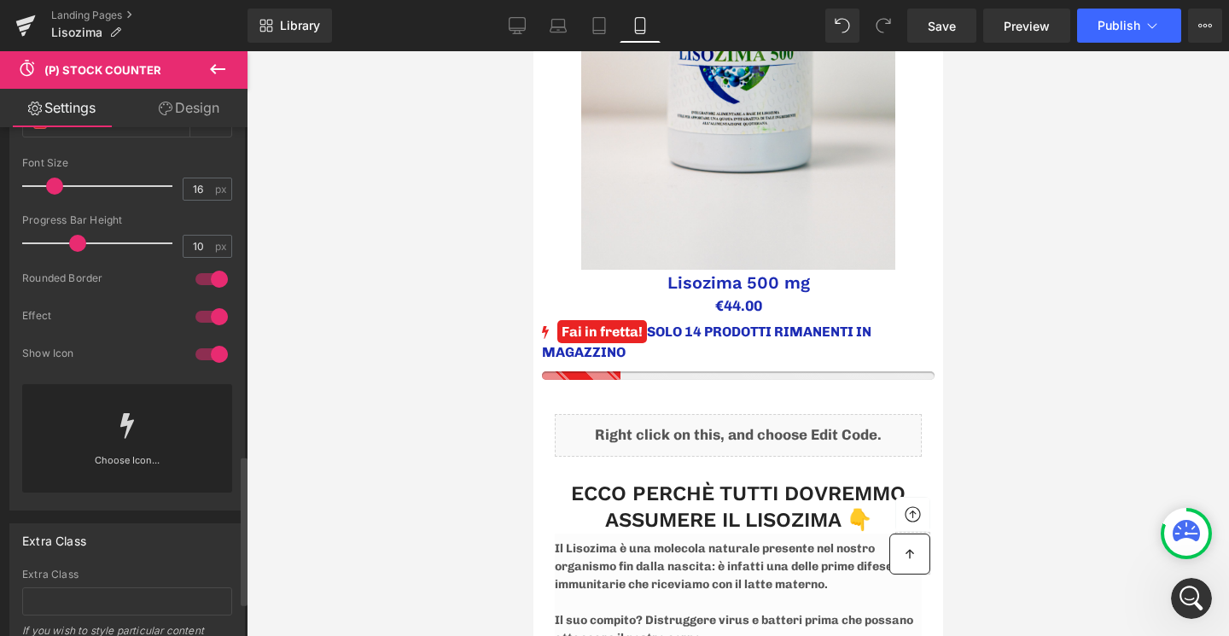
click at [139, 461] on div "Choose Icon..." at bounding box center [127, 438] width 210 height 108
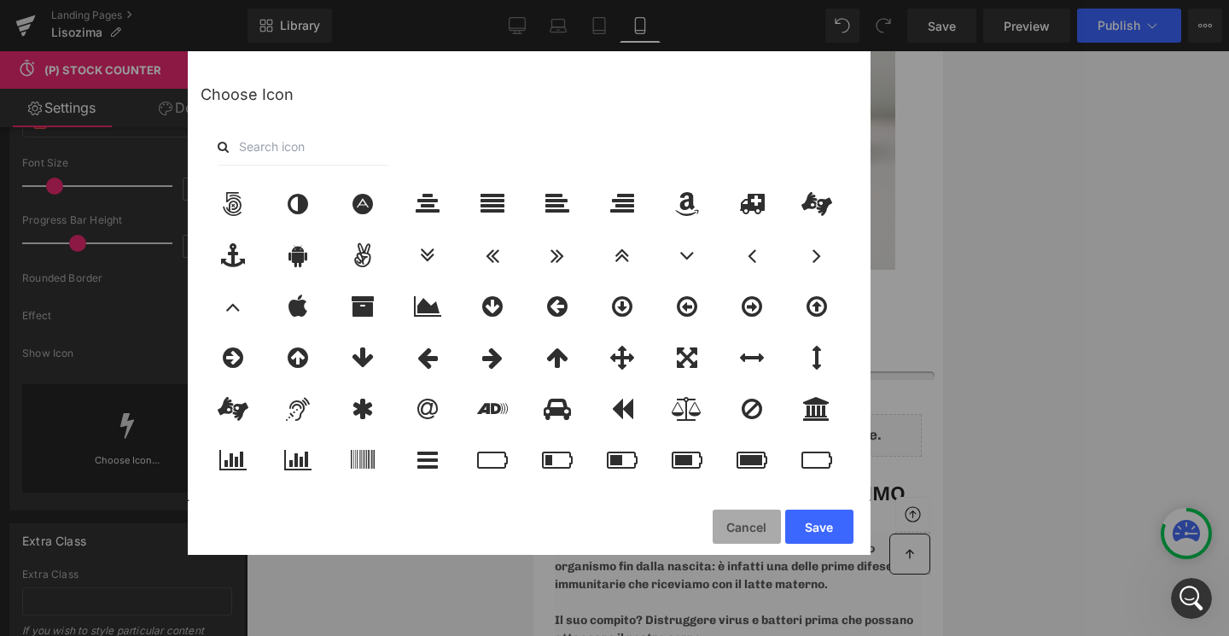
click at [752, 533] on button "Cancel" at bounding box center [747, 527] width 68 height 34
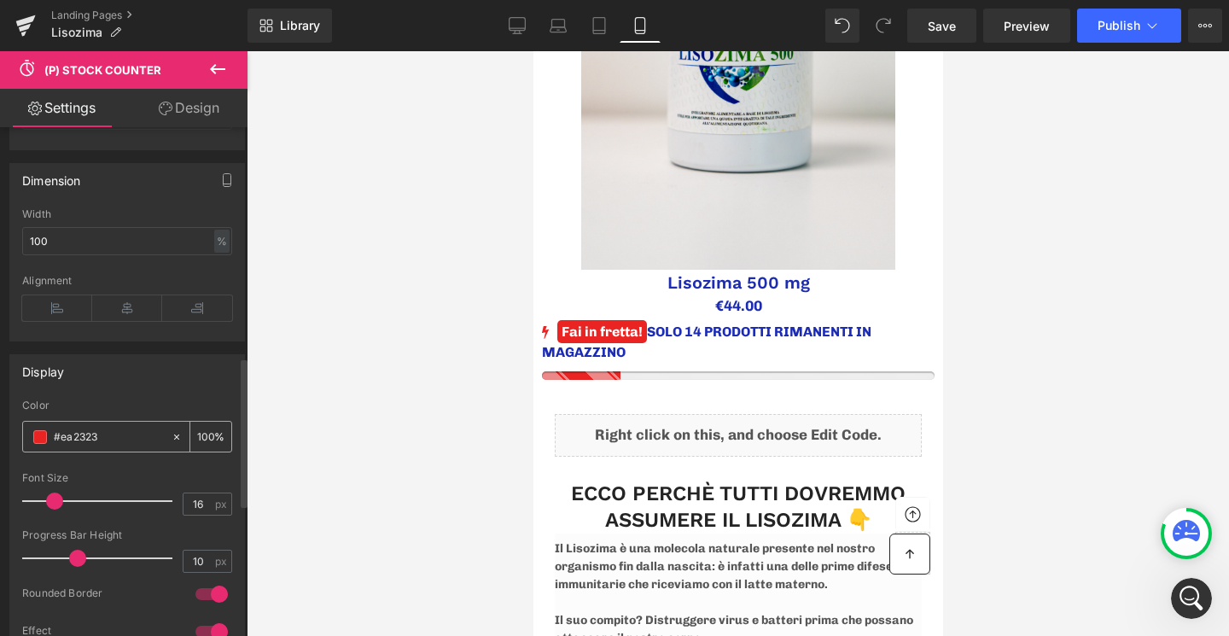
scroll to position [744, 0]
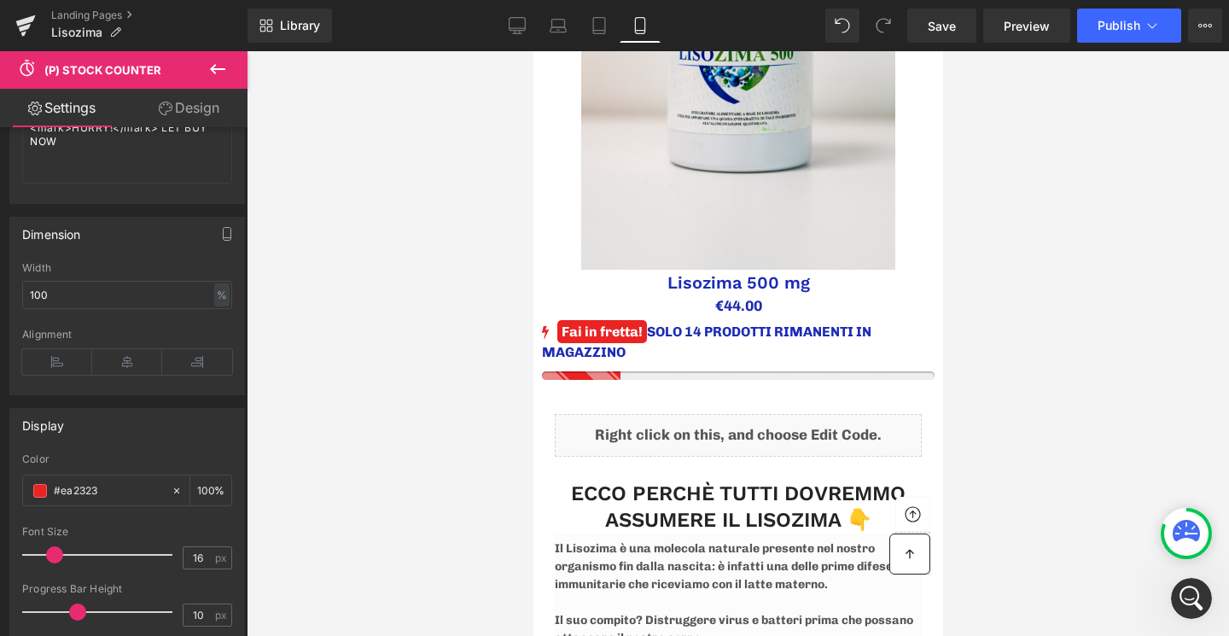
drag, startPoint x: 179, startPoint y: 106, endPoint x: 59, endPoint y: 282, distance: 213.8
click at [179, 106] on link "Design" at bounding box center [189, 108] width 124 height 38
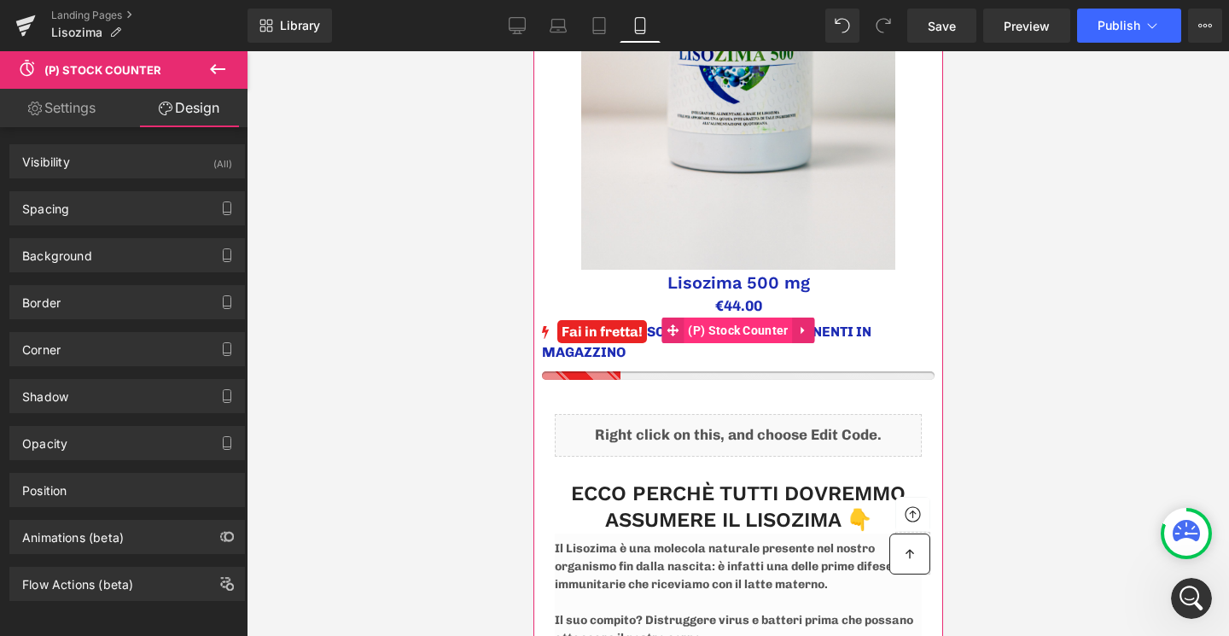
click at [725, 335] on span "(P) Stock Counter" at bounding box center [737, 330] width 108 height 26
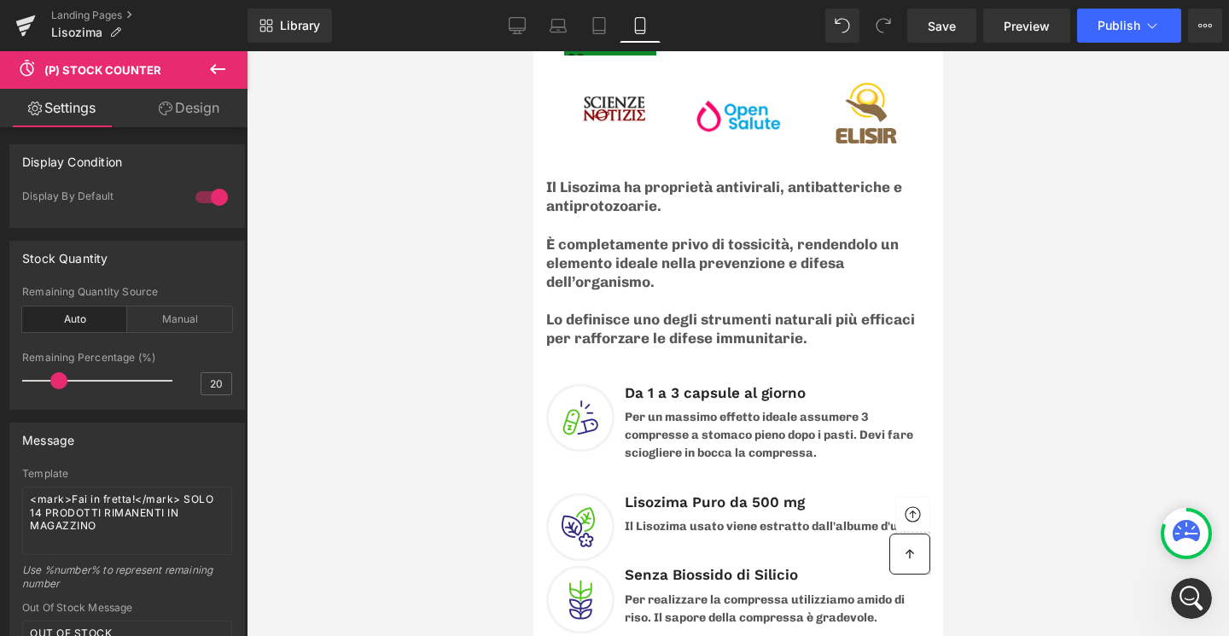
scroll to position [5943, 0]
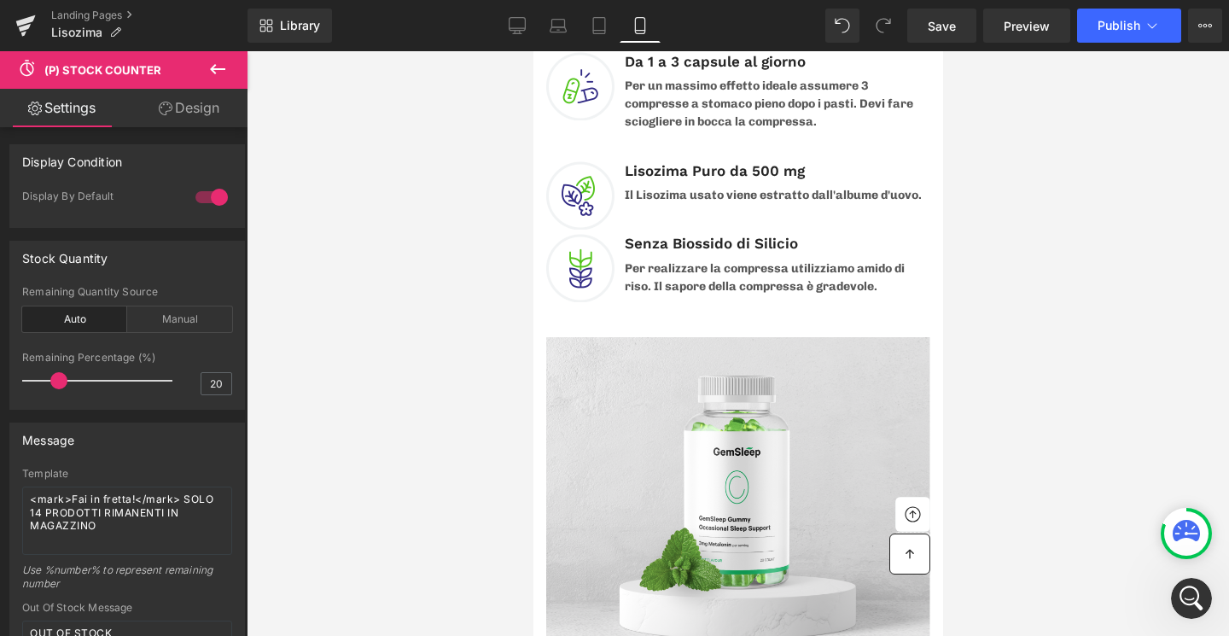
click at [222, 78] on icon at bounding box center [217, 69] width 20 height 20
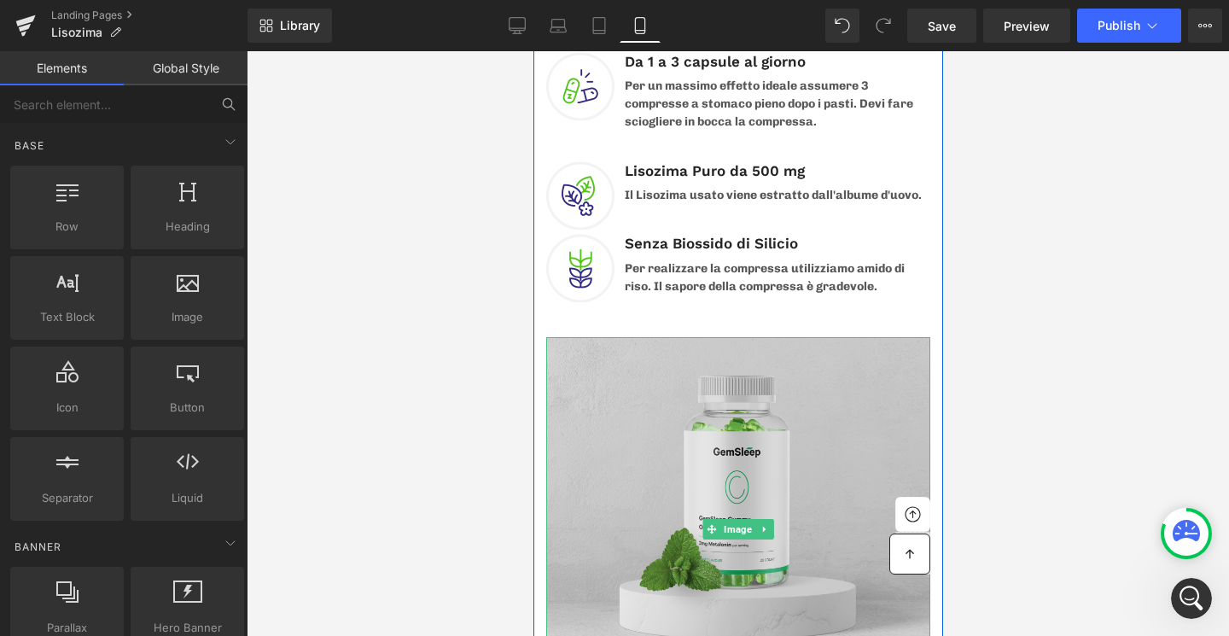
click at [787, 398] on img at bounding box center [737, 529] width 384 height 384
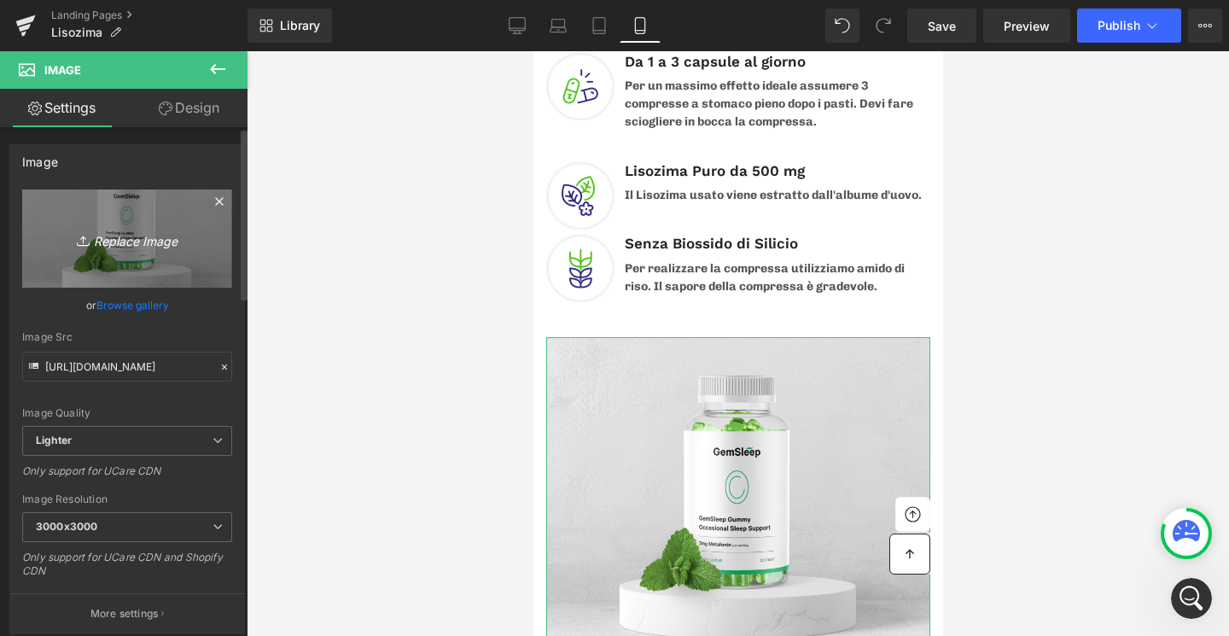
click at [153, 238] on icon "Replace Image" at bounding box center [127, 238] width 137 height 21
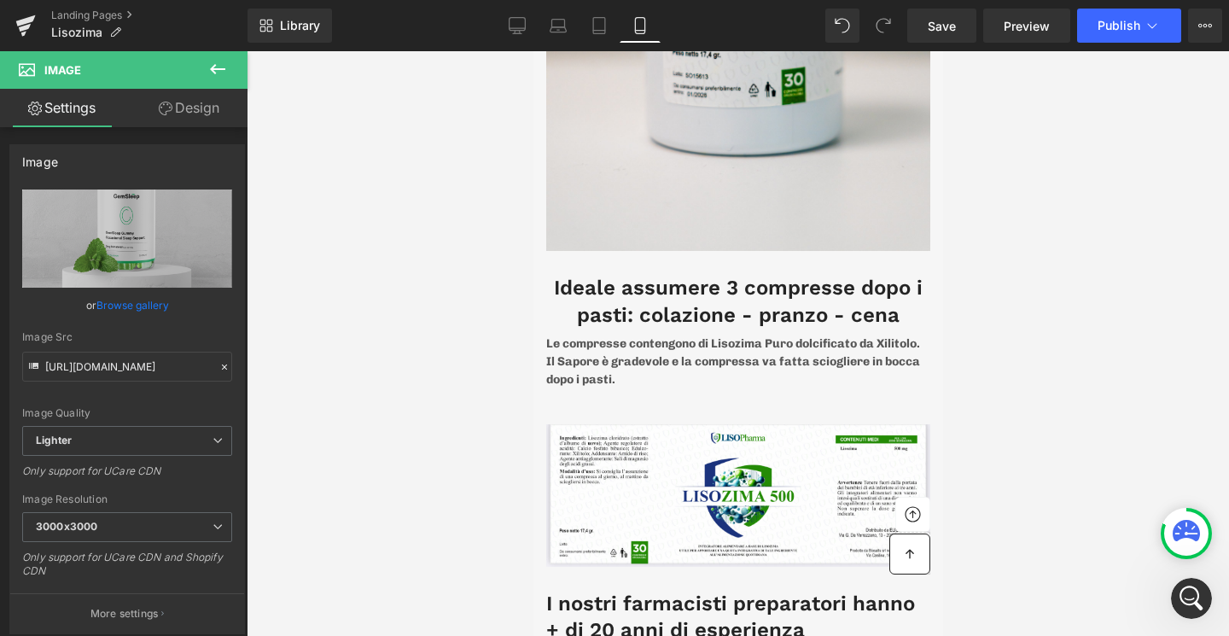
scroll to position [4888, 0]
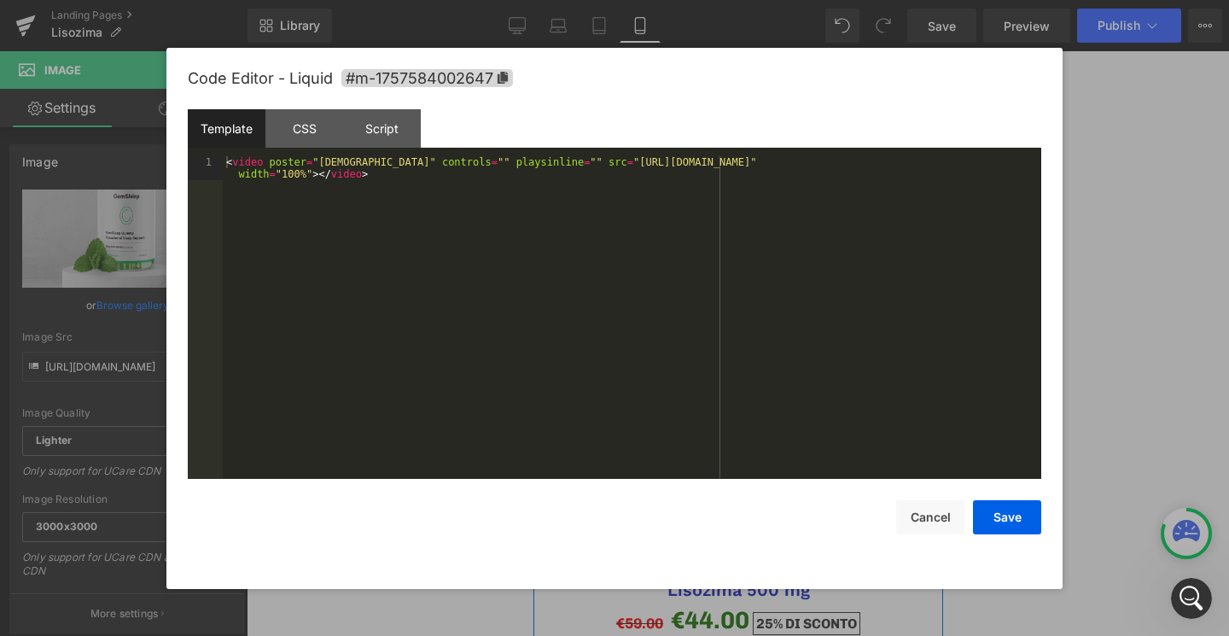
click at [754, 509] on div "Liquid" at bounding box center [737, 530] width 384 height 43
click at [352, 159] on div "< video poster = "YYYYY" controls = "" playsinline = "" src = "https://cdn.shop…" at bounding box center [632, 341] width 818 height 370
click at [1003, 513] on button "Save" at bounding box center [1007, 517] width 68 height 34
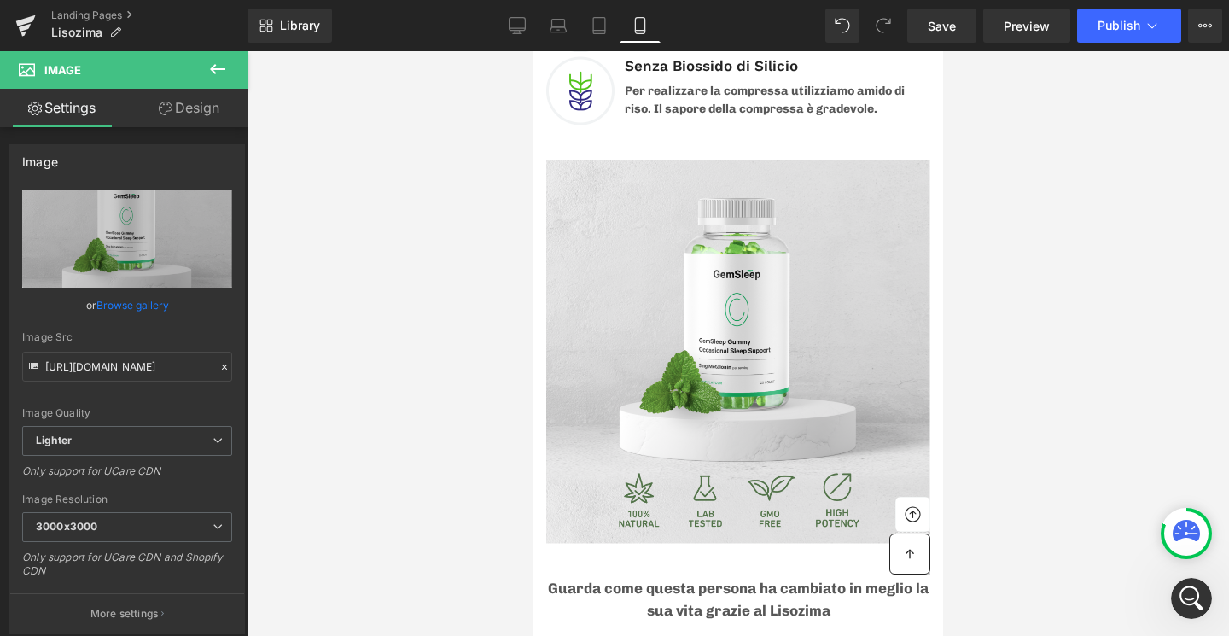
scroll to position [6118, 0]
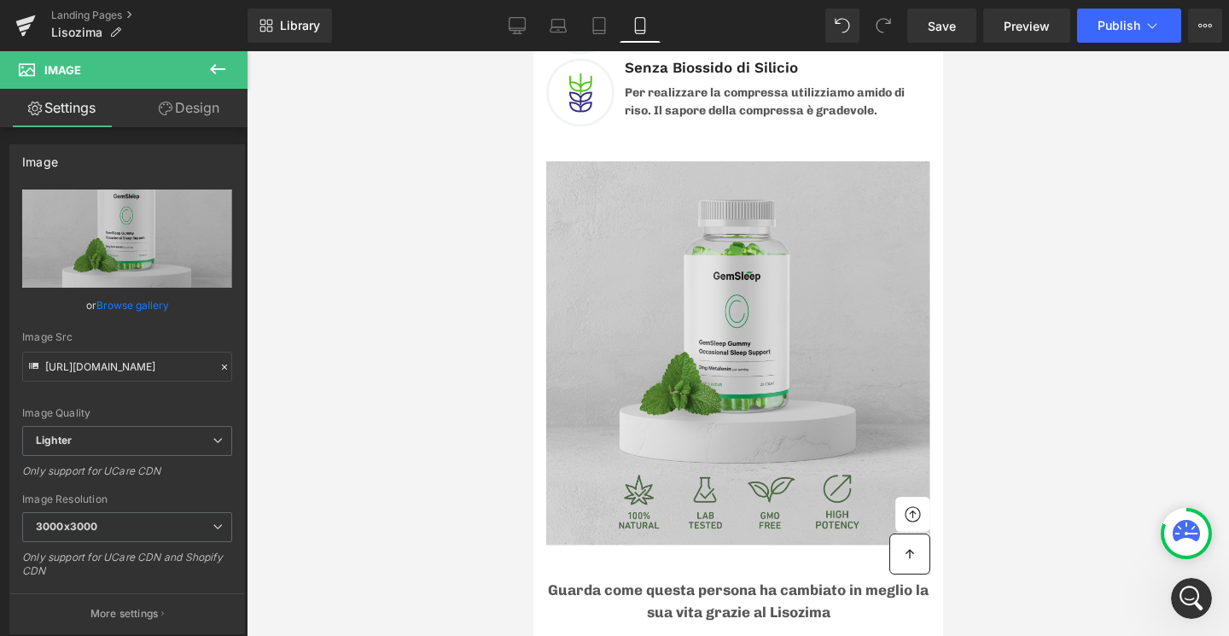
click at [685, 236] on img at bounding box center [737, 353] width 384 height 384
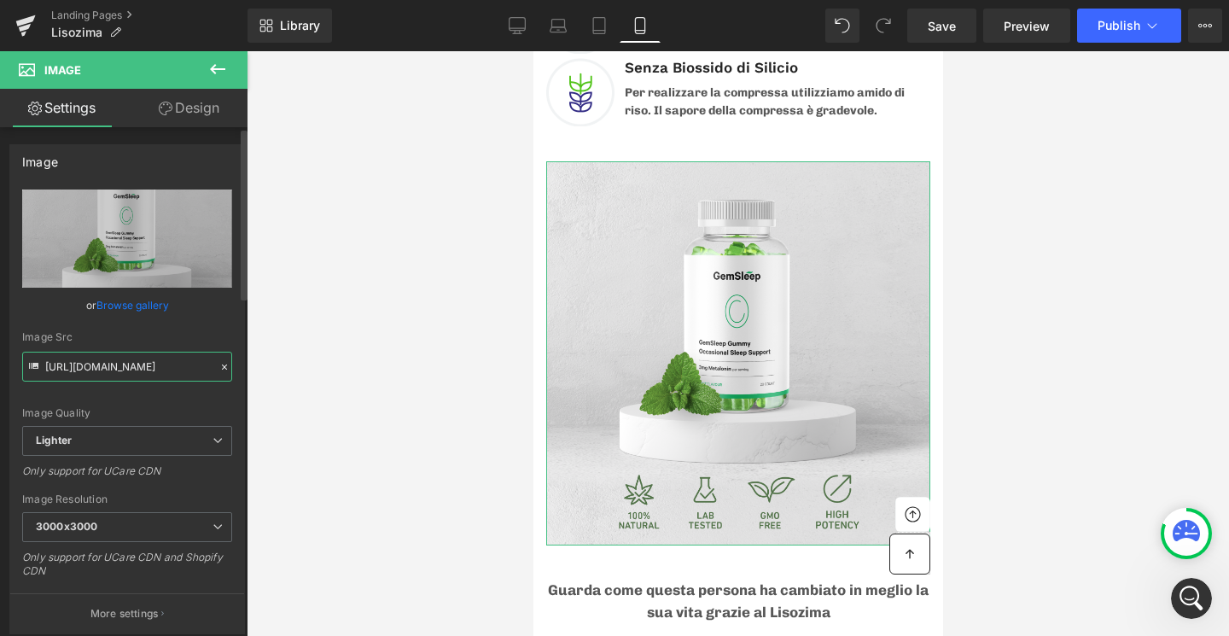
click at [128, 372] on input "https://ucarecdn.com/d0034408-9753-4b89-b01b-24fb5120d631/-/format/auto/-/previ…" at bounding box center [127, 367] width 210 height 30
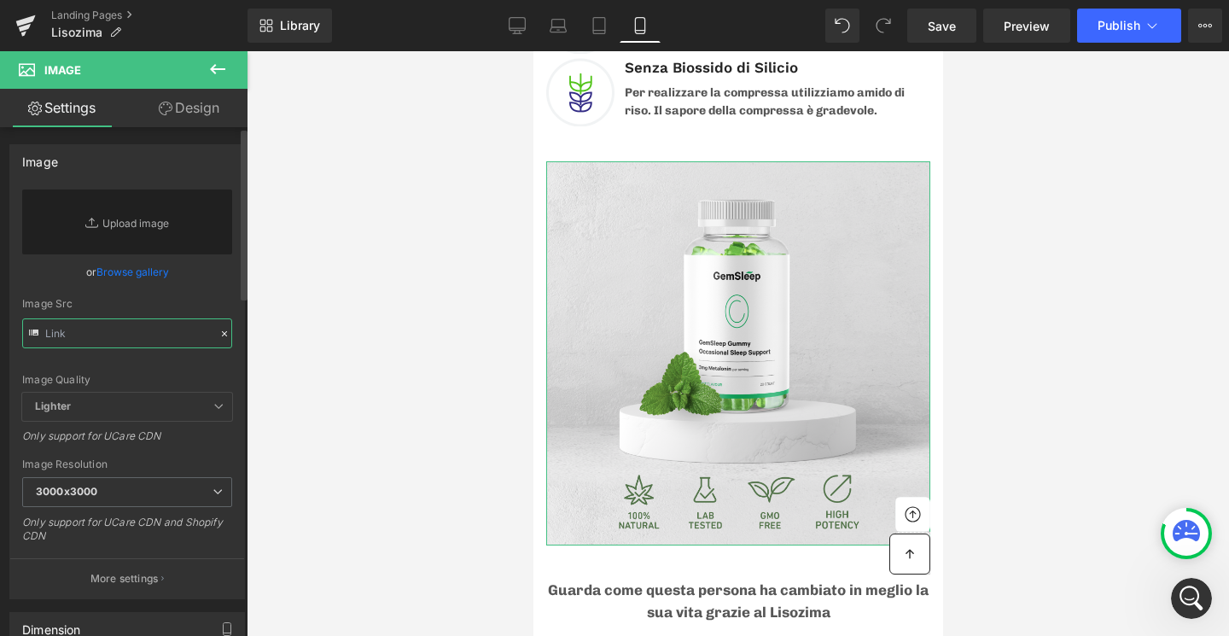
paste input "https://cdn.shopify.com/s/files/1/0263/4930/5940/files/NO_SFONDO_1.png?v=175740…"
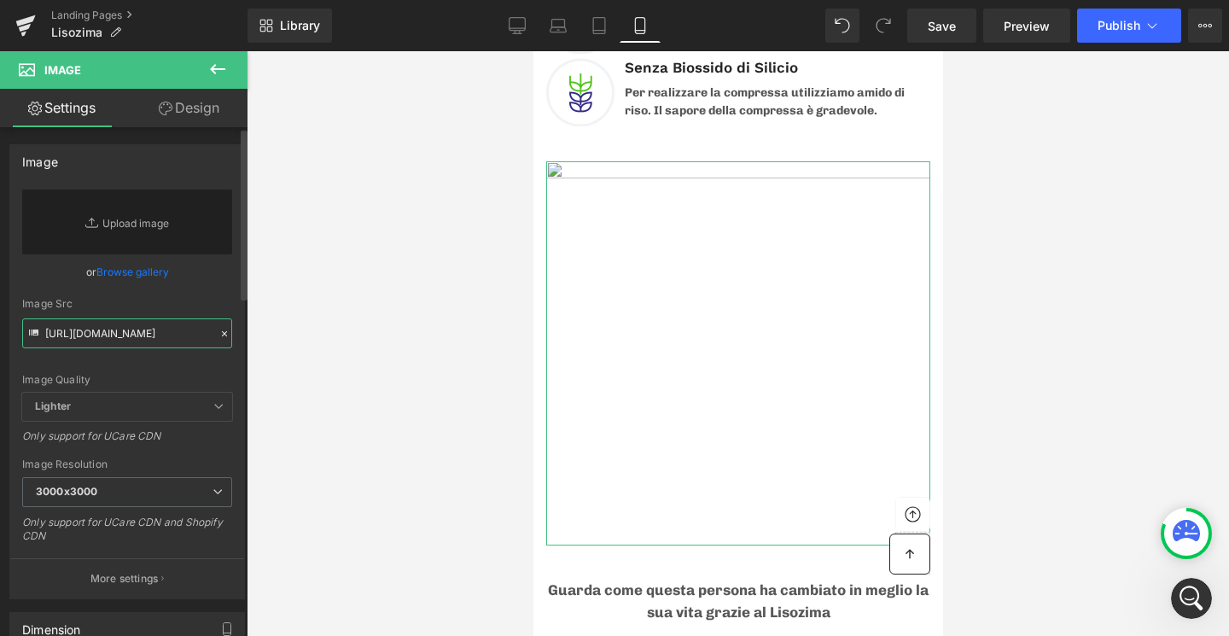
scroll to position [0, 286]
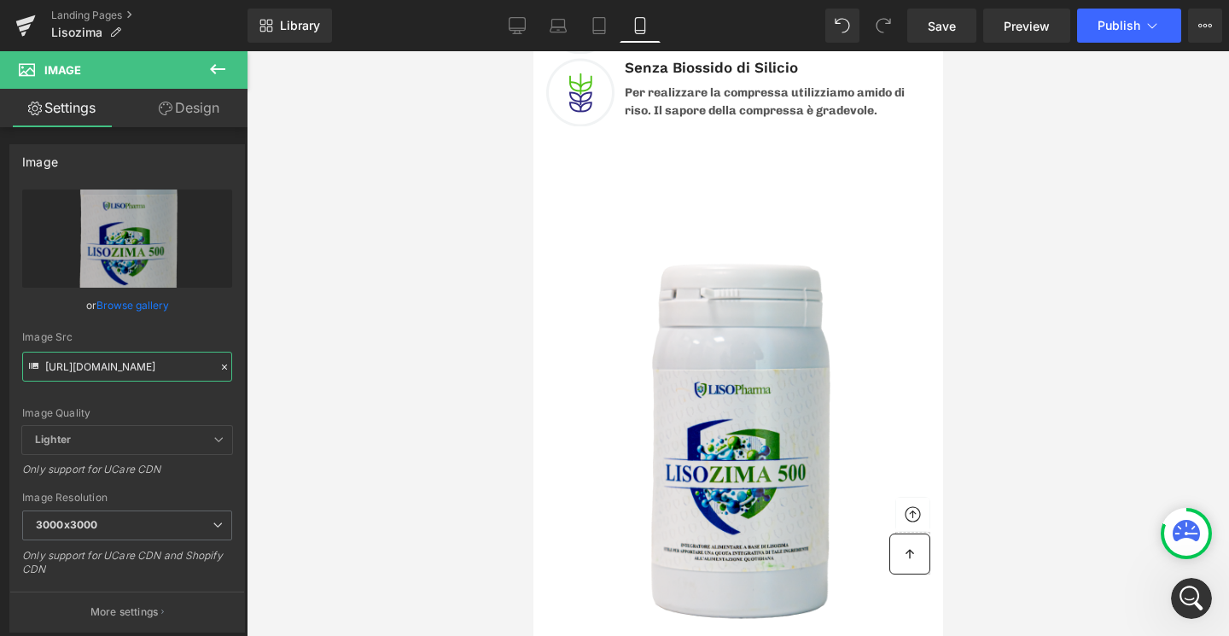
type input "https://cdn.shopify.com/s/files/1/0263/4930/5940/files/NO_SFONDO_1_3000x3000.pn…"
click at [1133, 437] on div at bounding box center [738, 343] width 982 height 585
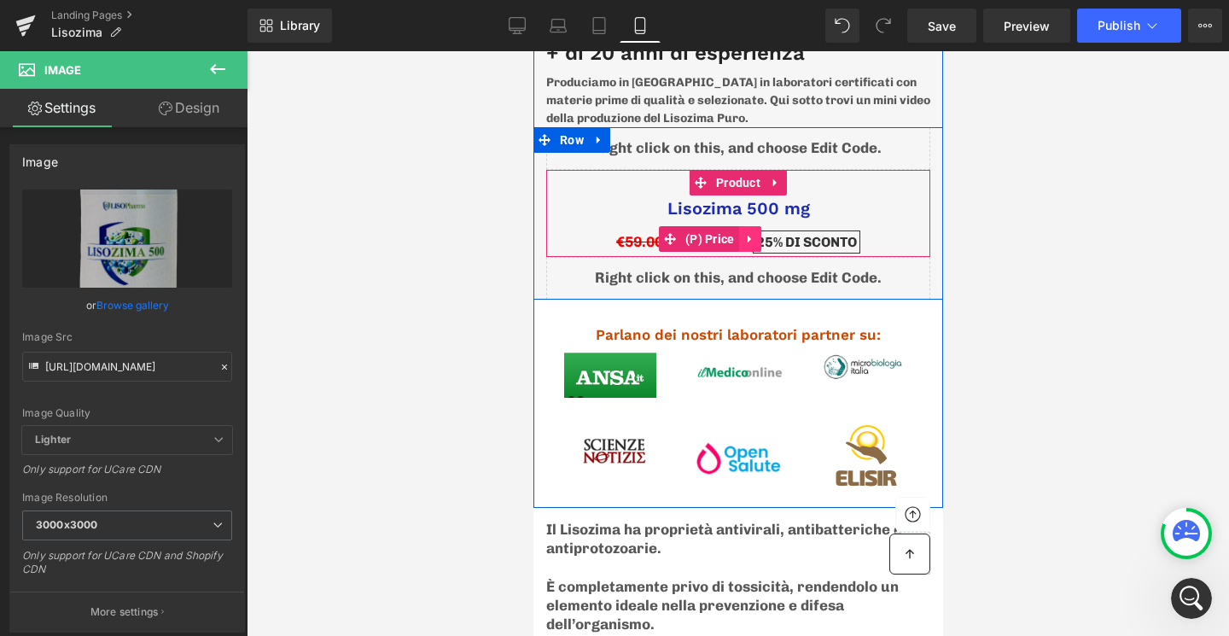
scroll to position [5251, 0]
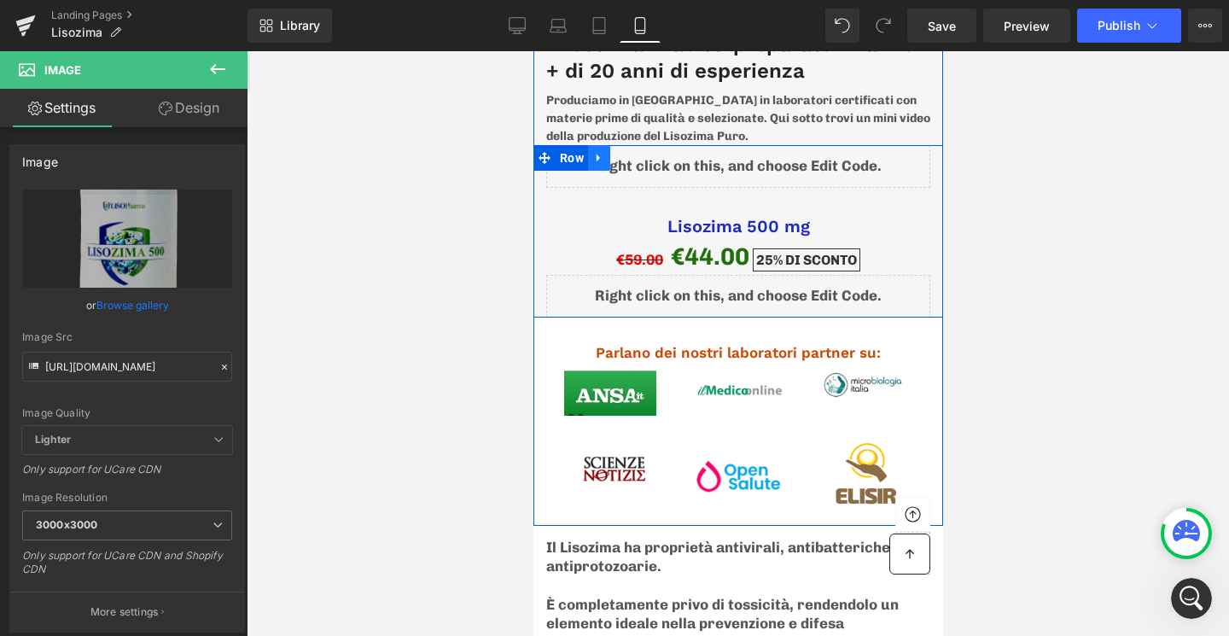
click at [593, 151] on icon at bounding box center [598, 157] width 12 height 13
click at [622, 145] on link at bounding box center [620, 158] width 22 height 26
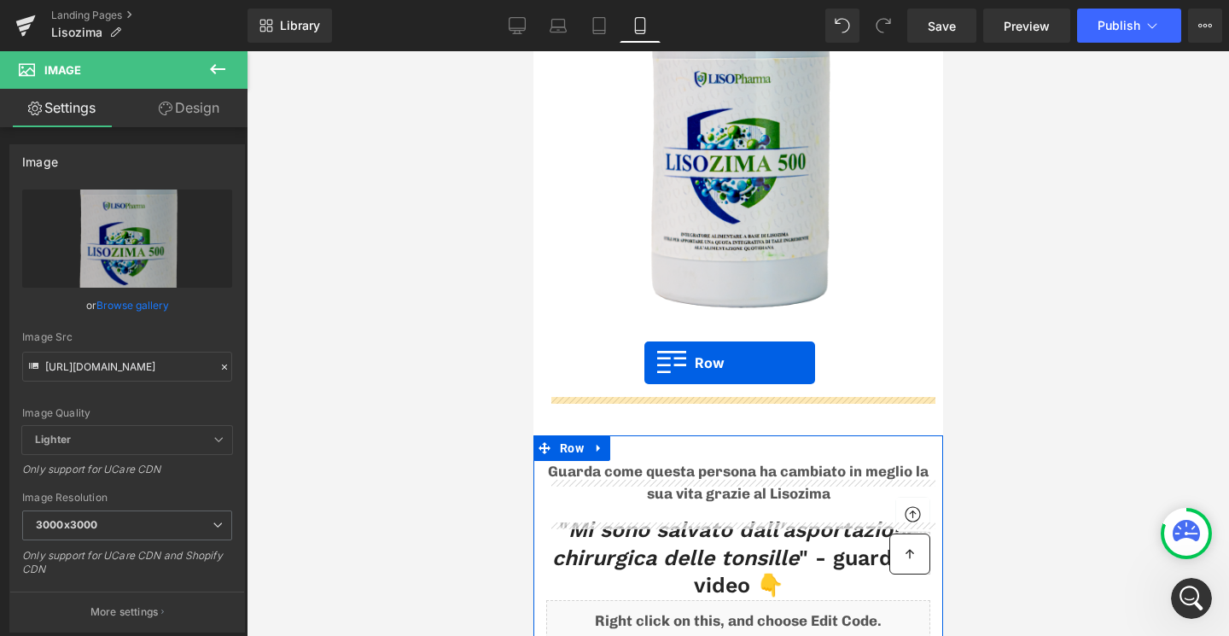
scroll to position [6557, 0]
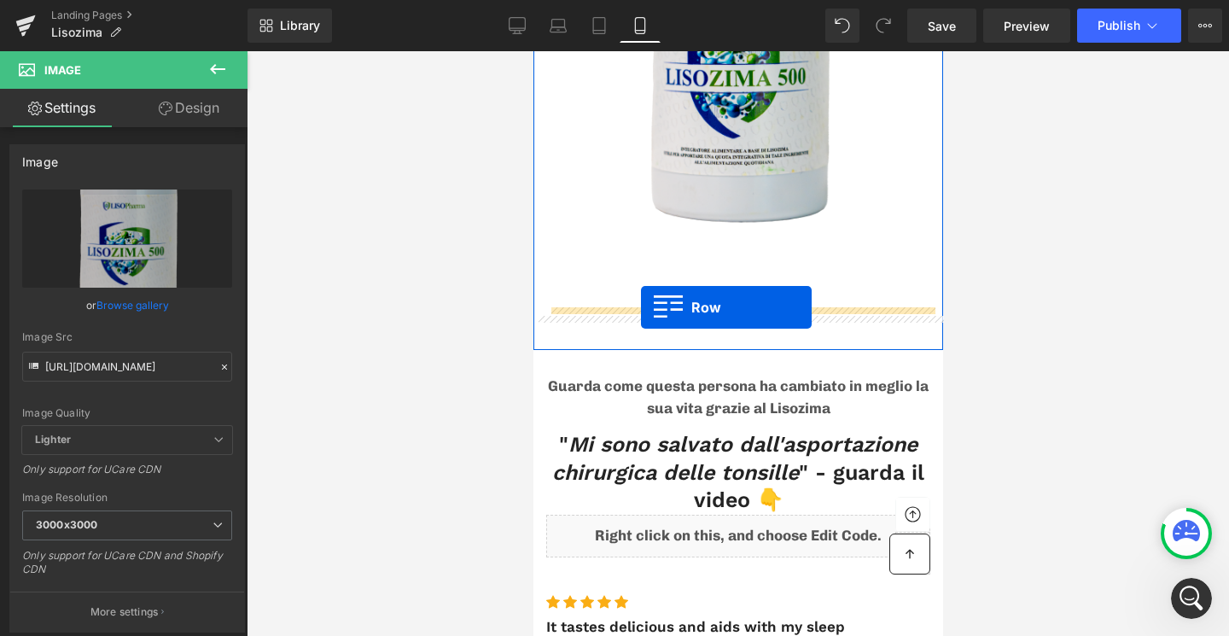
drag, startPoint x: 544, startPoint y: 300, endPoint x: 640, endPoint y: 307, distance: 96.7
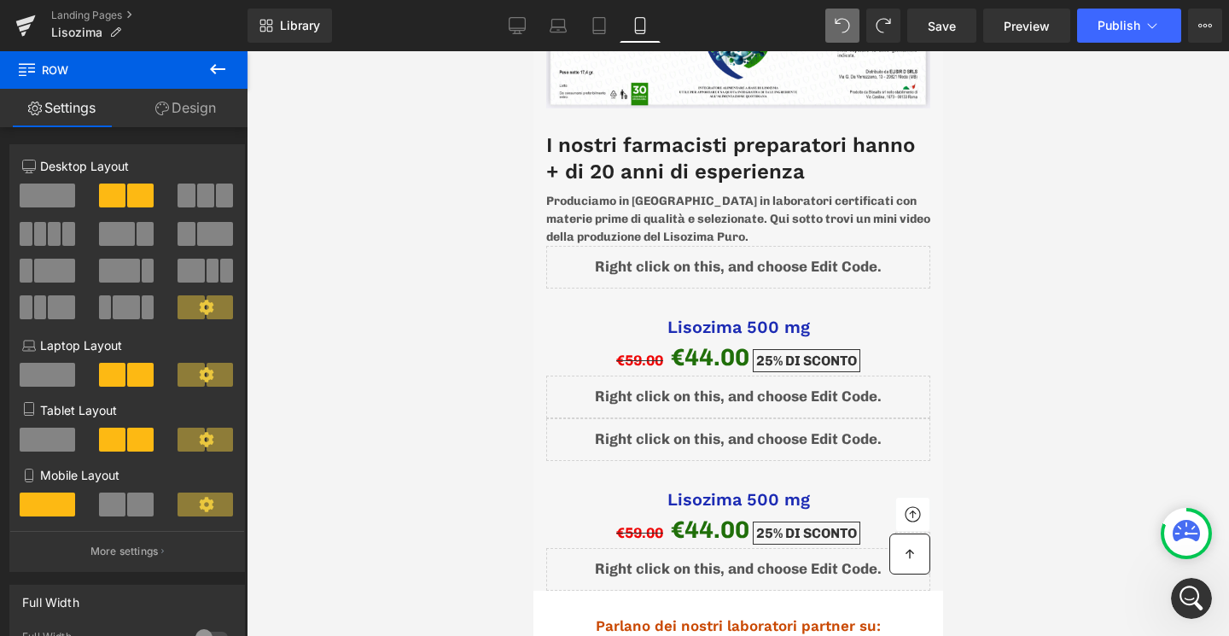
scroll to position [5221, 0]
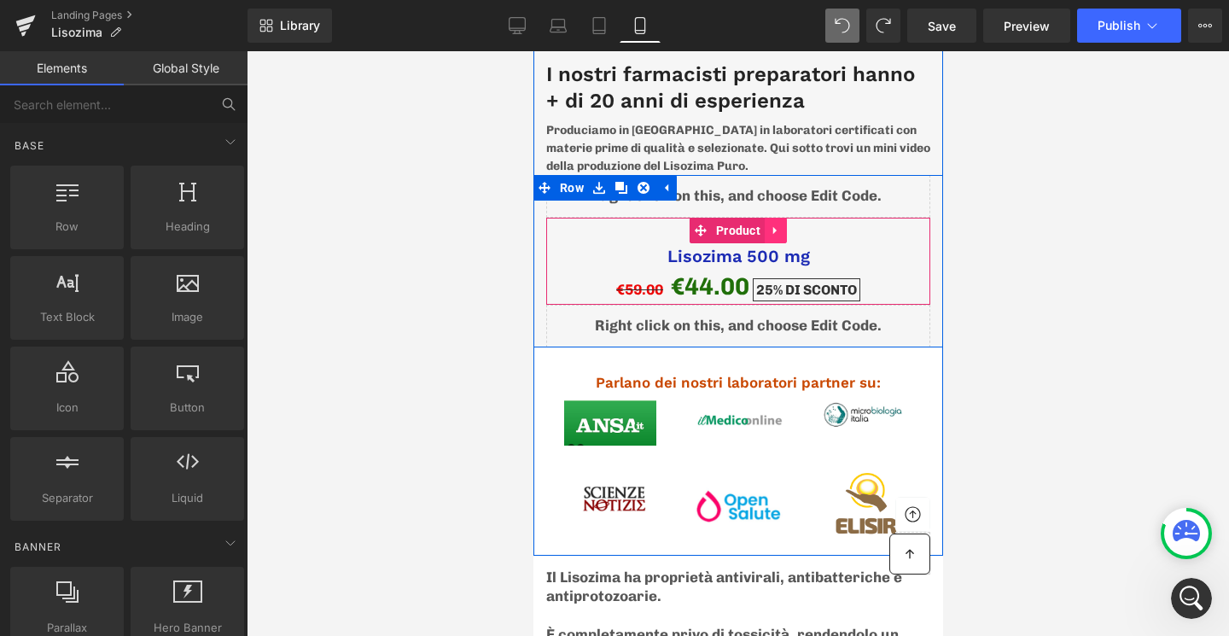
click at [777, 224] on icon at bounding box center [775, 230] width 12 height 13
click at [764, 224] on icon at bounding box center [764, 230] width 12 height 12
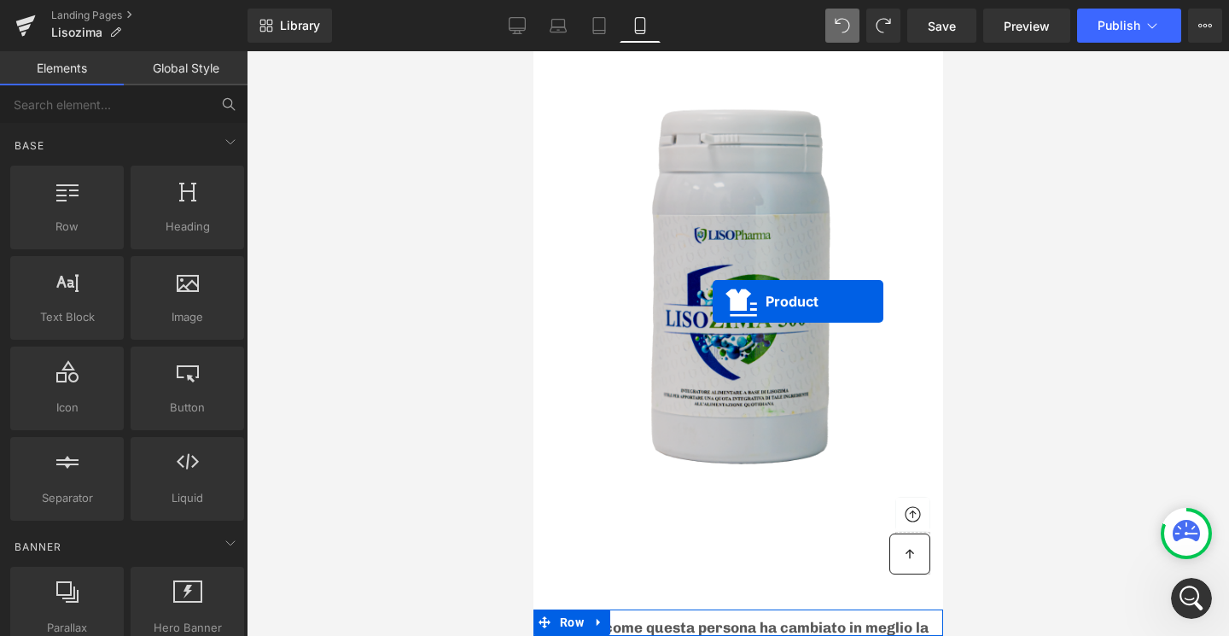
scroll to position [6330, 0]
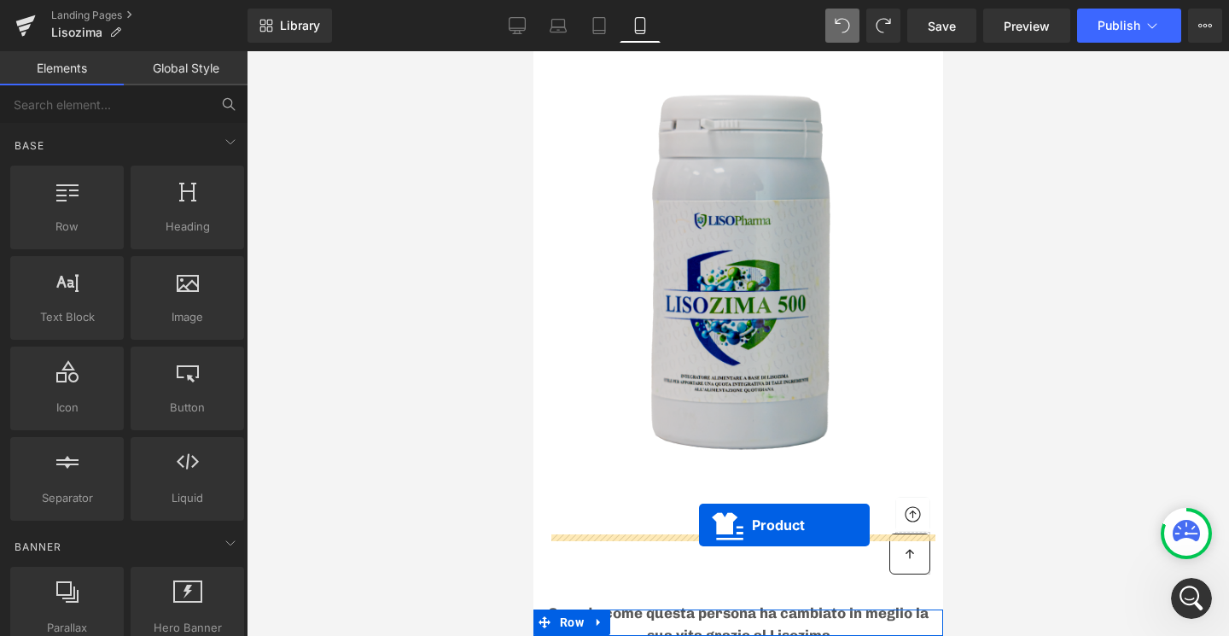
drag, startPoint x: 699, startPoint y: 287, endPoint x: 698, endPoint y: 525, distance: 238.1
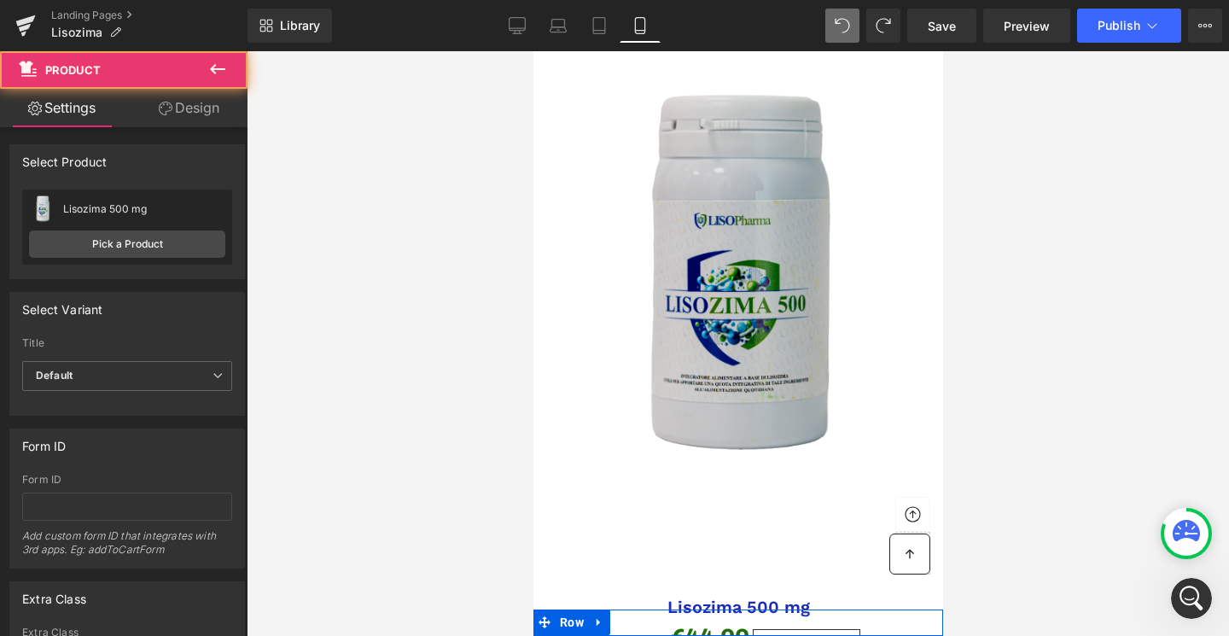
scroll to position [6451, 0]
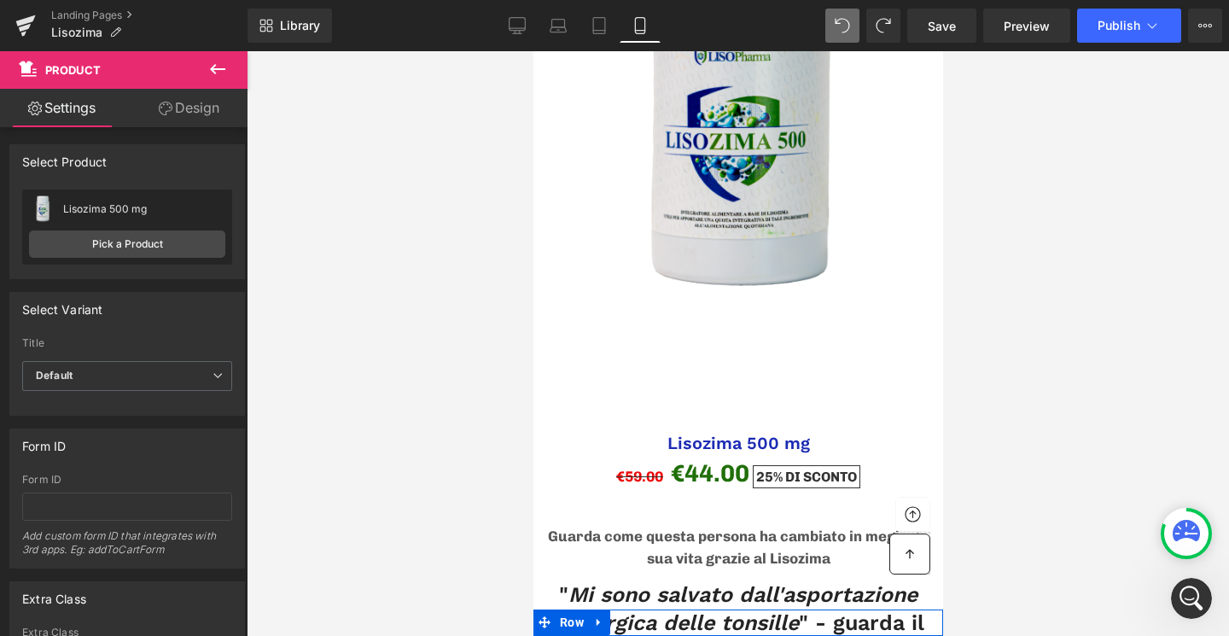
click at [214, 69] on icon at bounding box center [217, 69] width 15 height 10
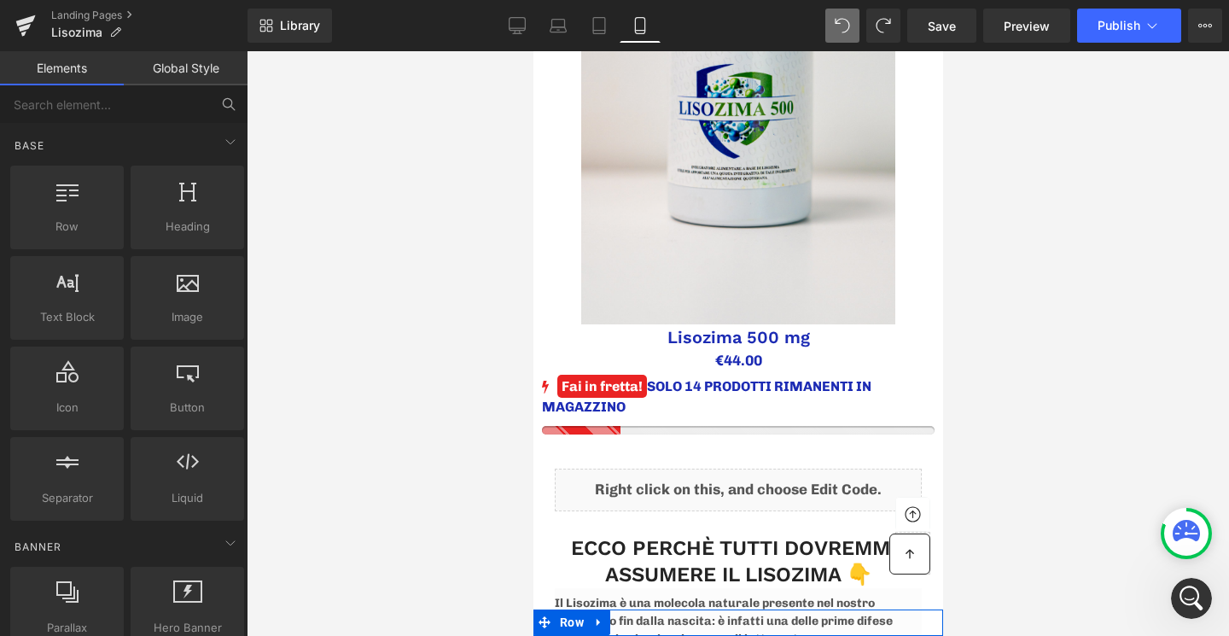
scroll to position [579, 0]
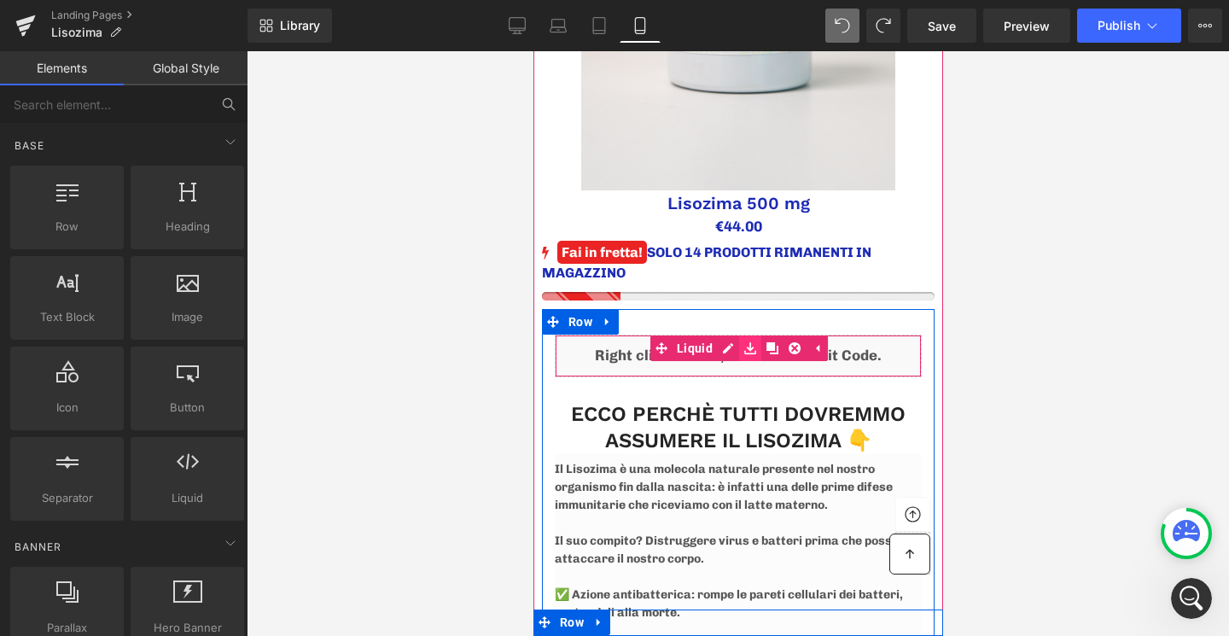
click at [745, 347] on icon at bounding box center [749, 348] width 12 height 12
click at [777, 345] on link at bounding box center [771, 348] width 22 height 26
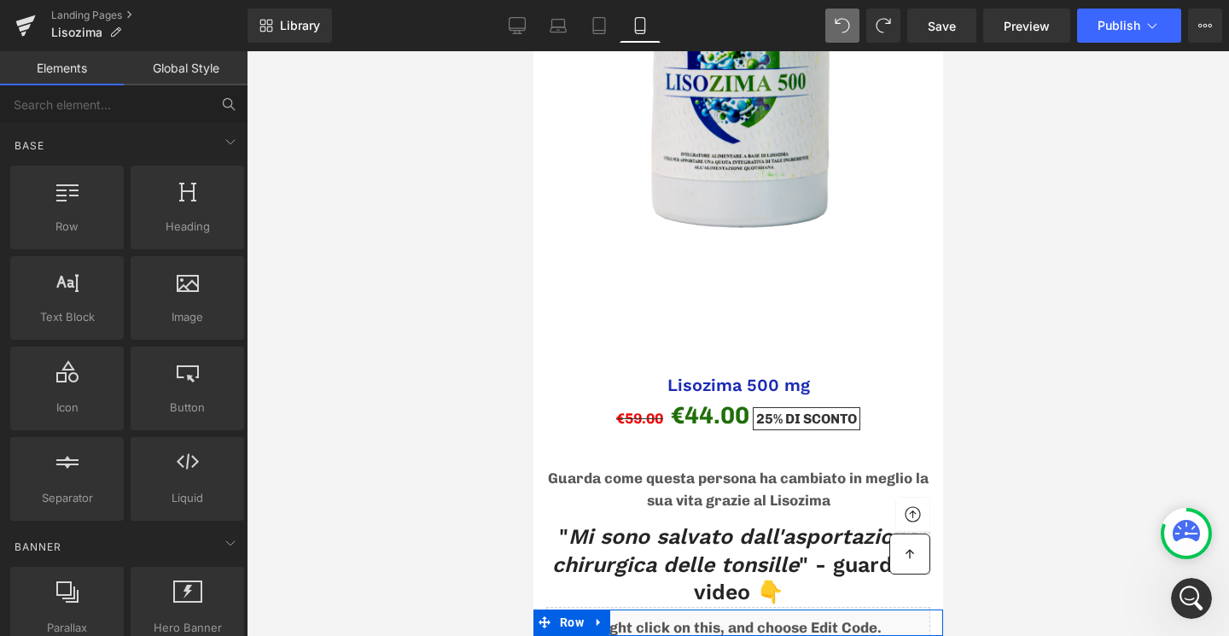
scroll to position [6566, 0]
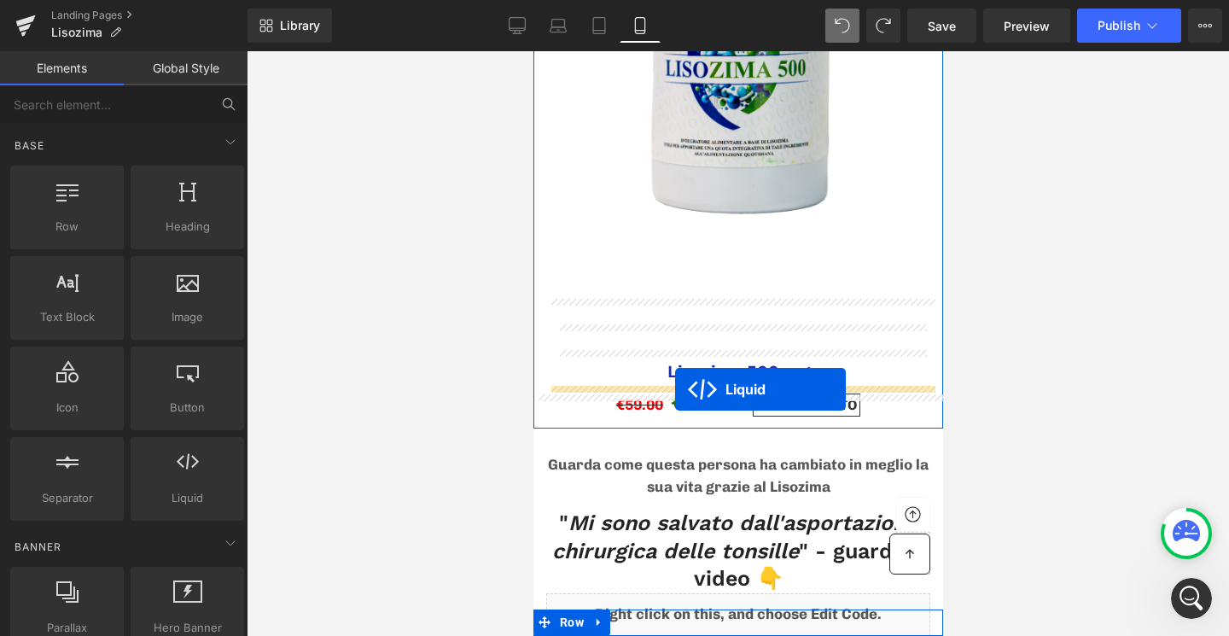
drag, startPoint x: 690, startPoint y: 389, endPoint x: 674, endPoint y: 389, distance: 15.4
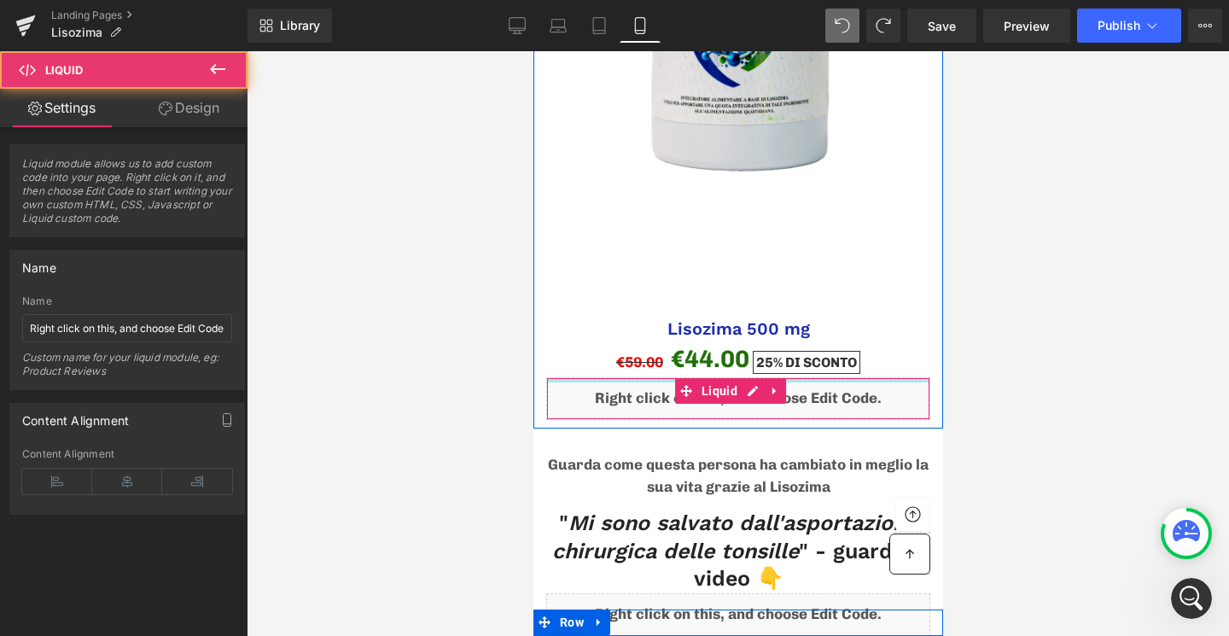
scroll to position [6523, 0]
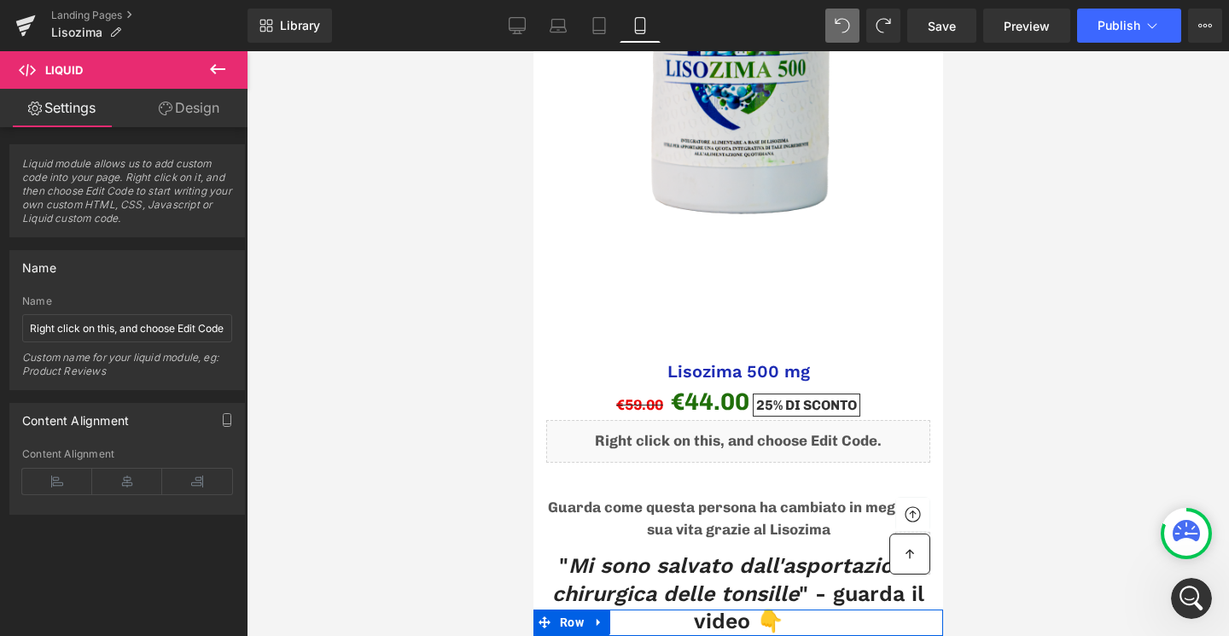
click at [218, 73] on icon at bounding box center [217, 69] width 20 height 20
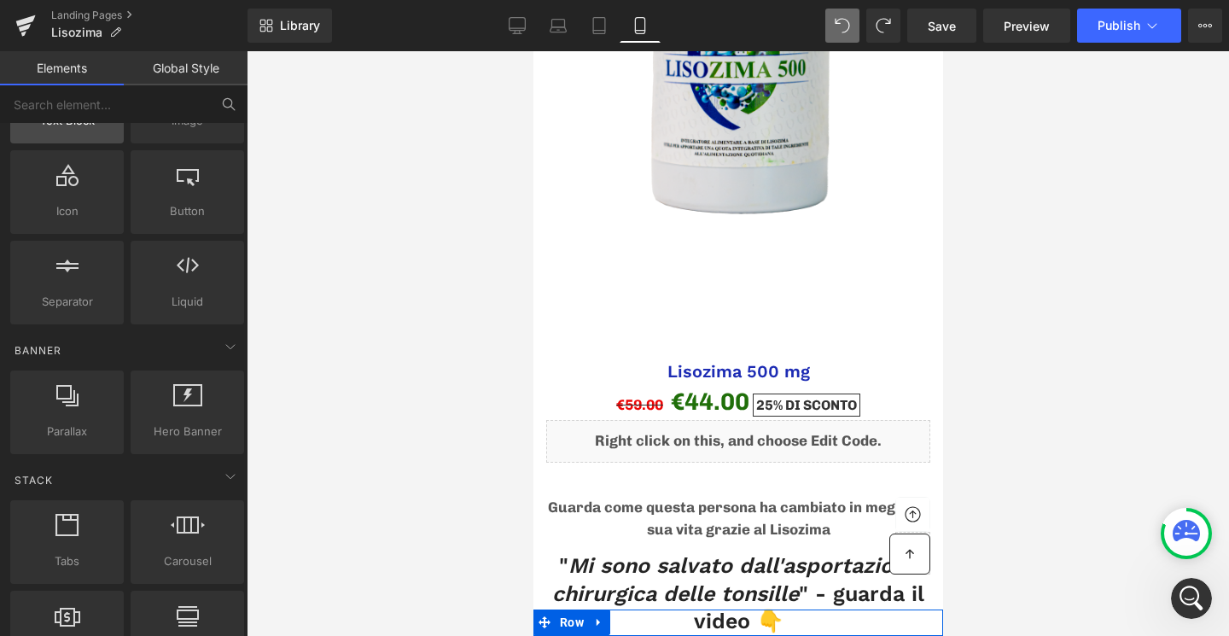
scroll to position [0, 0]
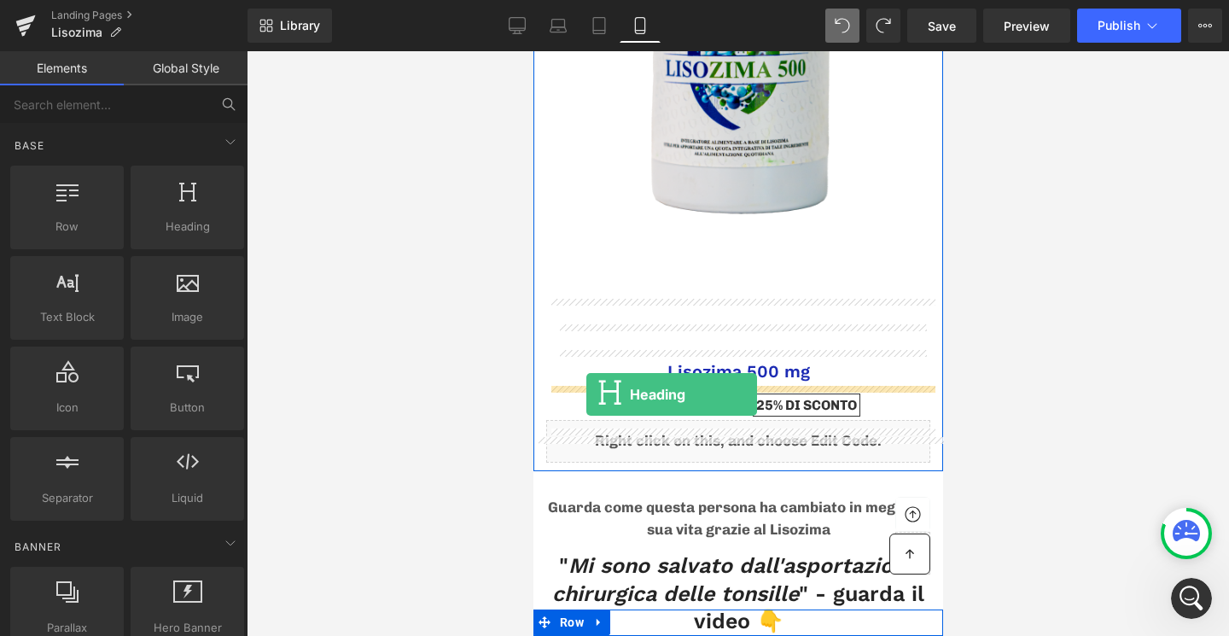
drag, startPoint x: 703, startPoint y: 257, endPoint x: 585, endPoint y: 392, distance: 179.0
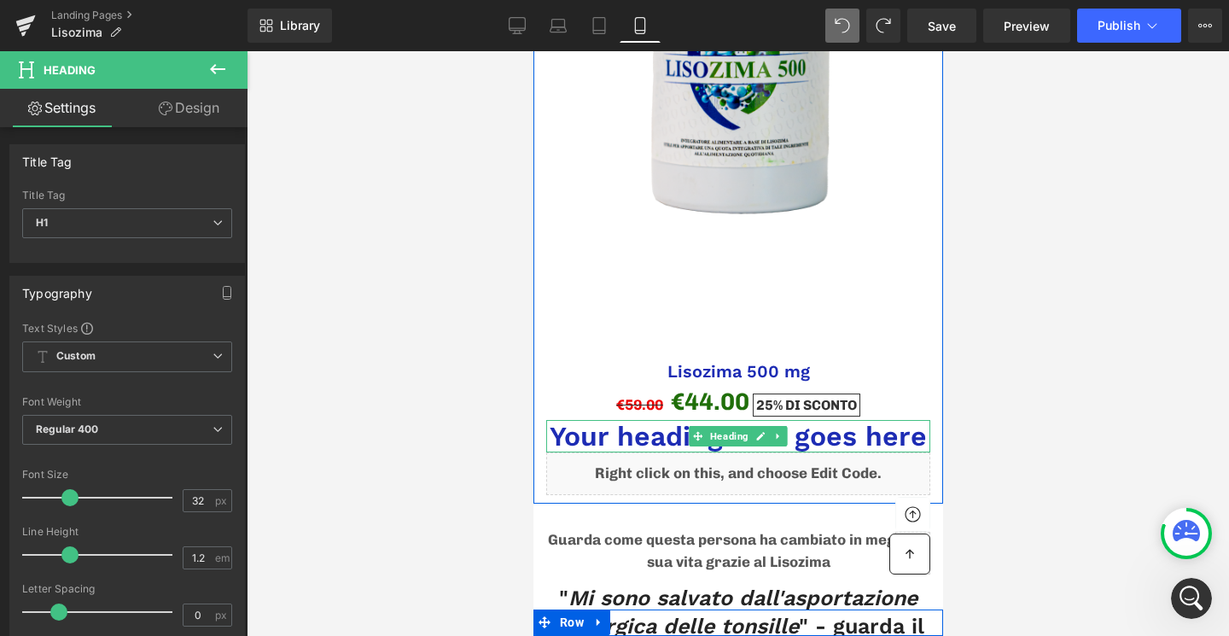
click at [630, 420] on h1 "Your heading text goes here" at bounding box center [737, 436] width 384 height 32
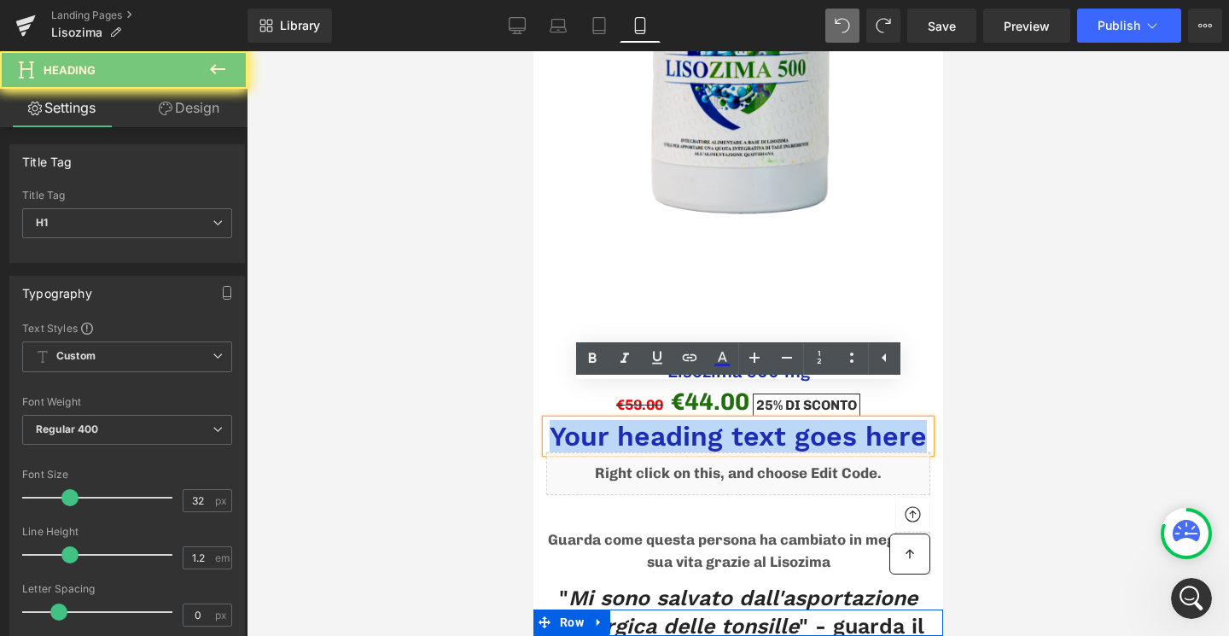
click at [630, 420] on h1 "Your heading text goes here" at bounding box center [737, 436] width 384 height 32
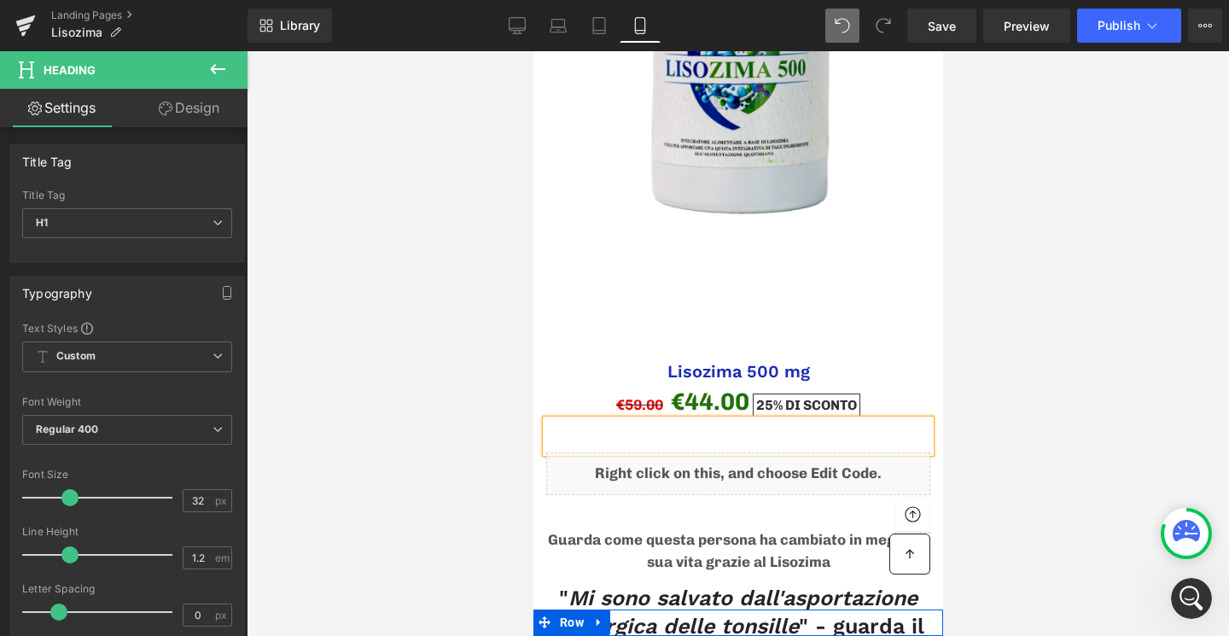
click at [1057, 315] on div at bounding box center [738, 343] width 982 height 585
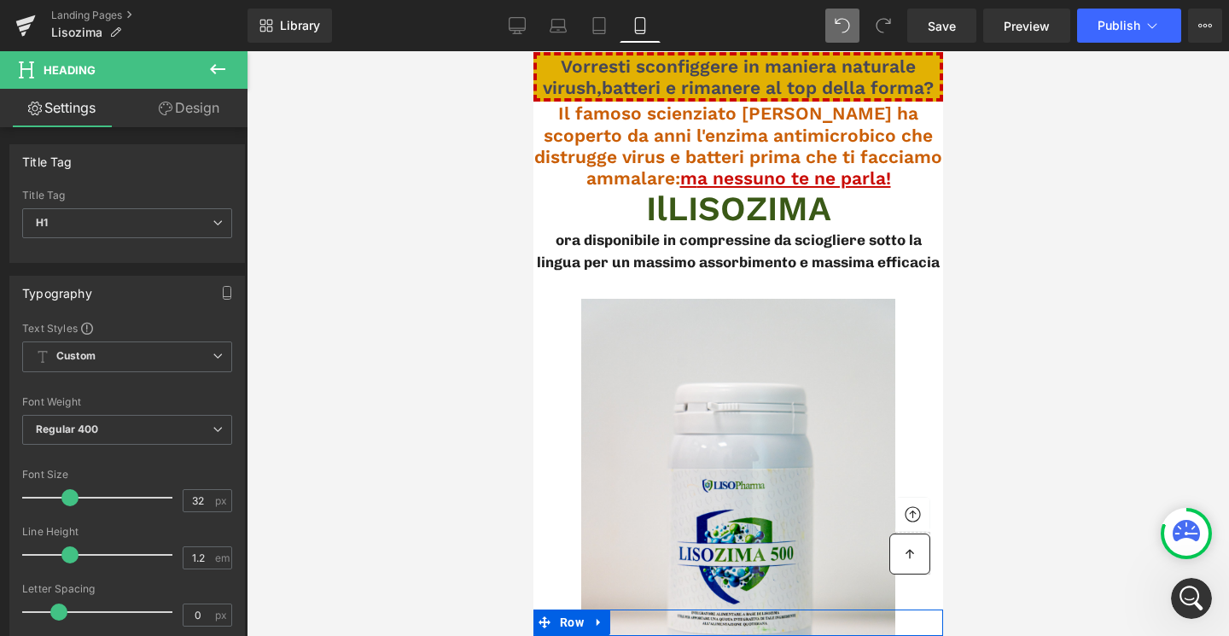
scroll to position [476, 0]
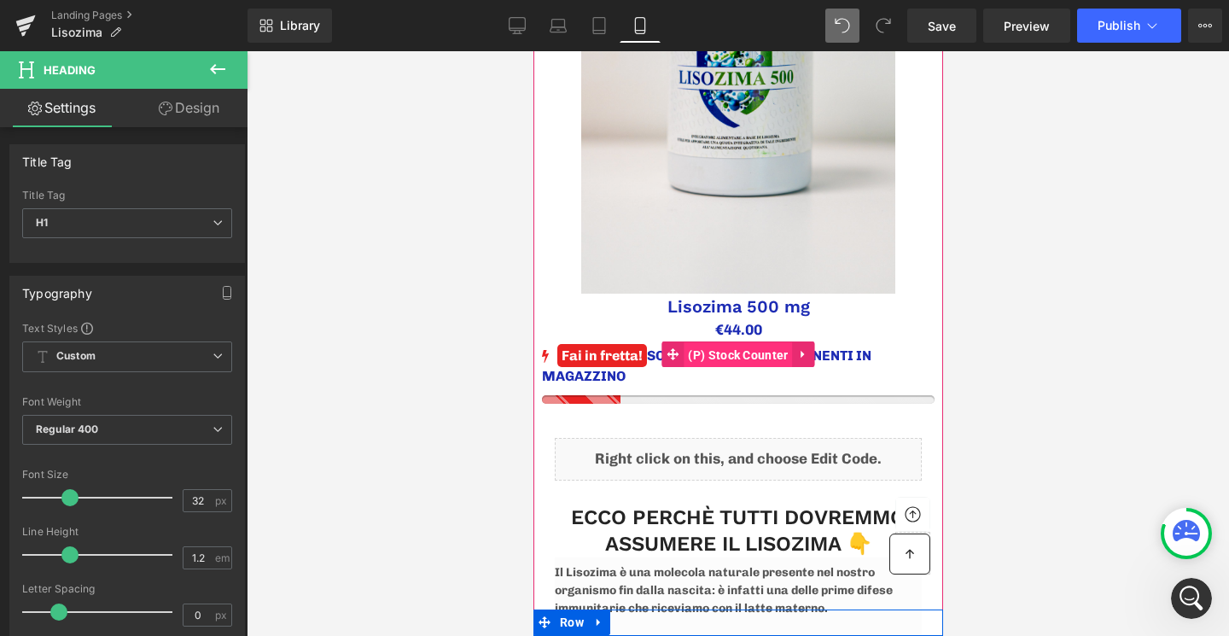
click at [731, 352] on span "(P) Stock Counter" at bounding box center [737, 355] width 108 height 26
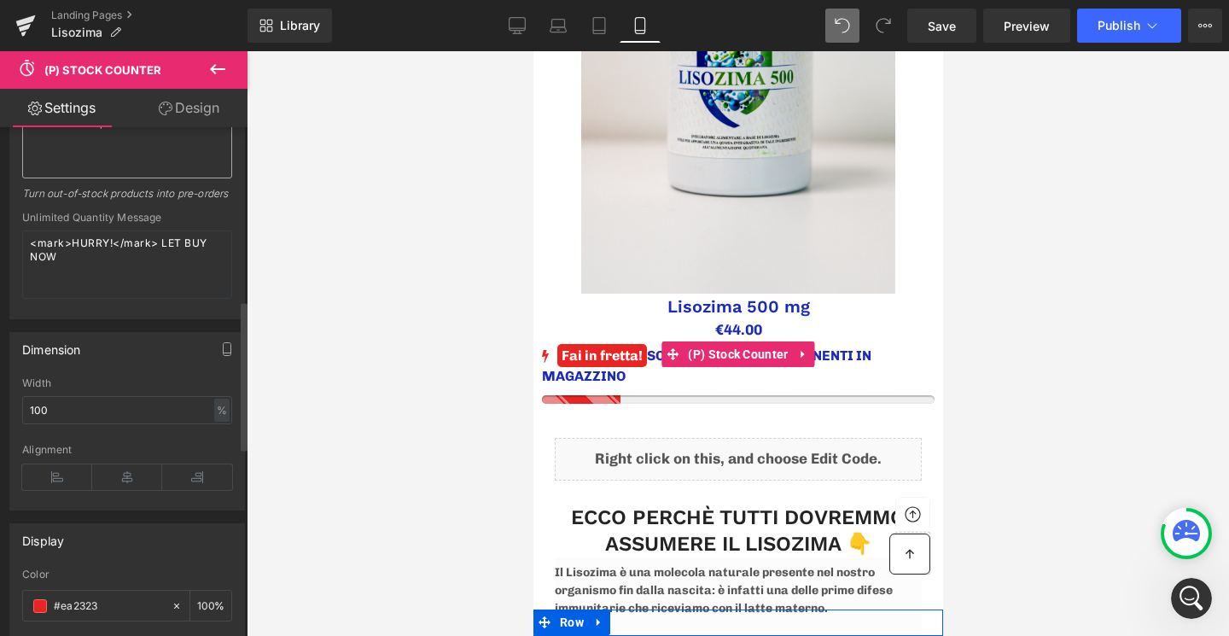
scroll to position [0, 0]
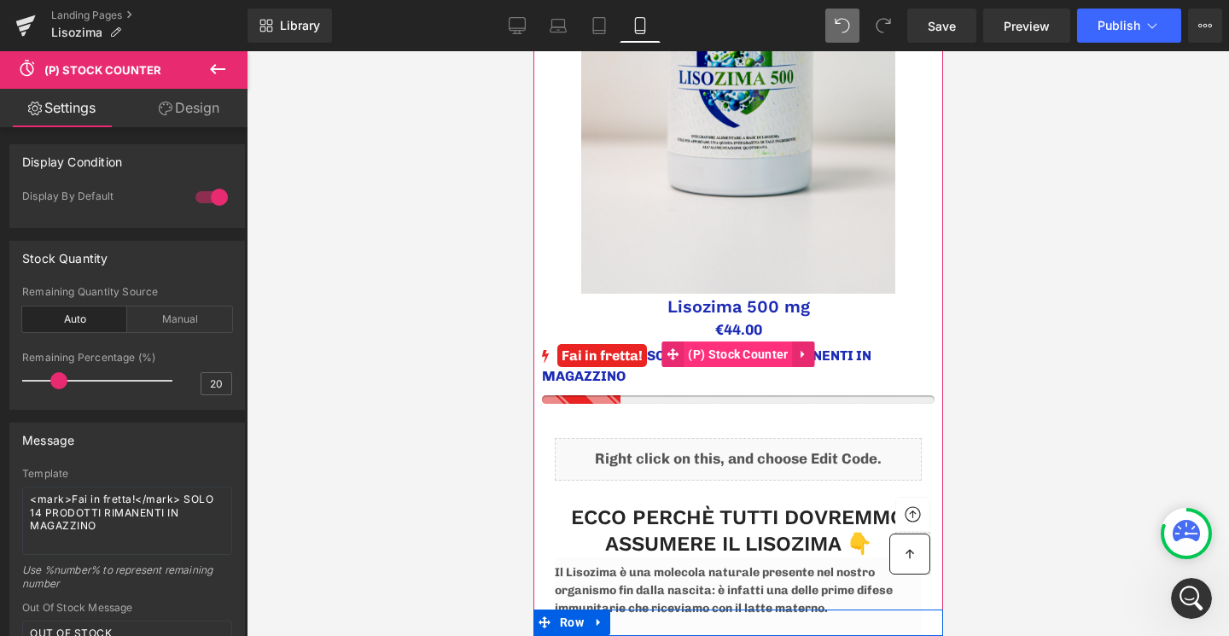
click at [721, 354] on span "(P) Stock Counter" at bounding box center [737, 354] width 108 height 26
click at [810, 357] on link at bounding box center [803, 354] width 22 height 26
click at [799, 352] on link at bounding box center [792, 354] width 22 height 26
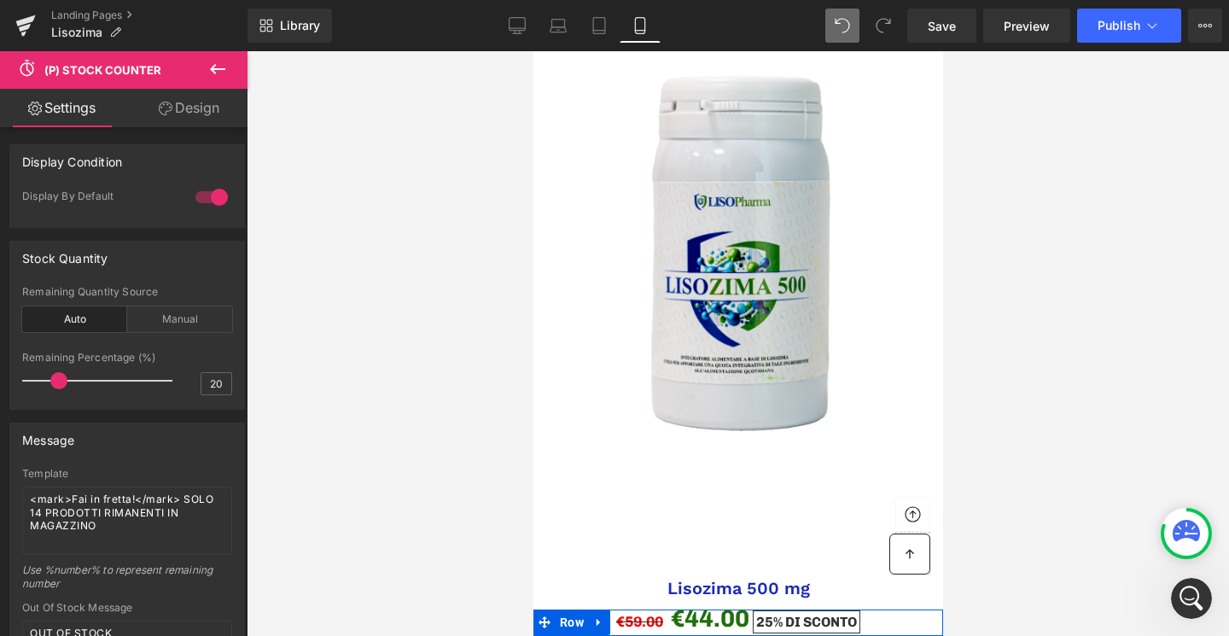
scroll to position [6462, 0]
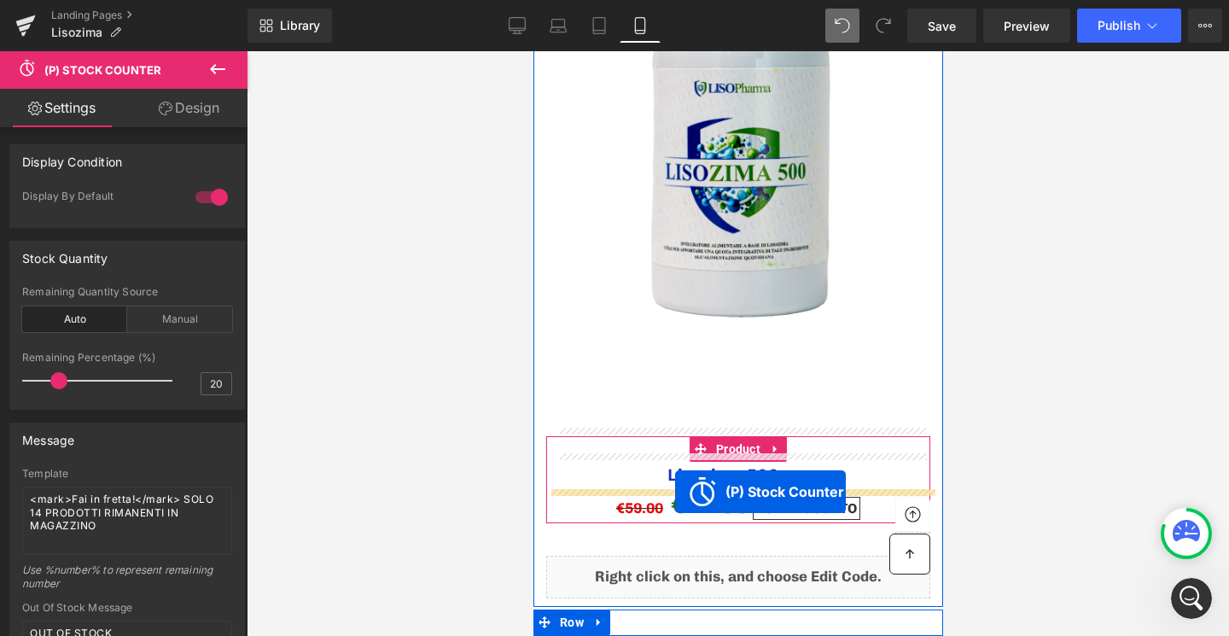
drag, startPoint x: 667, startPoint y: 386, endPoint x: 674, endPoint y: 492, distance: 106.0
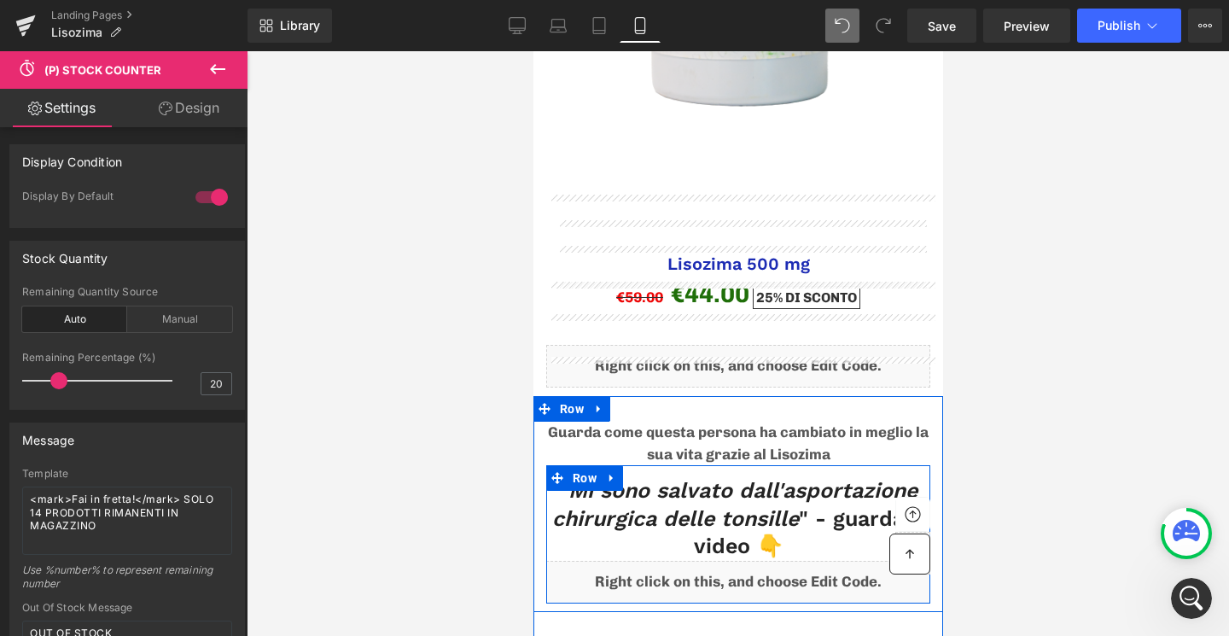
scroll to position [6683, 0]
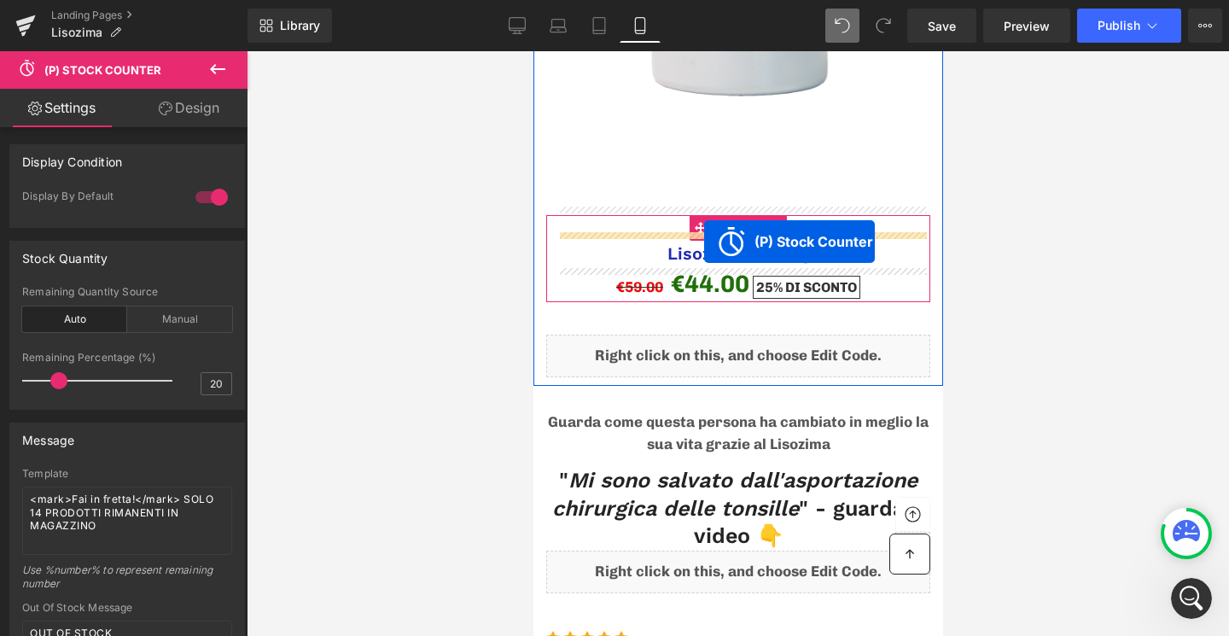
drag, startPoint x: 672, startPoint y: 209, endPoint x: 703, endPoint y: 242, distance: 45.3
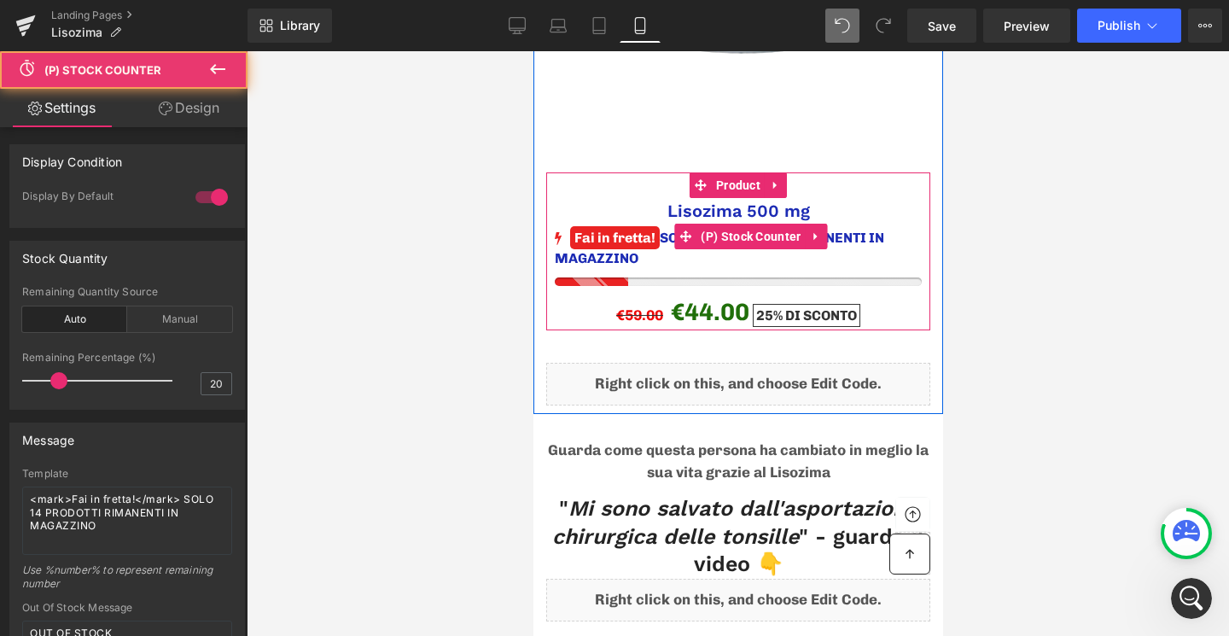
scroll to position [6641, 0]
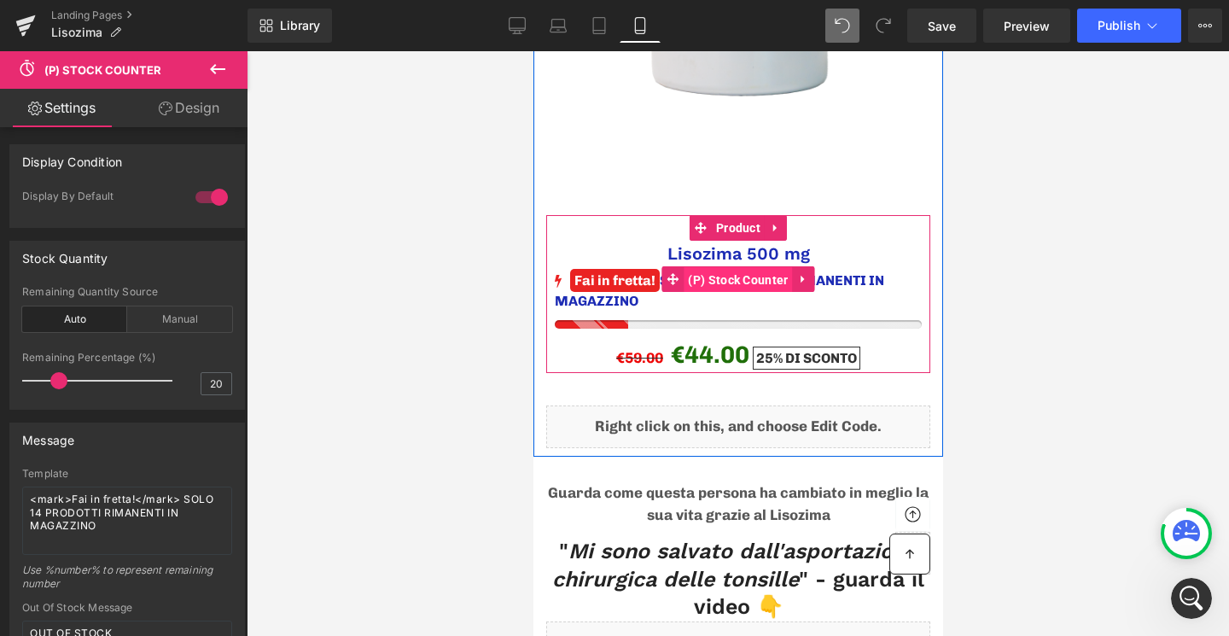
click at [751, 267] on span "(P) Stock Counter" at bounding box center [737, 280] width 108 height 26
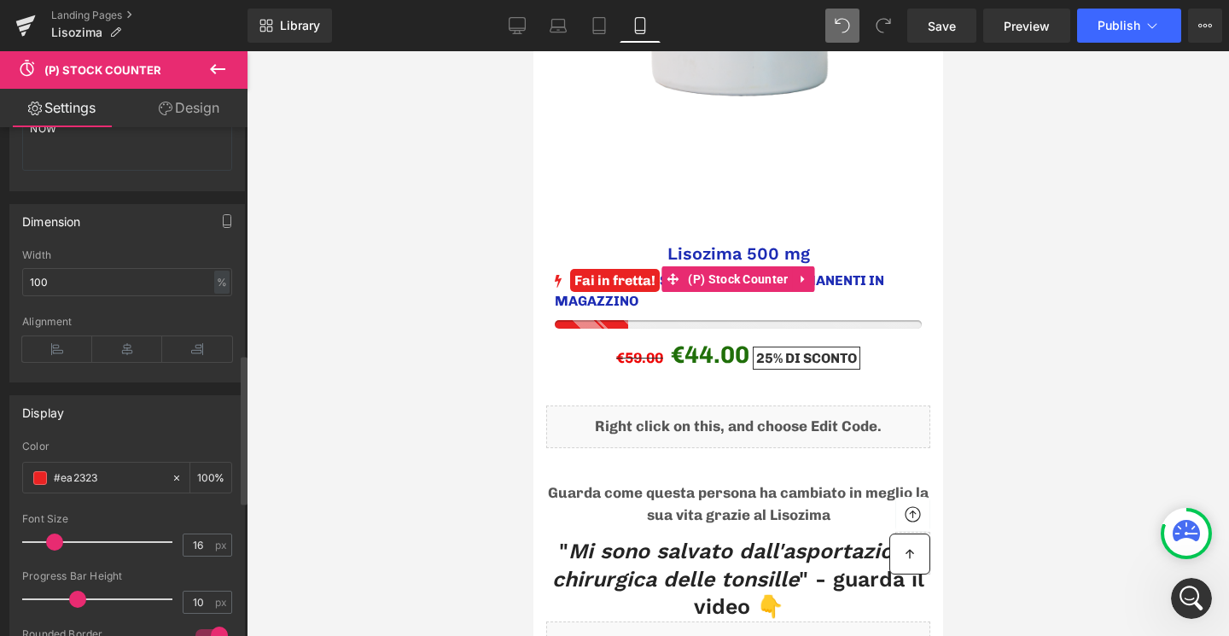
scroll to position [1017, 0]
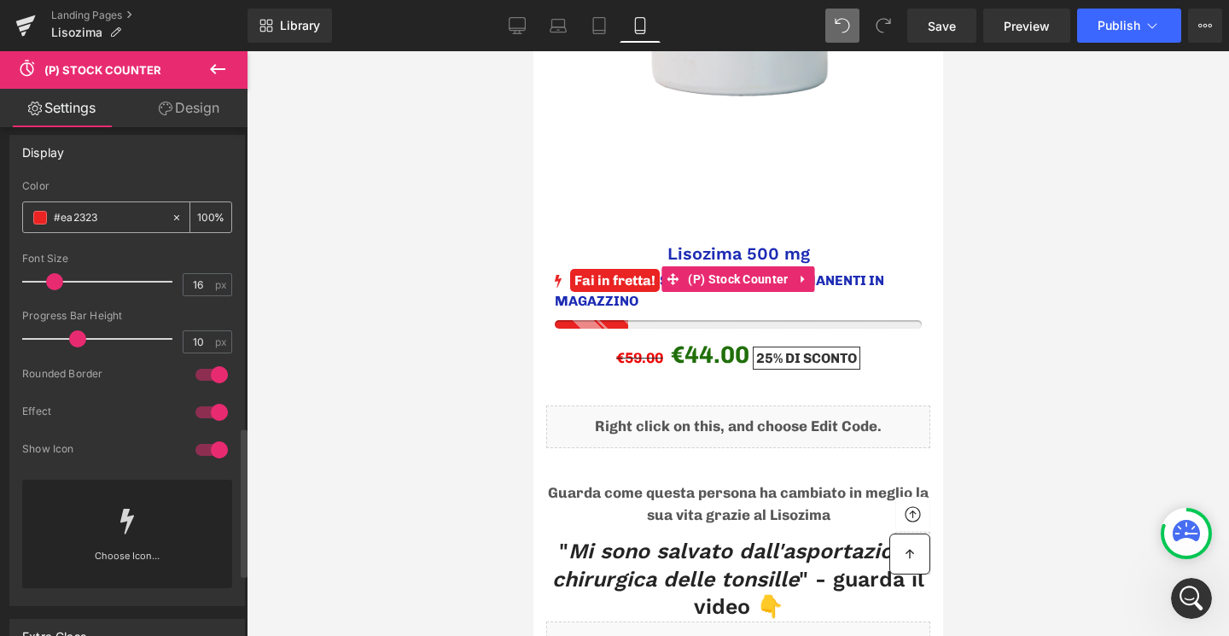
click at [44, 224] on span at bounding box center [40, 218] width 14 height 14
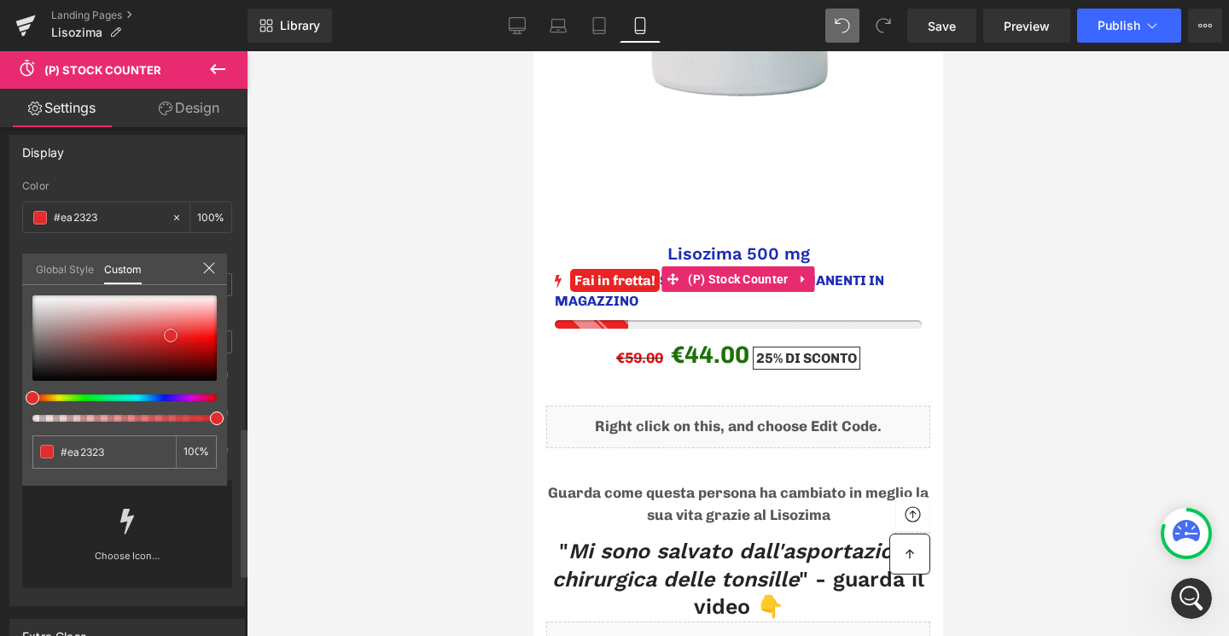
type input "#e12d2d"
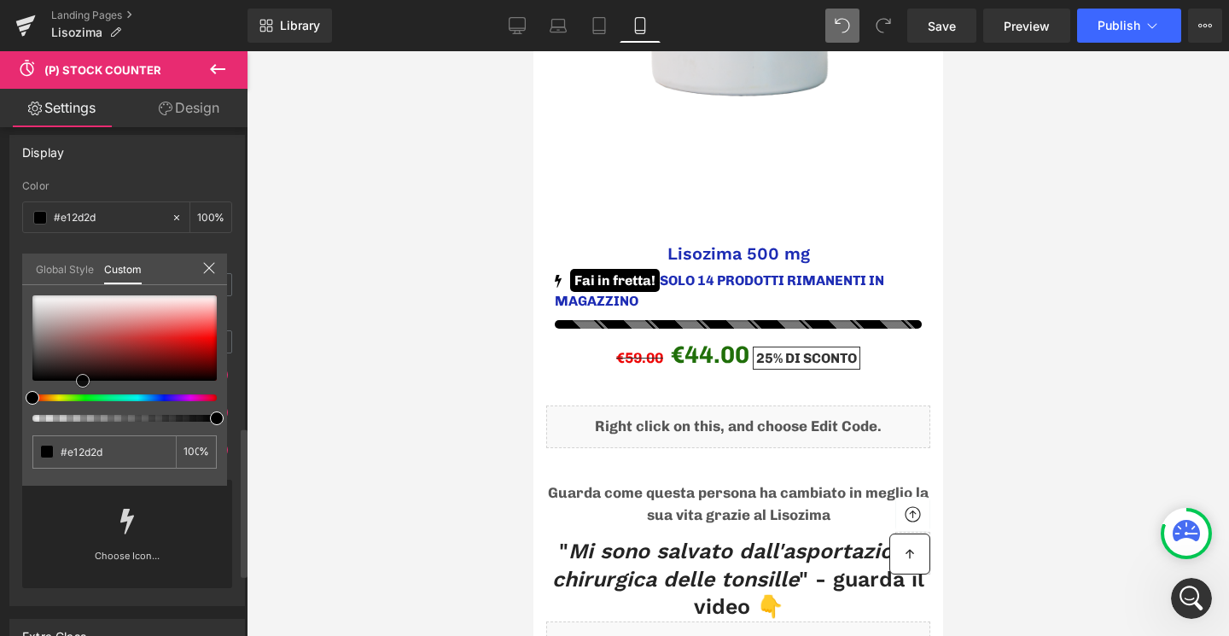
type input "#000000"
type input "#020202"
type input "#291d1d"
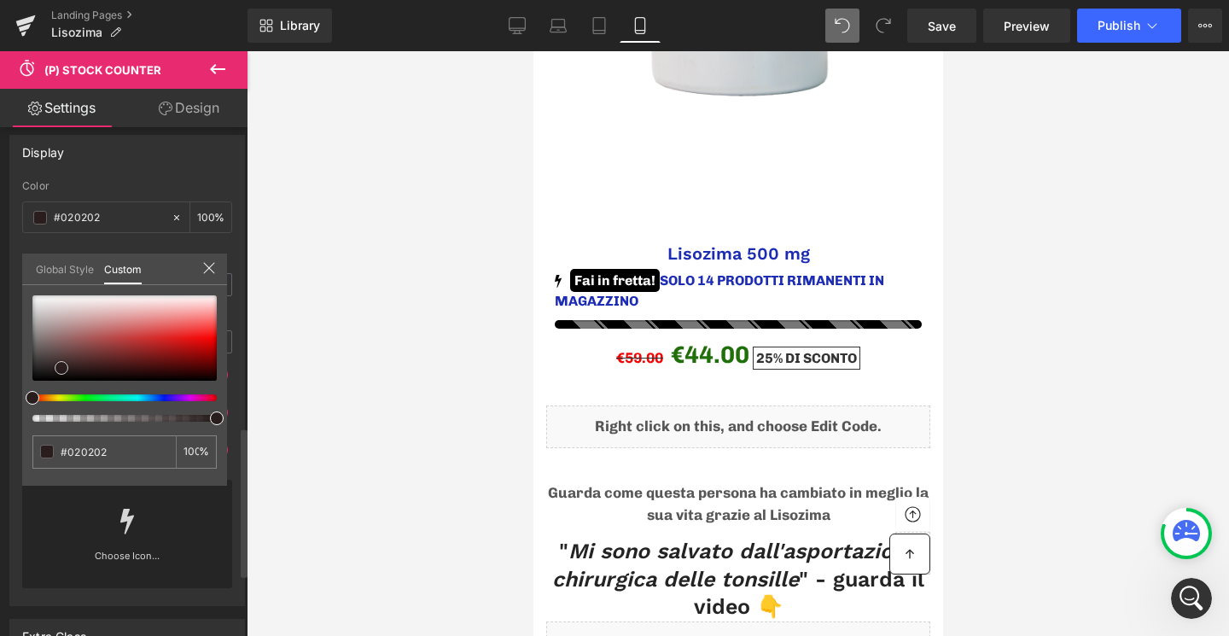
type input "#291d1d"
type input "#2a1d1d"
type input "#2a1c1c"
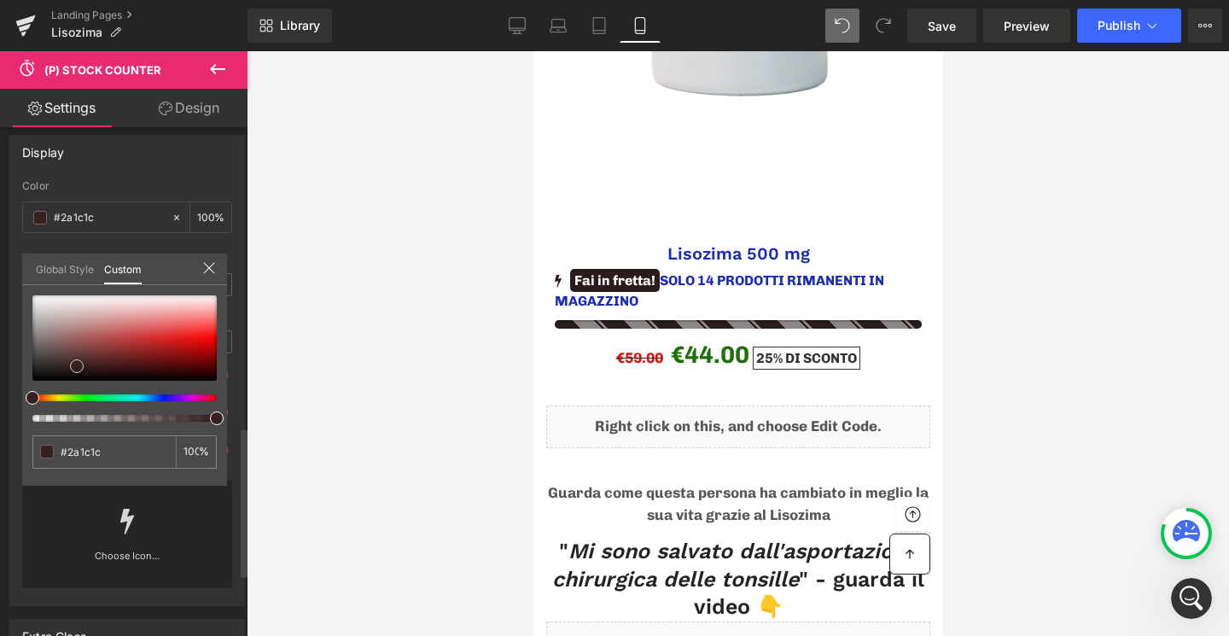
type input "#362020"
type input "#3d2323"
type input "#472323"
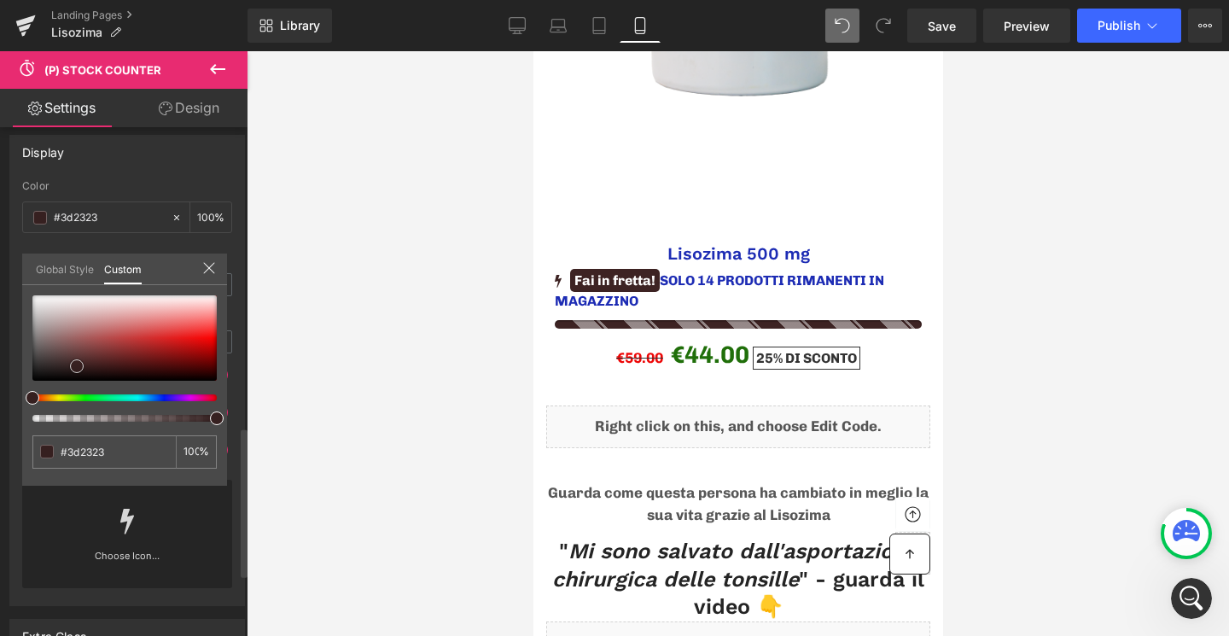
type input "#472323"
type input "#4b2424"
type input "#502424"
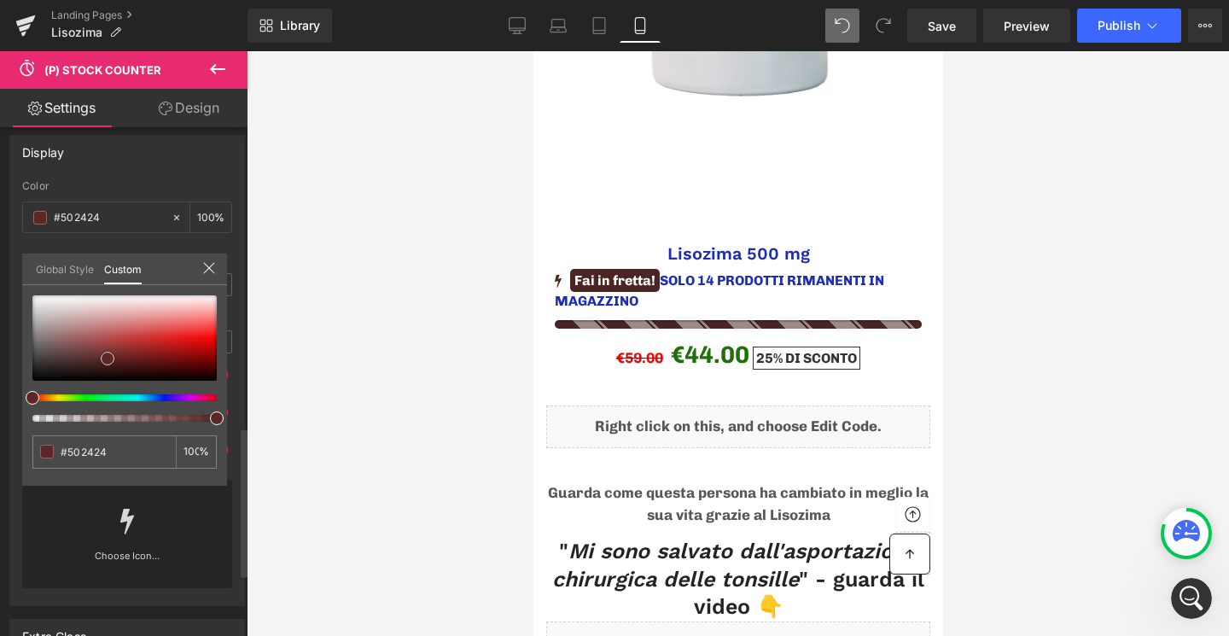
type input "#542525"
type input "#612727"
type input "#672727"
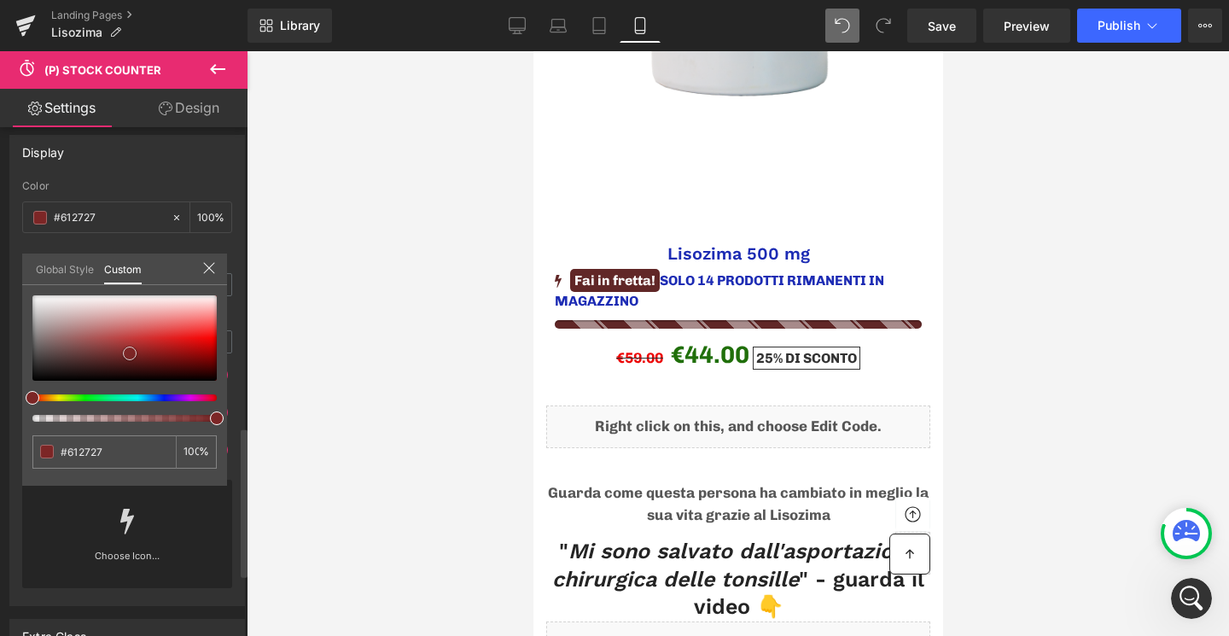
type input "#672727"
type input "#772626"
type input "#9f2121"
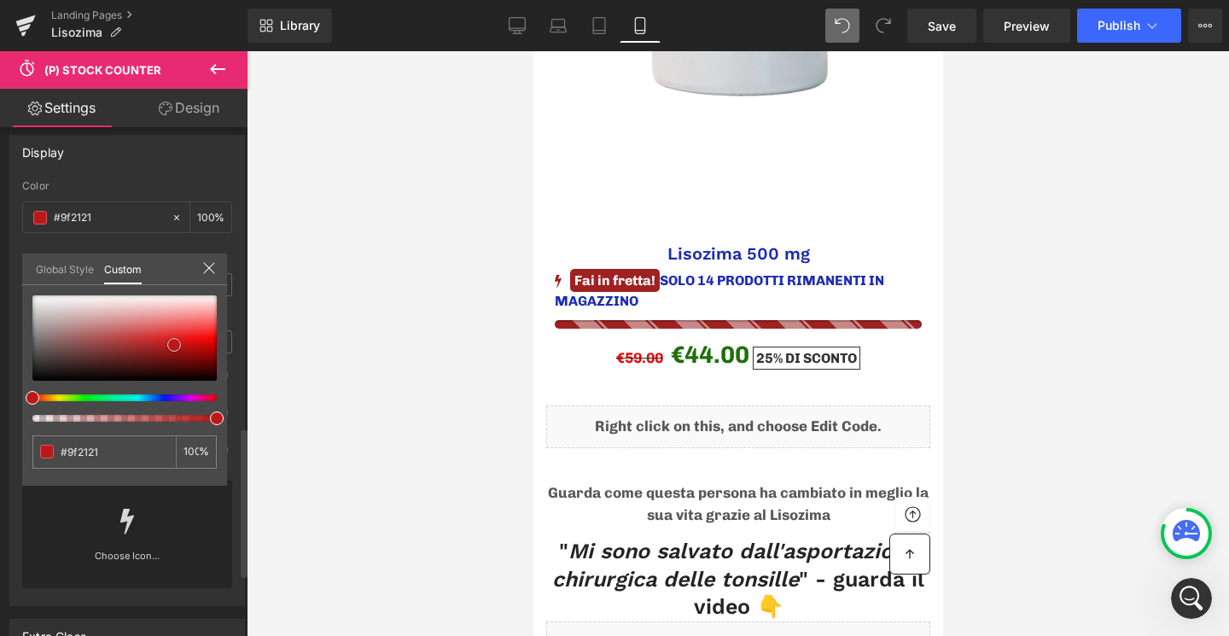
type input "#bd1818"
type input "#be1717"
type input "#bf1616"
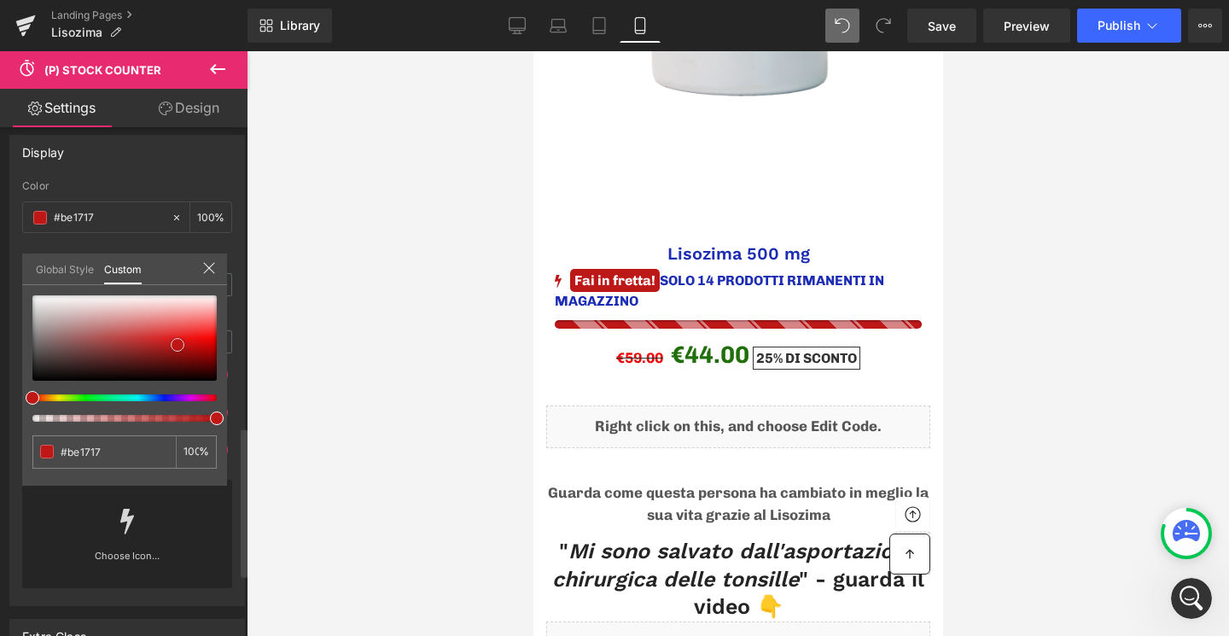
type input "#bf1616"
type input "#c11414"
type input "#be1212"
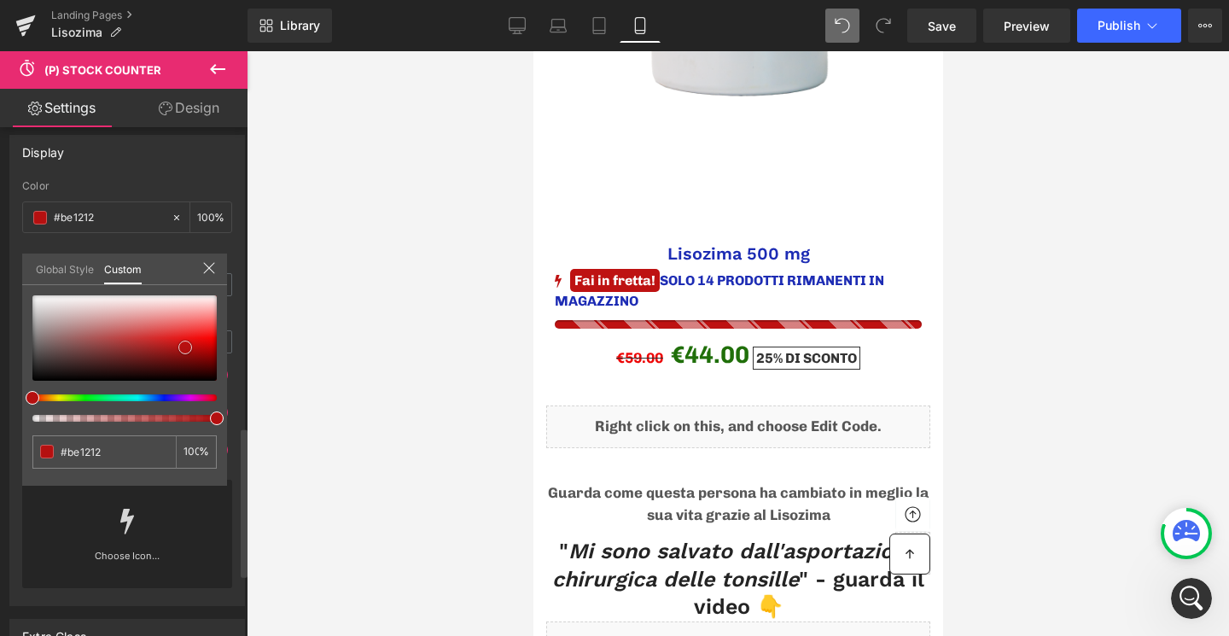
type input "#bb1010"
type input "#ba1111"
type input "#b60f0f"
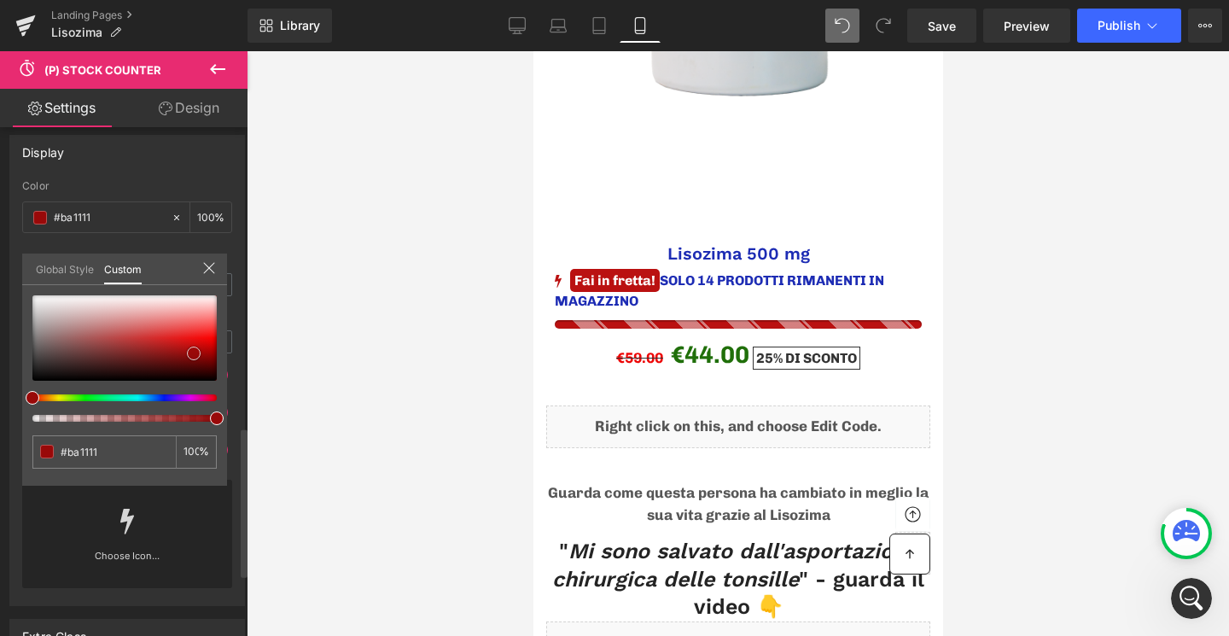
type input "#b60f0f"
type input "#990909"
type input "#950808"
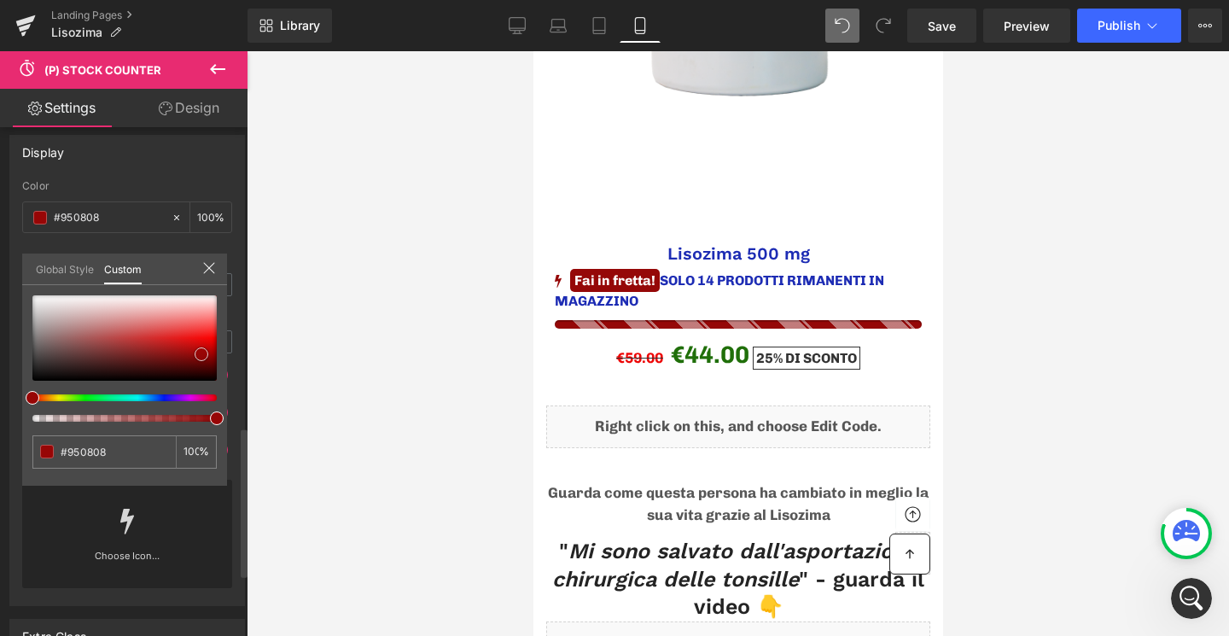
type input "#970606"
type input "#d40202"
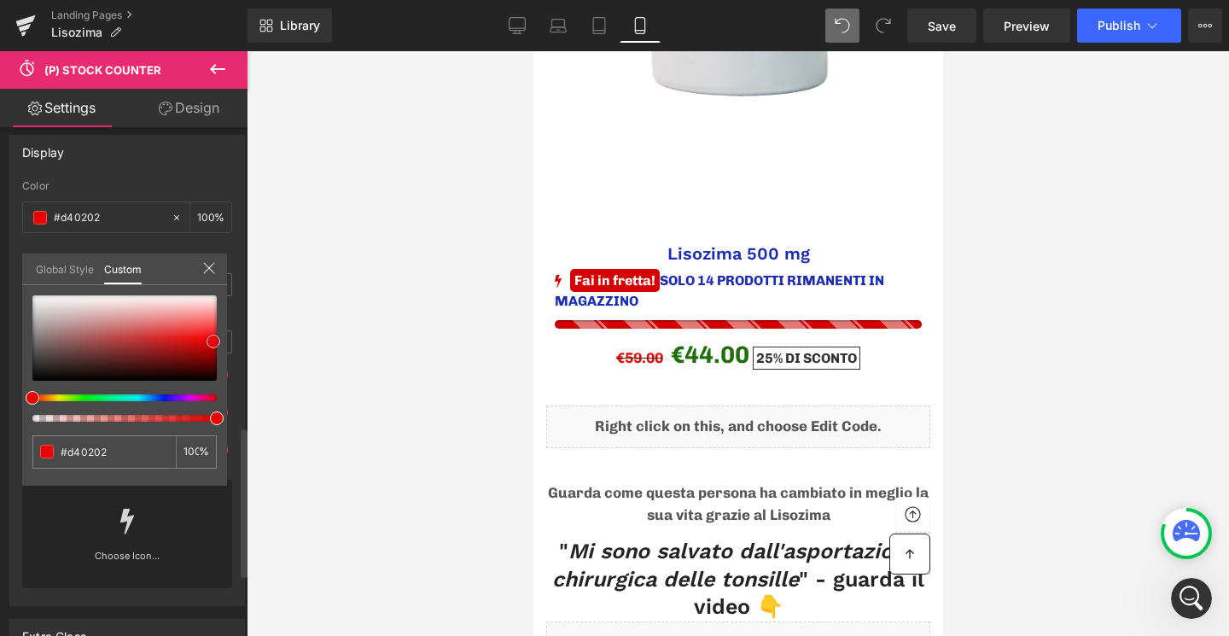
type input "#fd0606"
type input "#fc0c0c"
type input "#fc1111"
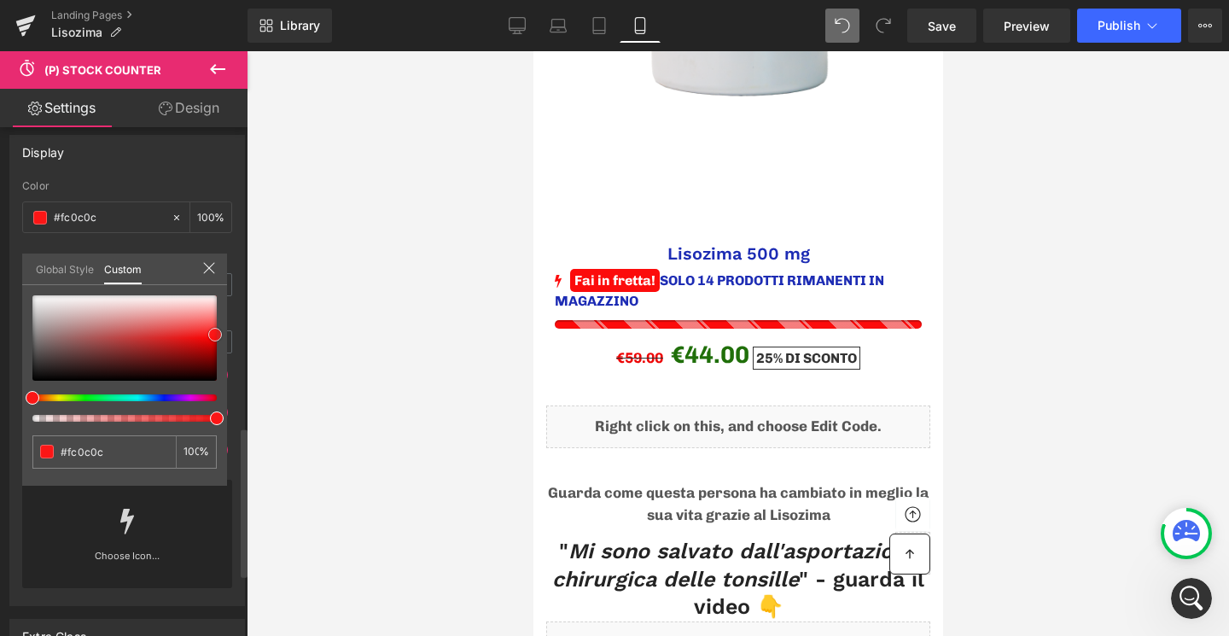
type input "#fc1111"
type input "#fc1616"
type input "#ff0f0f"
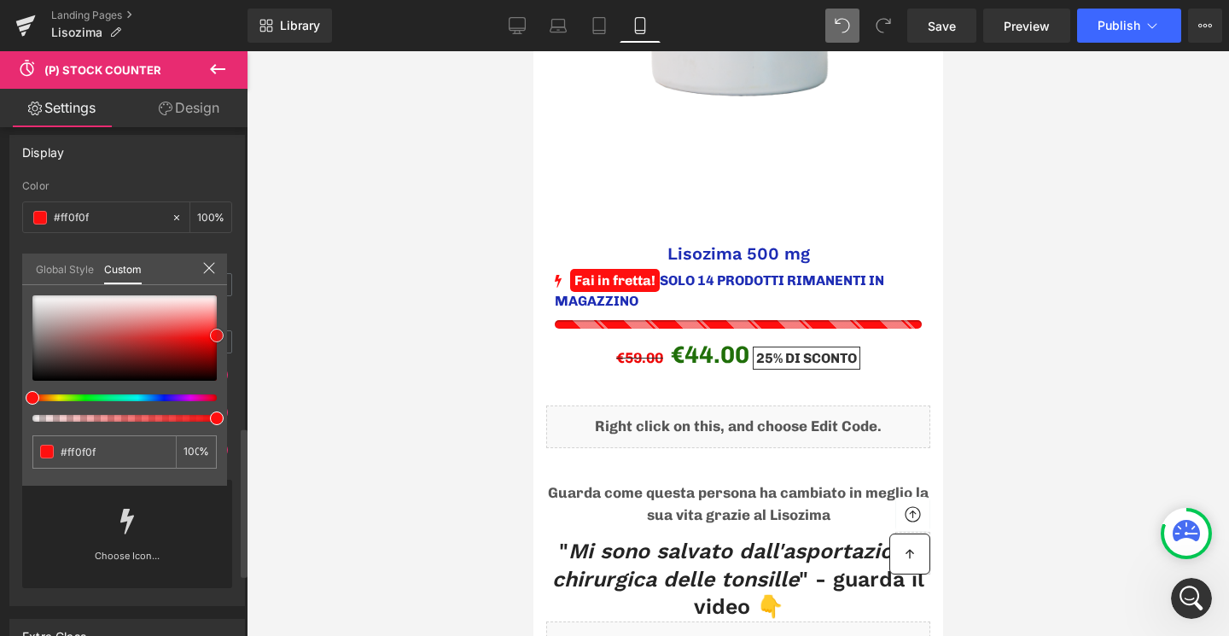
drag, startPoint x: 171, startPoint y: 335, endPoint x: 217, endPoint y: 335, distance: 46.1
click at [217, 335] on div at bounding box center [124, 337] width 184 height 85
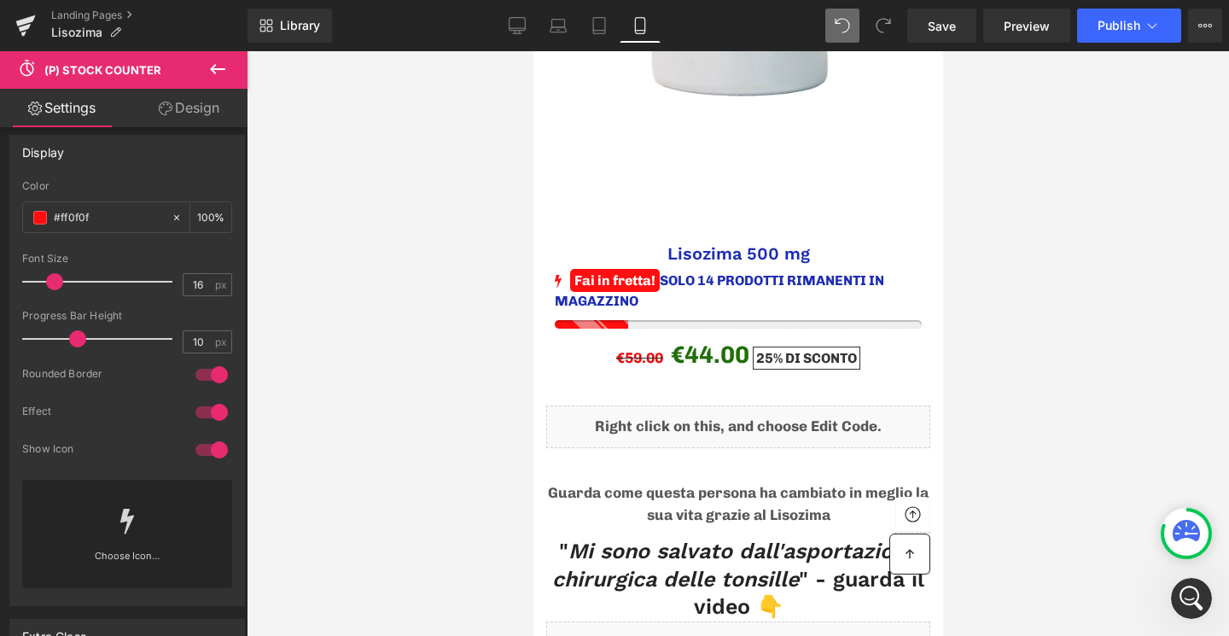
click at [1112, 317] on div at bounding box center [738, 343] width 982 height 585
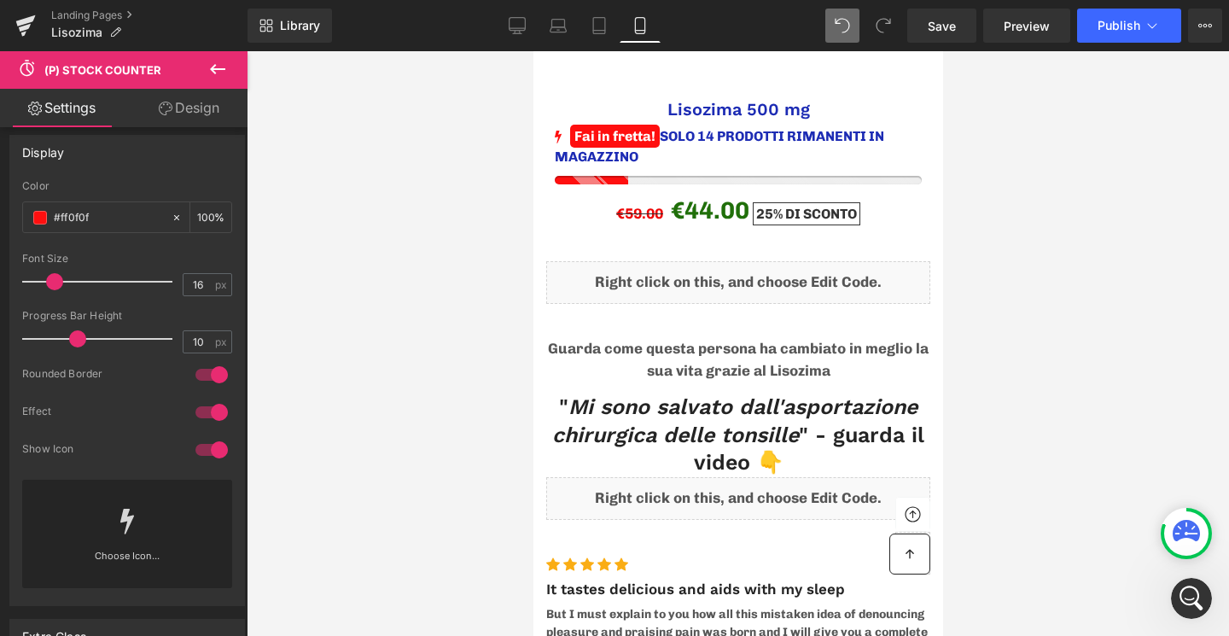
scroll to position [7037, 0]
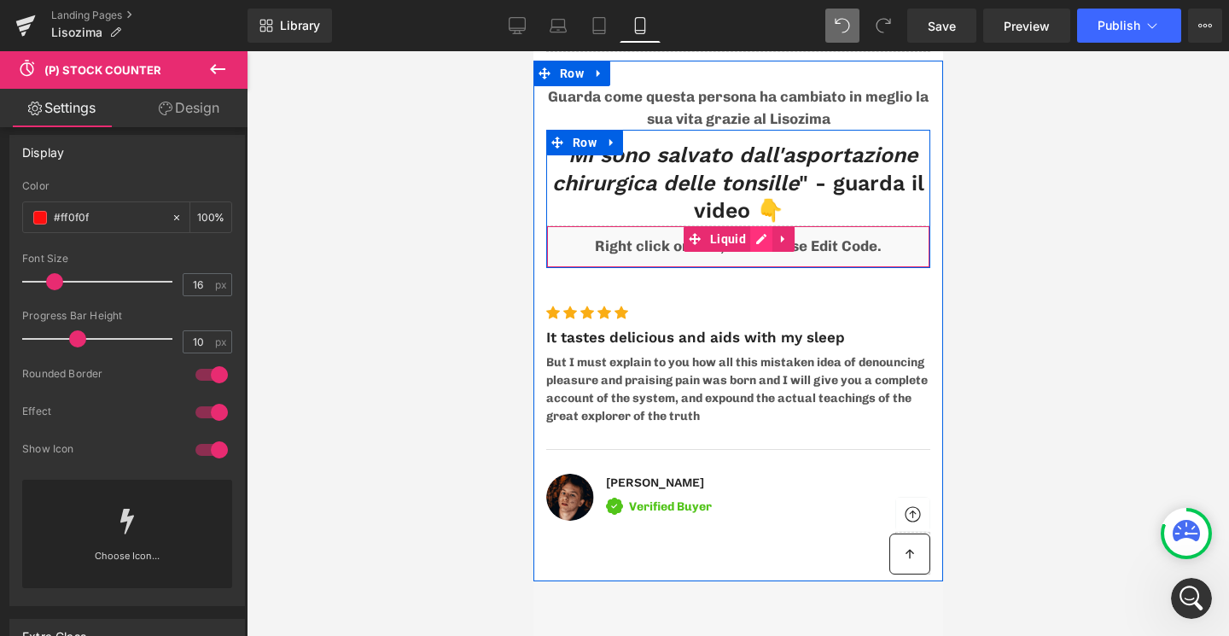
click at [754, 225] on div "Liquid" at bounding box center [737, 246] width 384 height 43
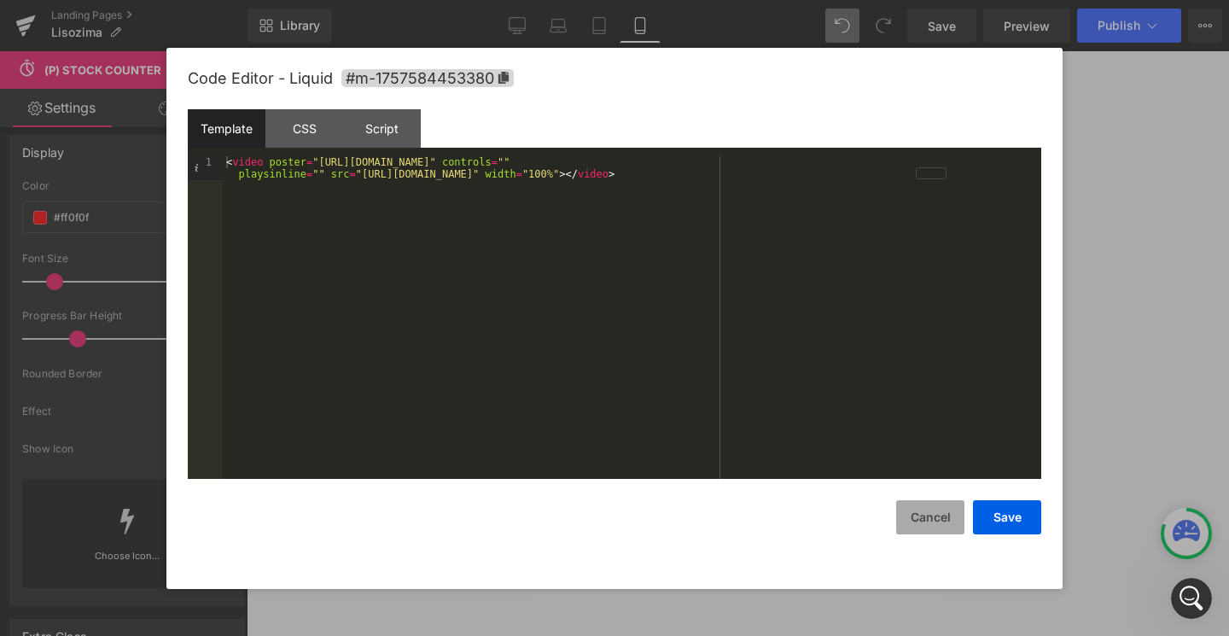
click at [934, 513] on button "Cancel" at bounding box center [930, 517] width 68 height 34
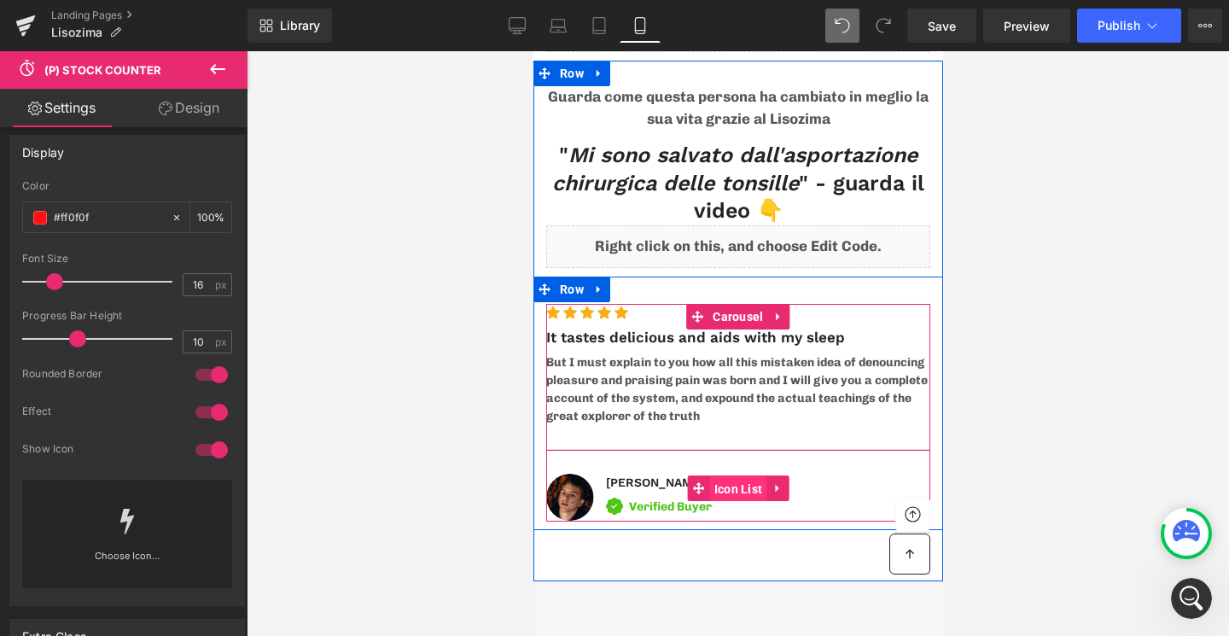
click at [738, 476] on span "Icon List" at bounding box center [737, 489] width 57 height 26
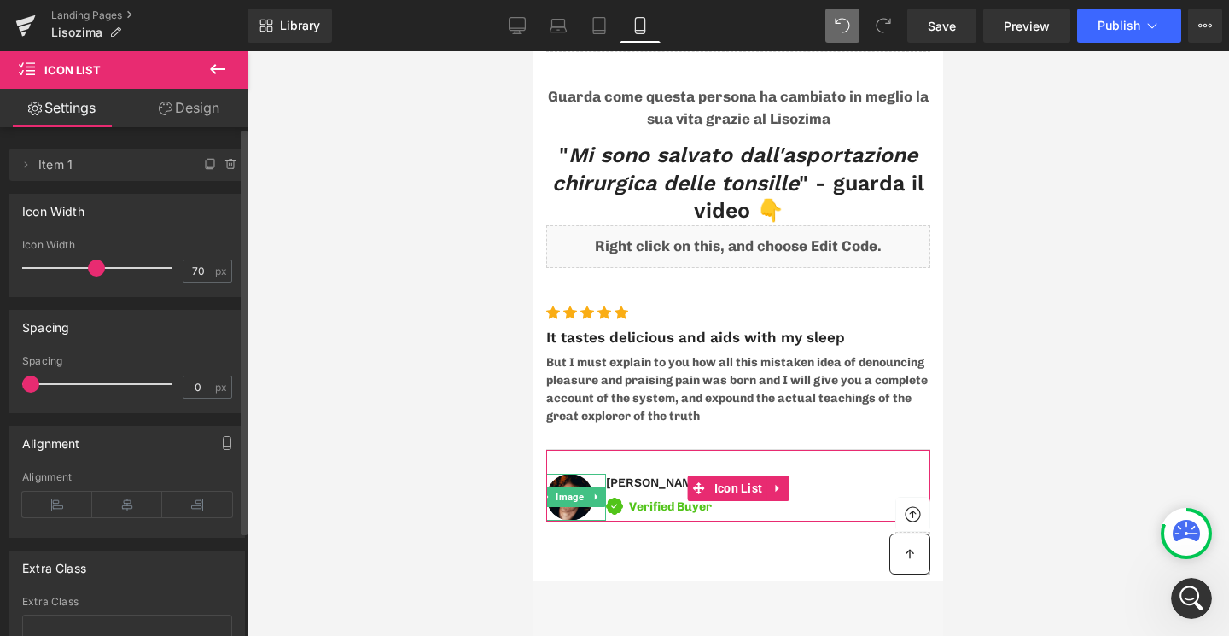
click at [78, 164] on span "Item 1" at bounding box center [109, 164] width 143 height 32
click at [21, 158] on icon at bounding box center [26, 165] width 14 height 14
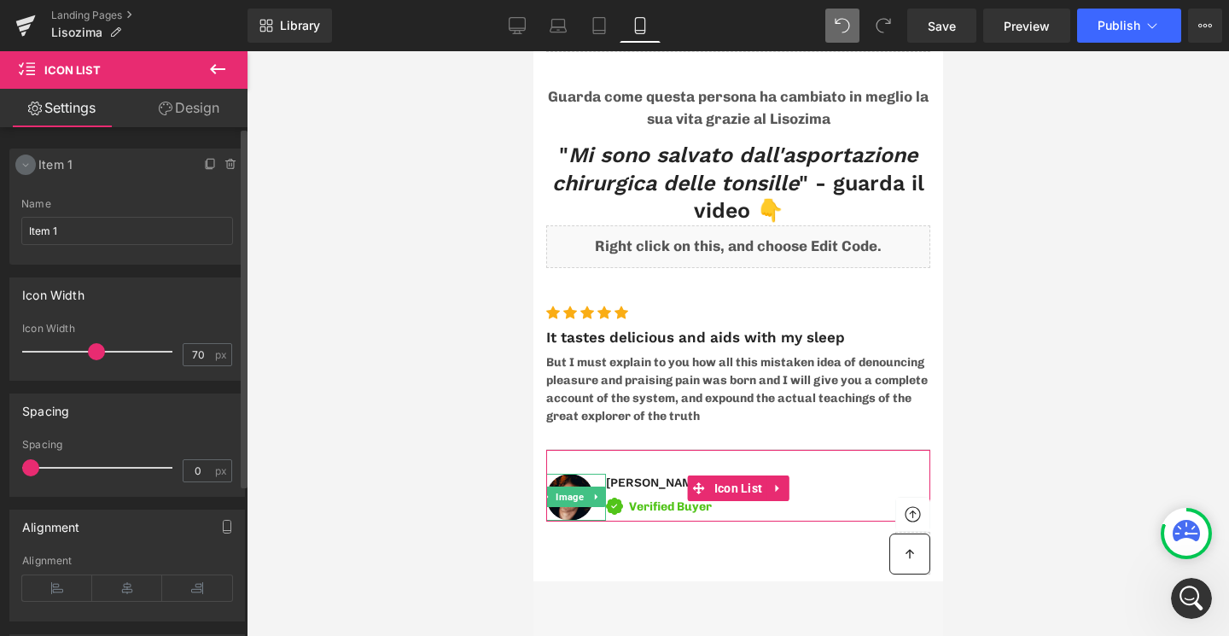
click at [21, 158] on icon at bounding box center [26, 165] width 14 height 14
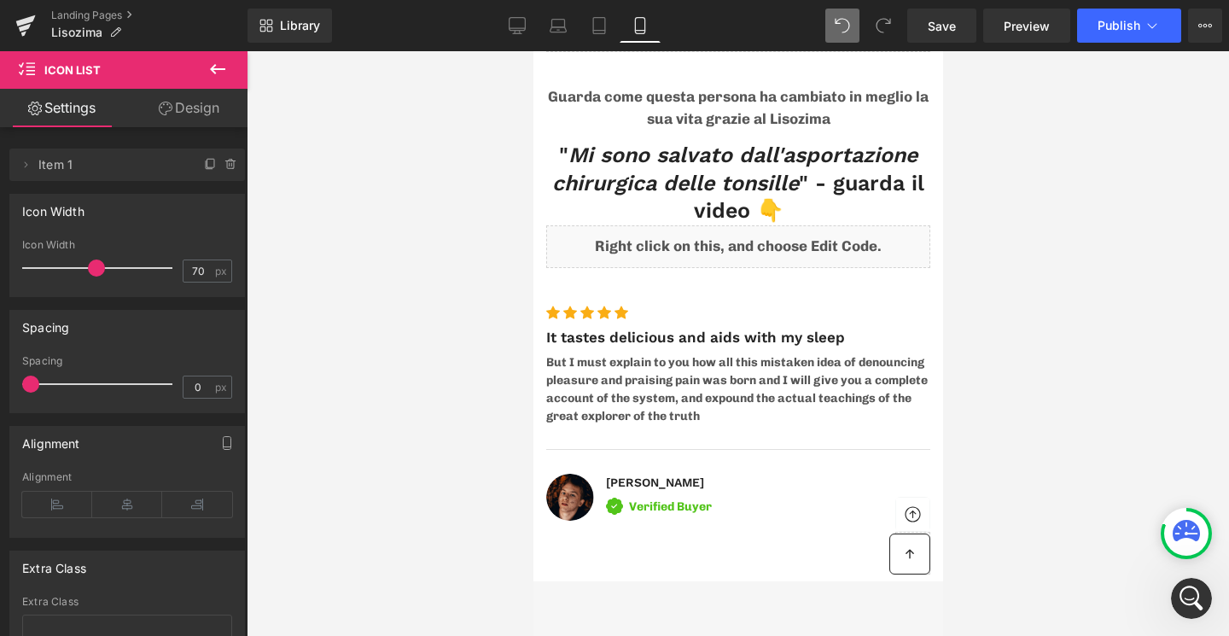
click at [221, 67] on icon at bounding box center [217, 69] width 20 height 20
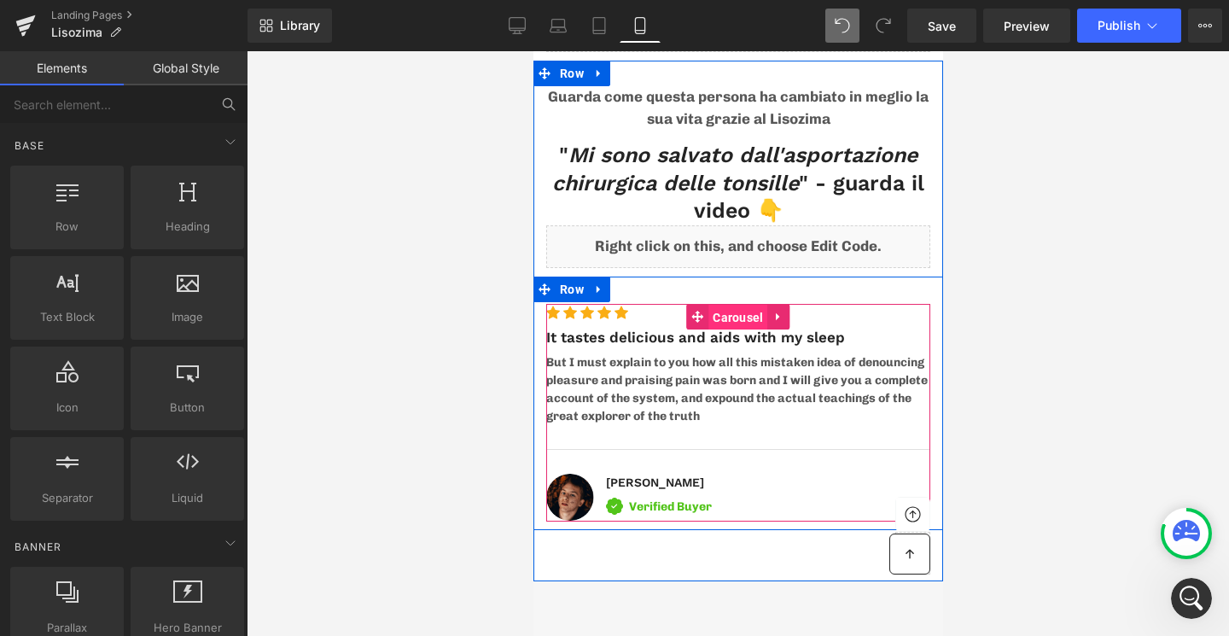
click at [737, 305] on span "Carousel" at bounding box center [737, 318] width 59 height 26
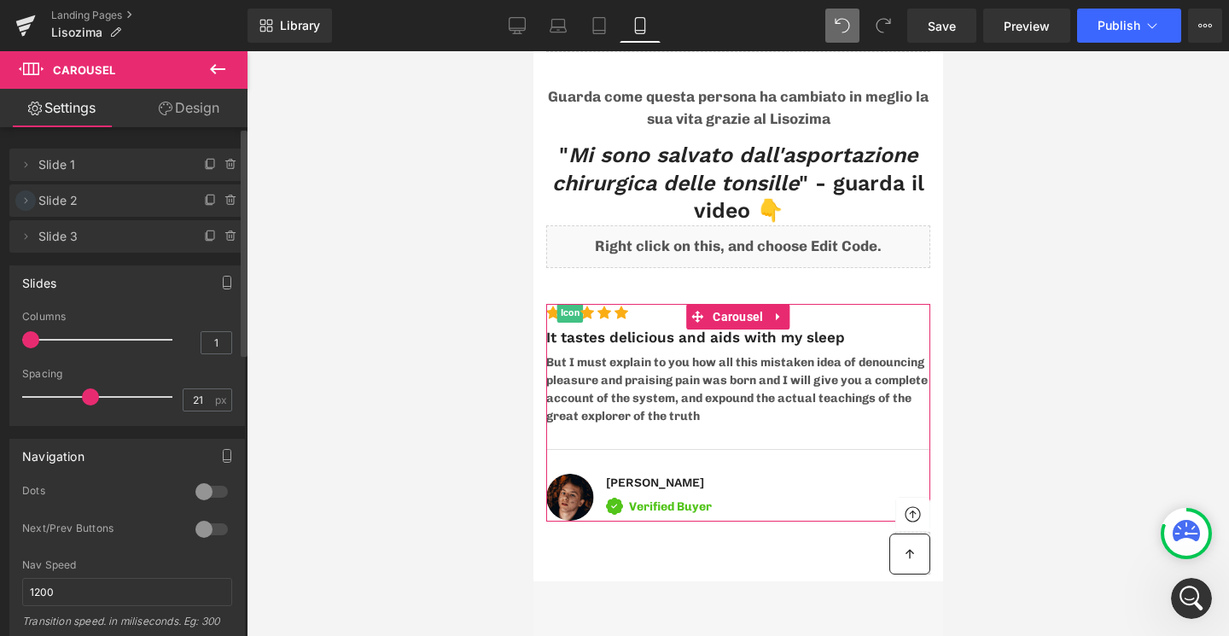
click at [26, 205] on icon at bounding box center [26, 201] width 14 height 14
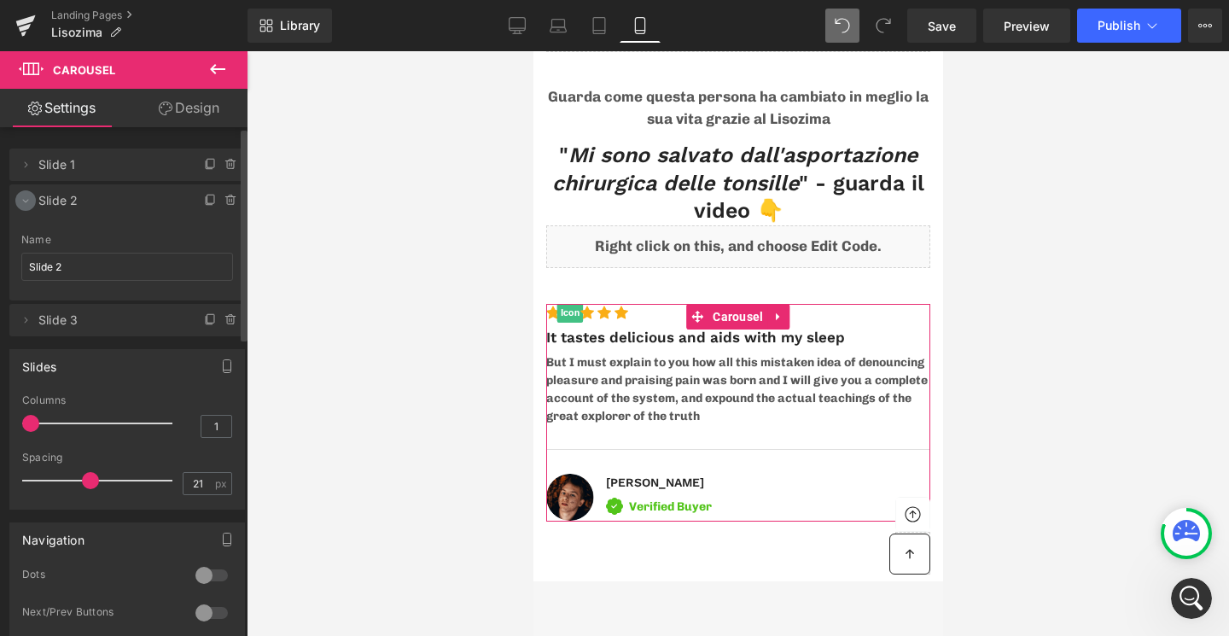
click at [26, 205] on icon at bounding box center [26, 201] width 14 height 14
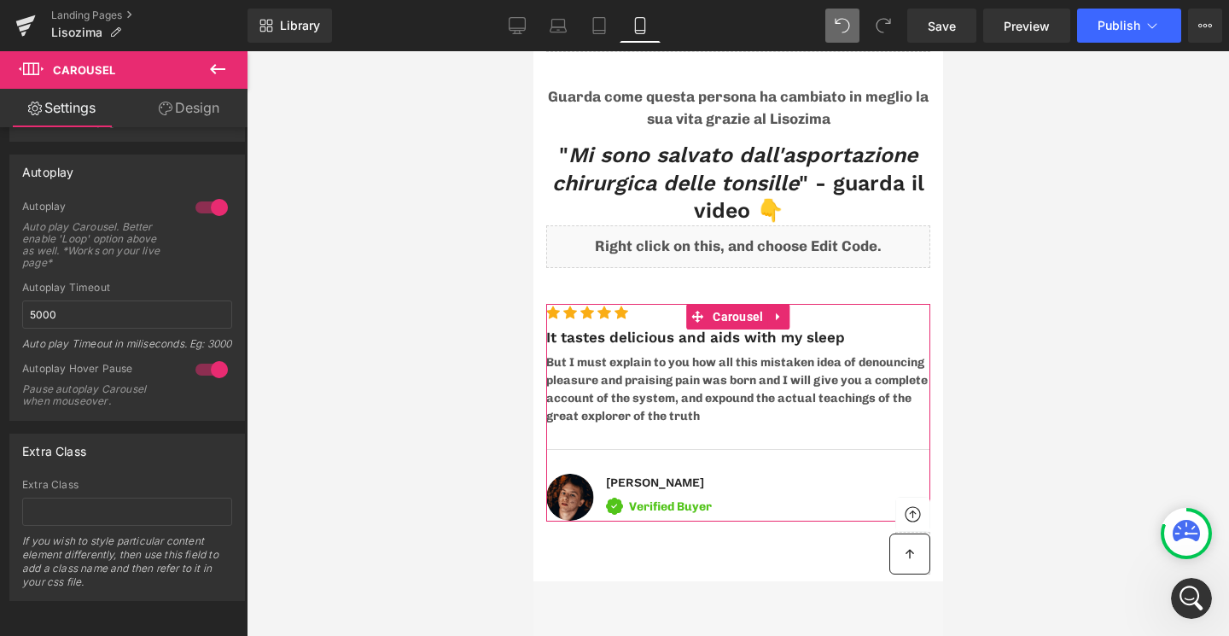
scroll to position [629, 0]
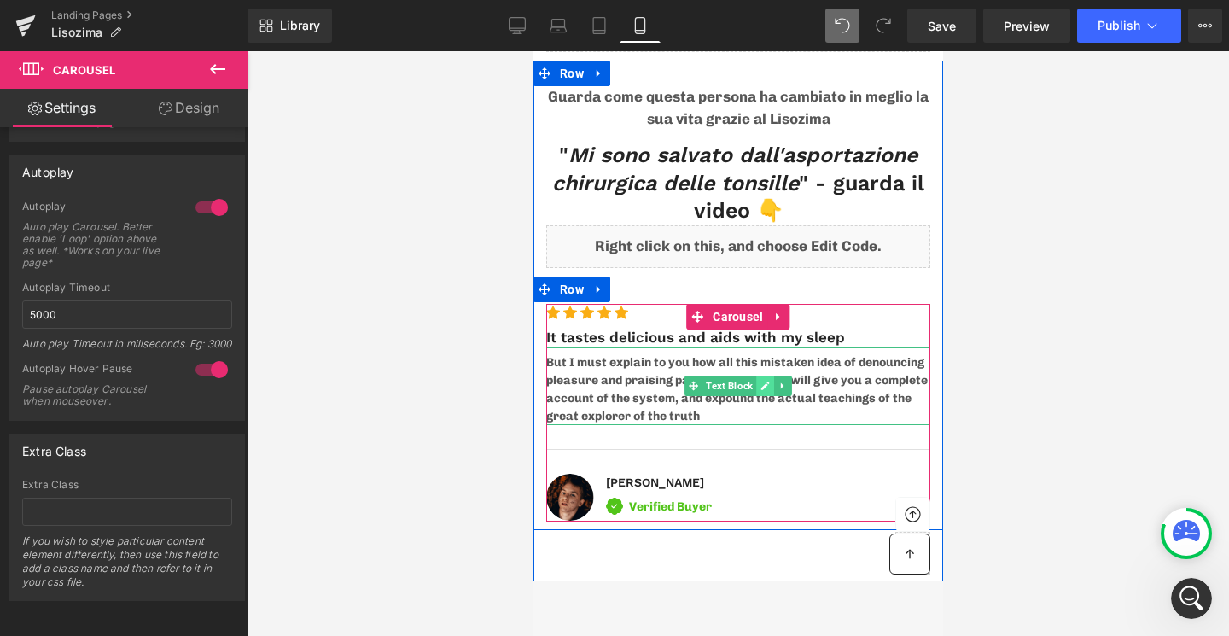
click at [769, 376] on link at bounding box center [764, 386] width 18 height 20
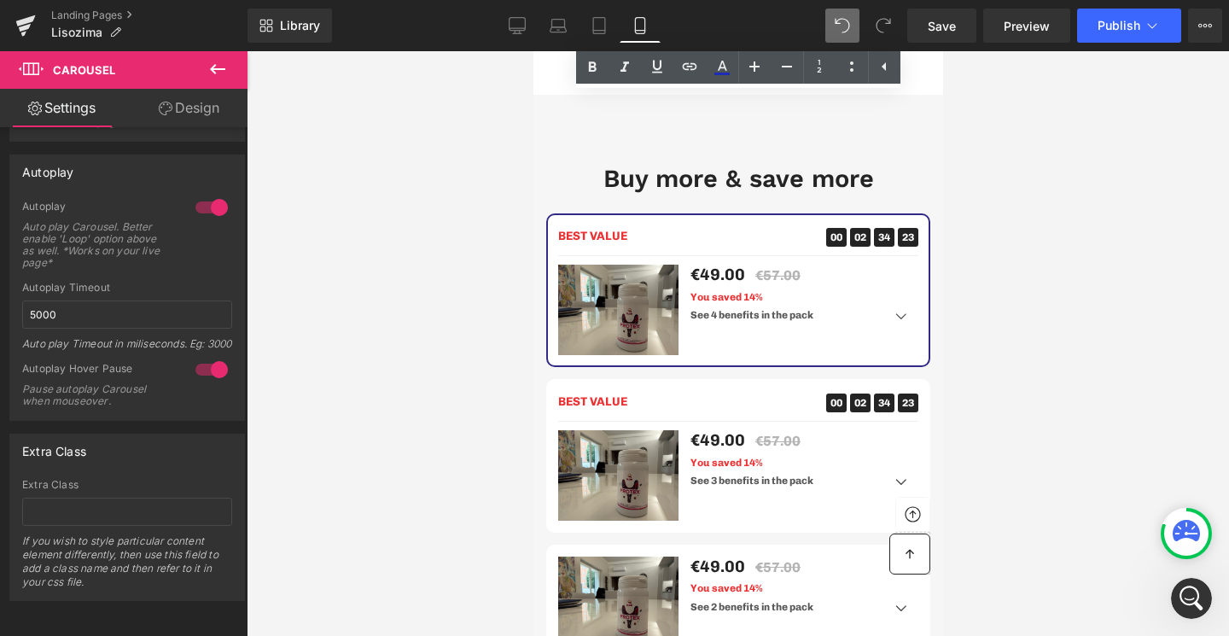
scroll to position [7498, 0]
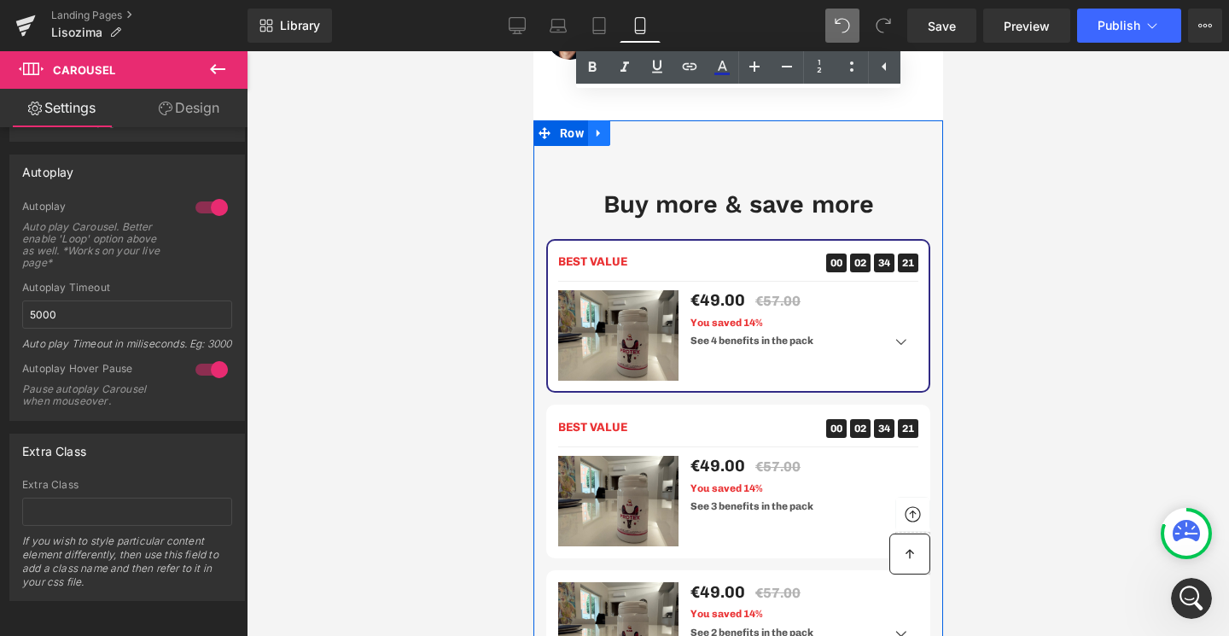
click at [604, 120] on link at bounding box center [598, 133] width 22 height 26
click at [637, 127] on icon at bounding box center [643, 133] width 12 height 12
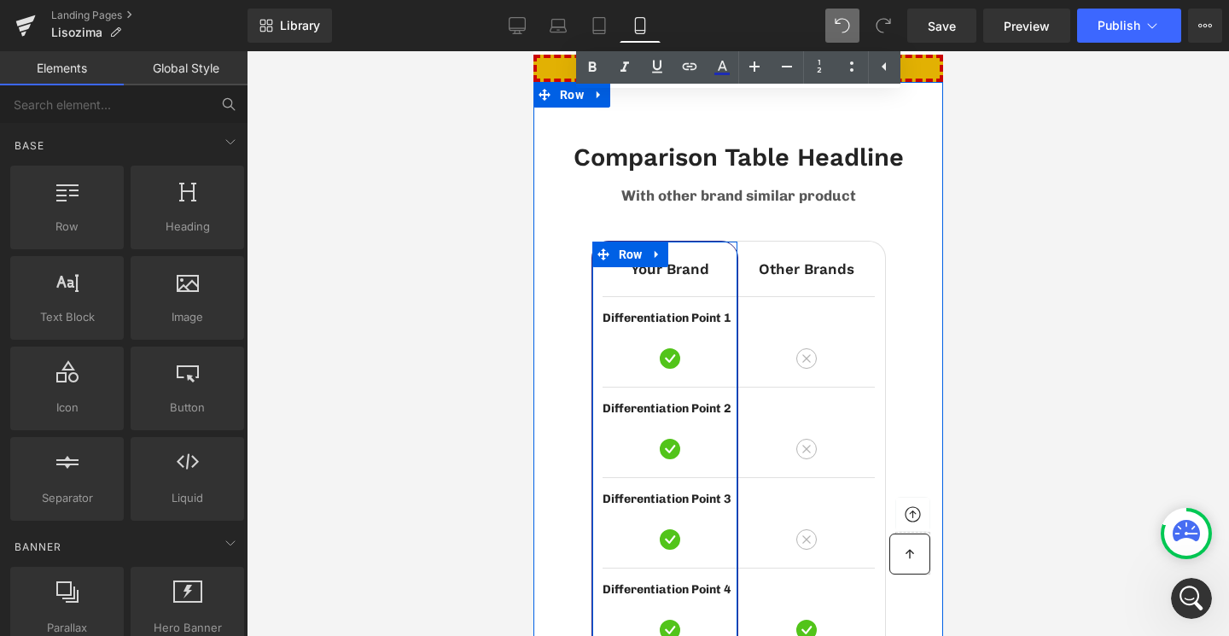
scroll to position [7250, 0]
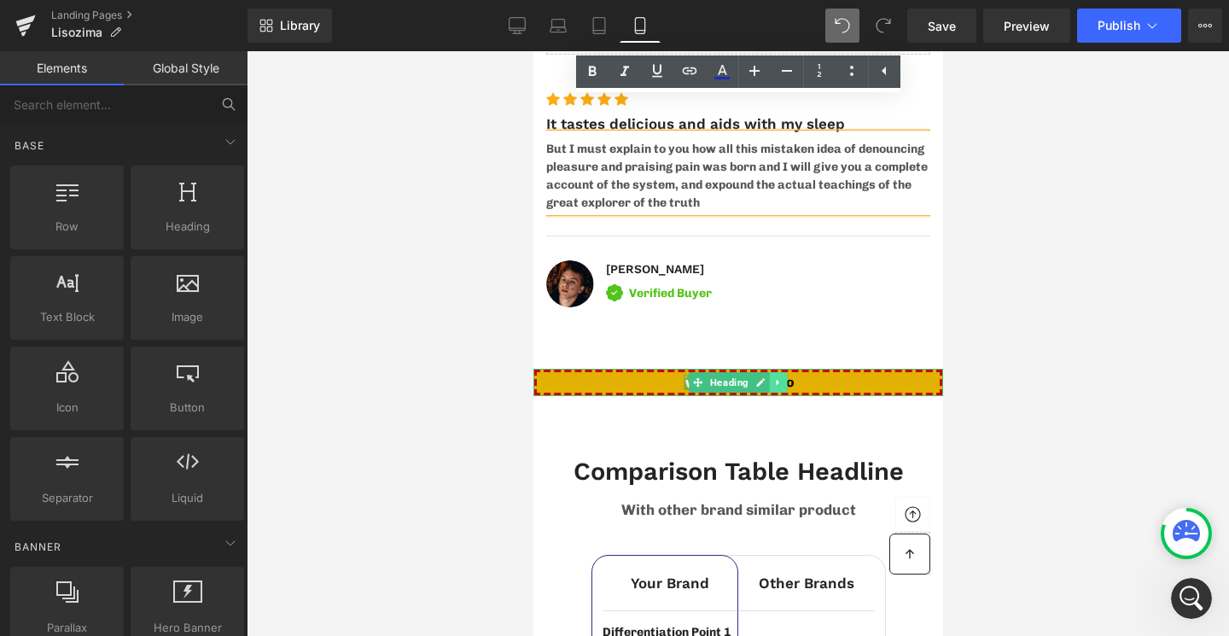
click at [772, 372] on link at bounding box center [778, 382] width 18 height 20
click at [788, 377] on icon at bounding box center [786, 381] width 9 height 9
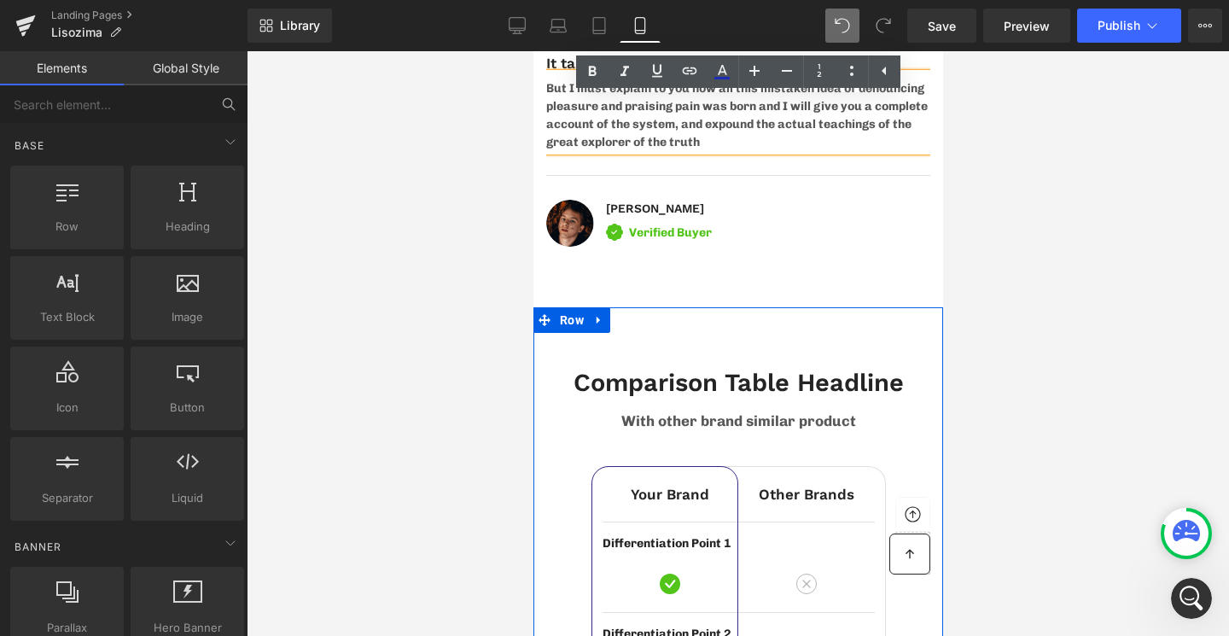
scroll to position [7393, 0]
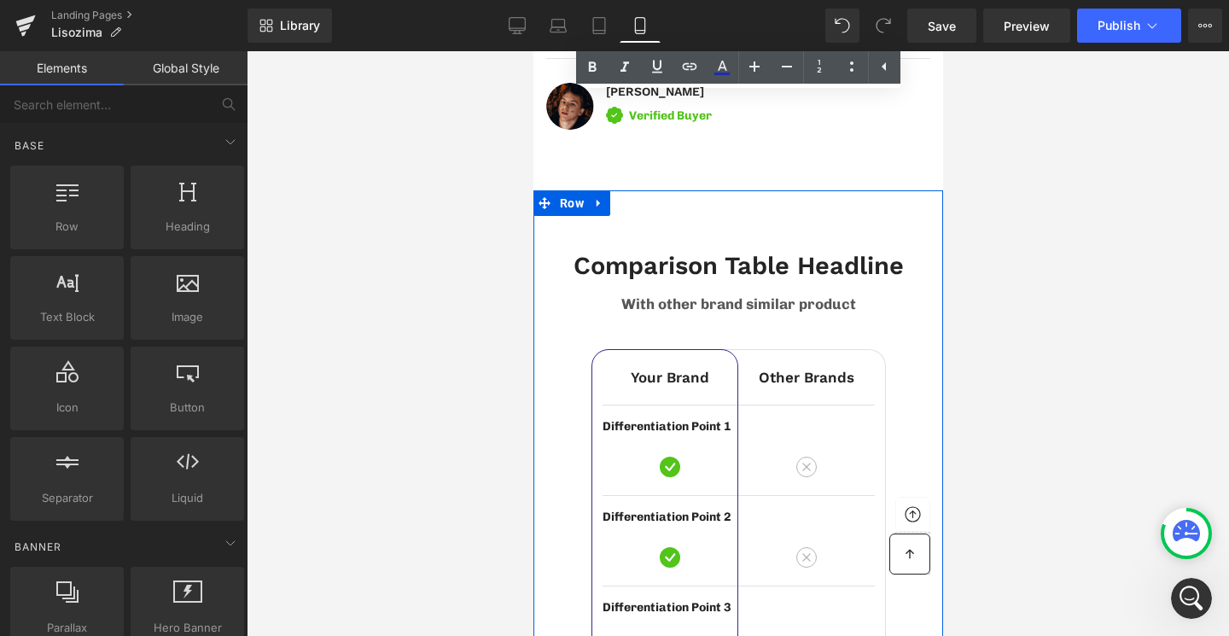
scroll to position [7428, 0]
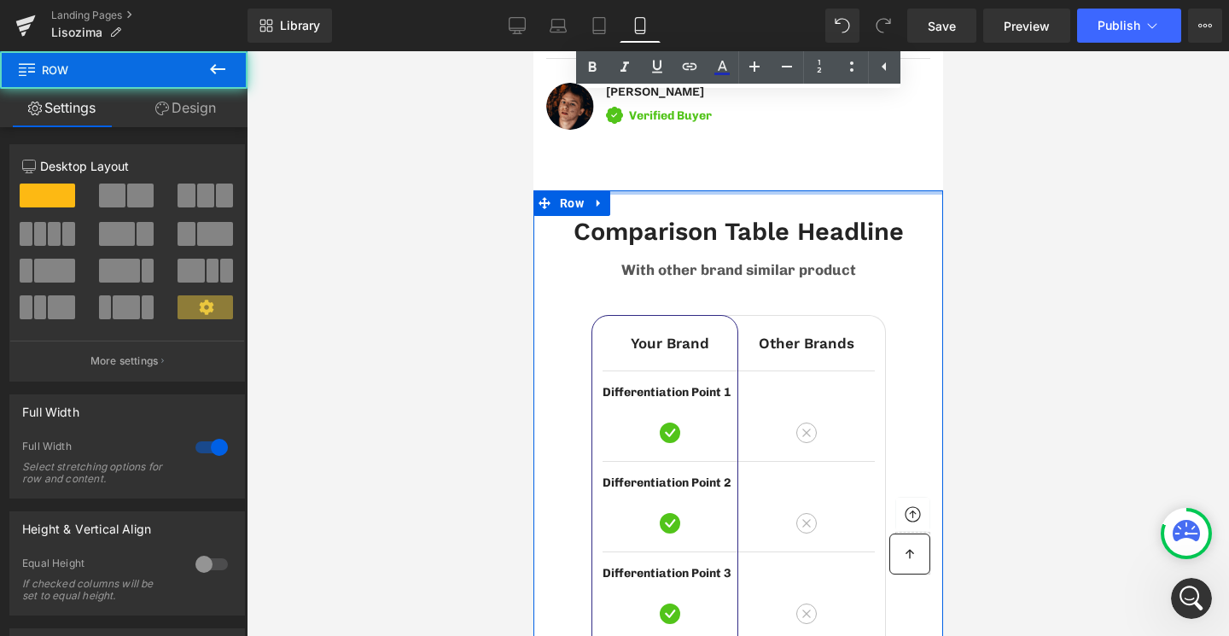
drag, startPoint x: 690, startPoint y: 183, endPoint x: 690, endPoint y: 135, distance: 48.6
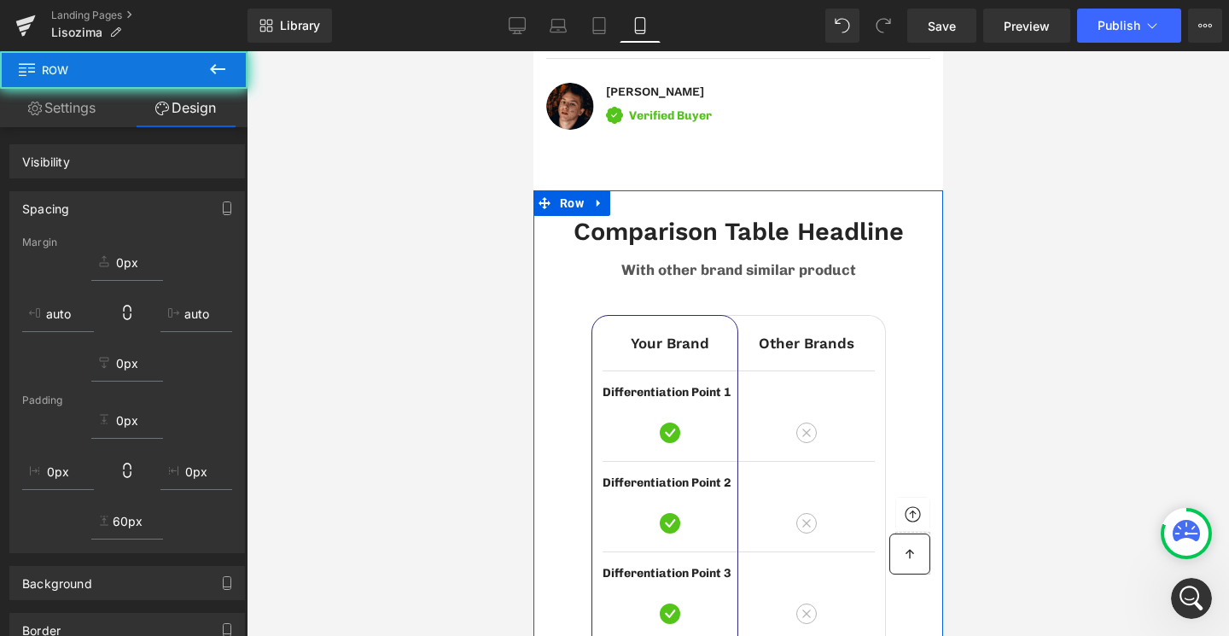
click at [831, 216] on h2 "Comparison Table Headline" at bounding box center [737, 232] width 384 height 32
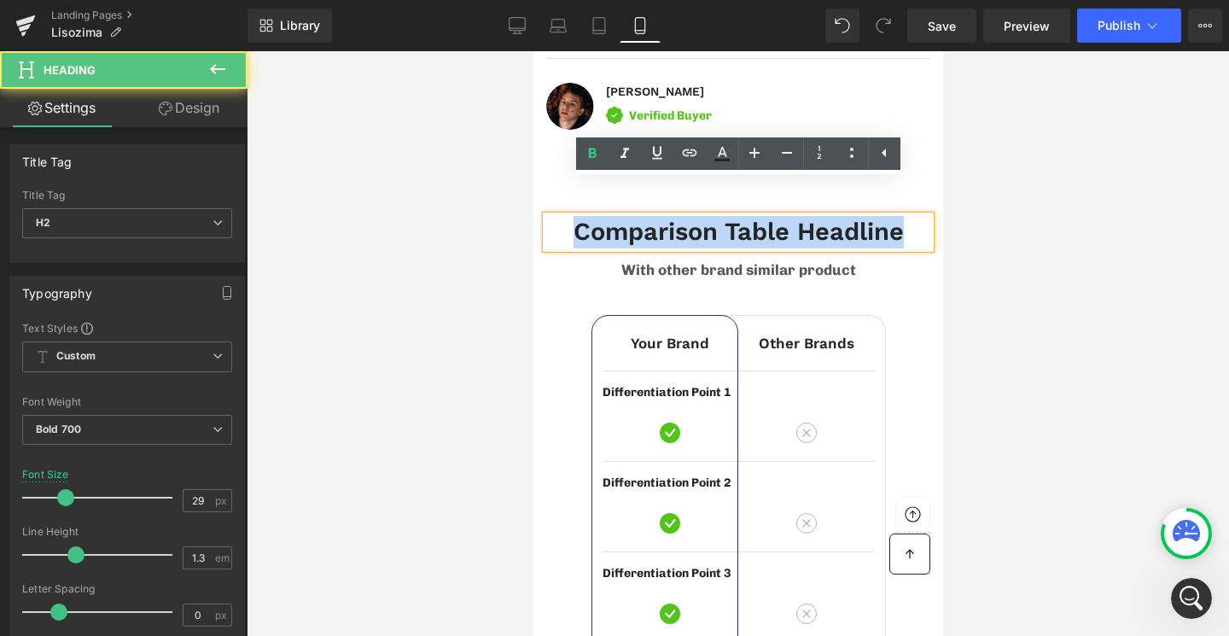
drag, startPoint x: 903, startPoint y: 201, endPoint x: 579, endPoint y: 199, distance: 323.5
click at [579, 216] on h2 "Comparison Table Headline" at bounding box center [737, 232] width 384 height 32
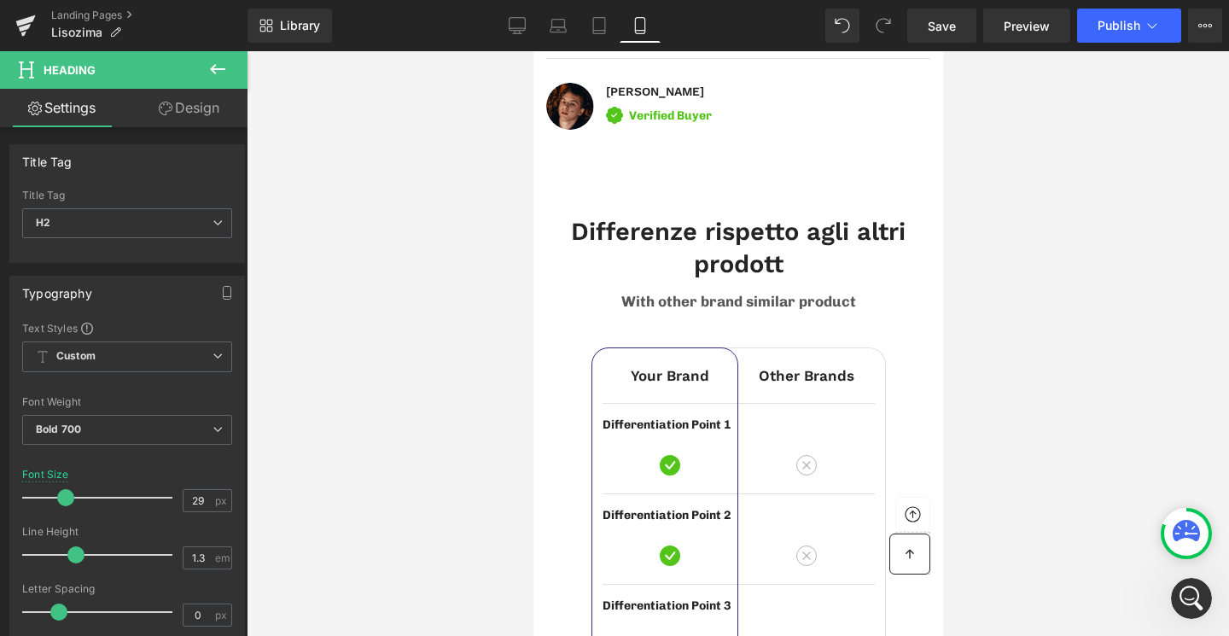
click at [211, 66] on icon at bounding box center [217, 69] width 20 height 20
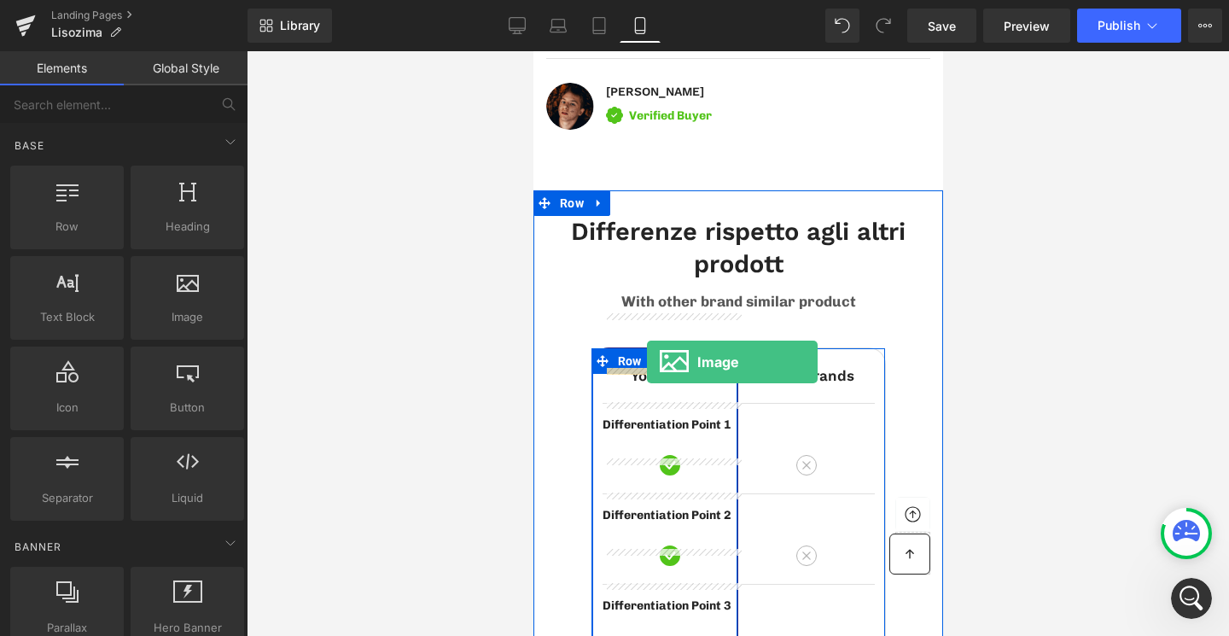
drag, startPoint x: 556, startPoint y: 369, endPoint x: 646, endPoint y: 362, distance: 89.9
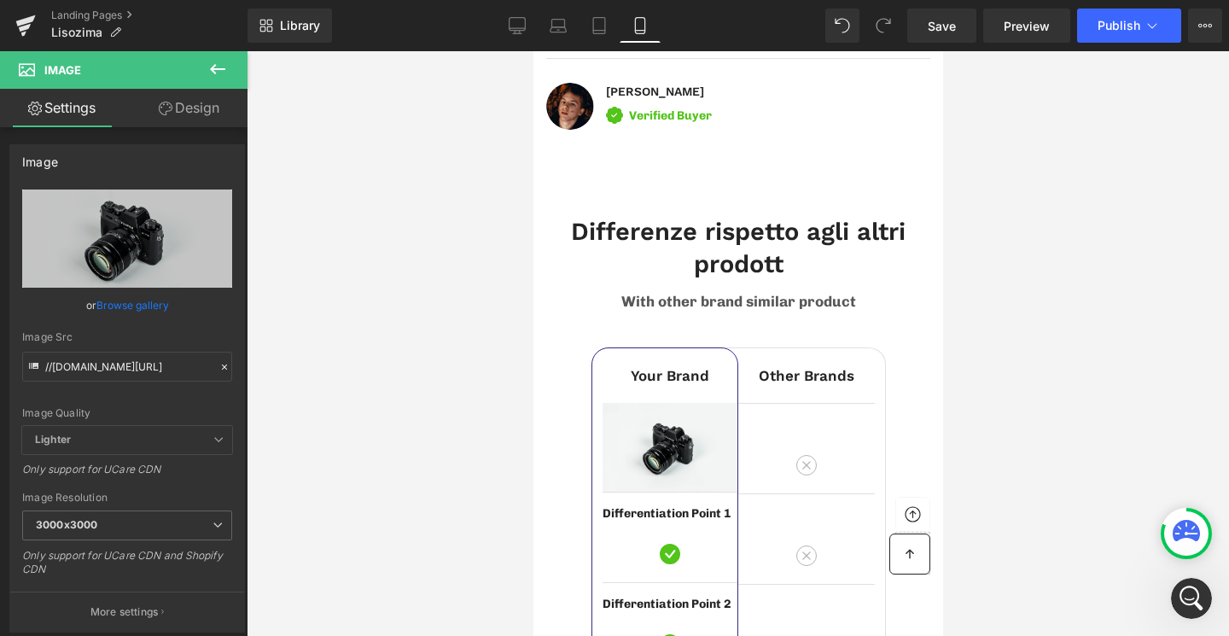
click at [219, 73] on icon at bounding box center [217, 69] width 20 height 20
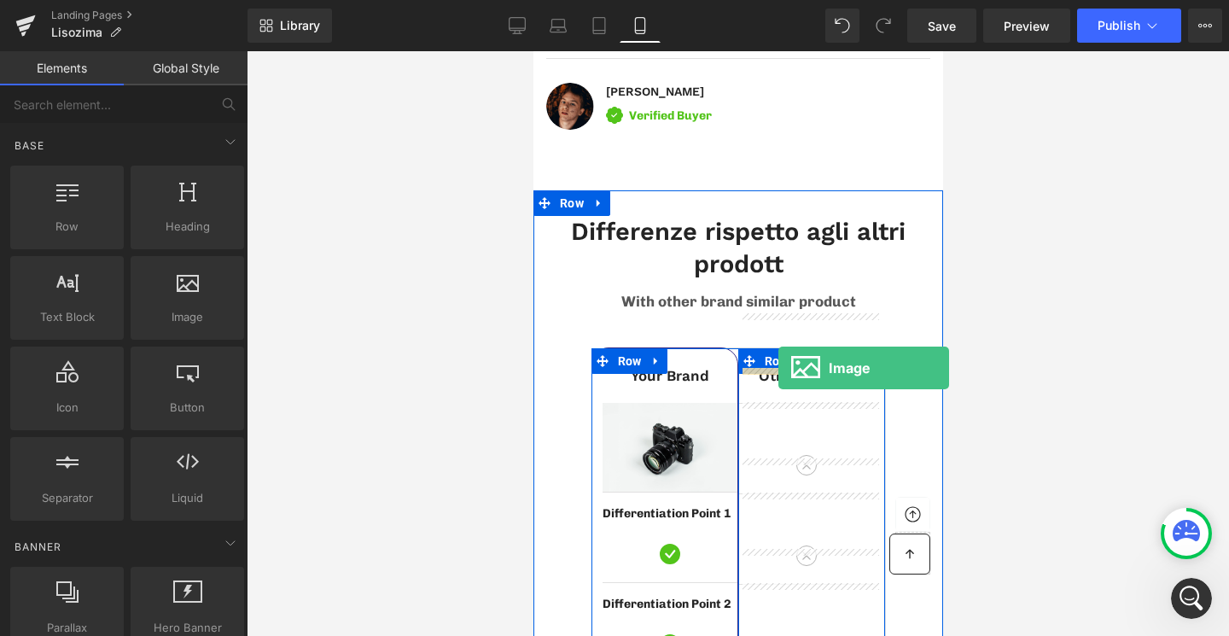
drag, startPoint x: 715, startPoint y: 352, endPoint x: 777, endPoint y: 368, distance: 64.2
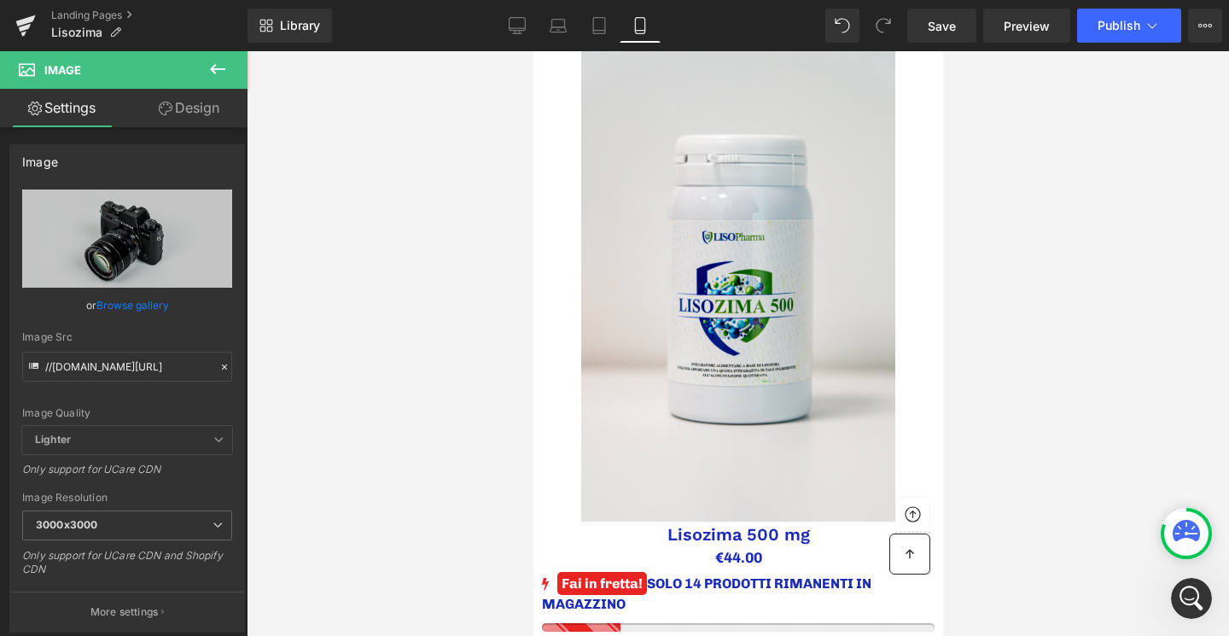
scroll to position [0, 0]
